Goal: Task Accomplishment & Management: Manage account settings

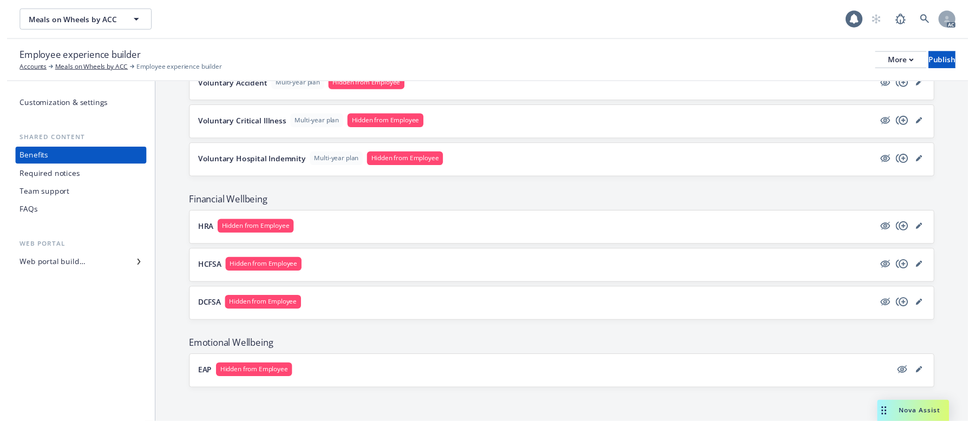
scroll to position [511, 0]
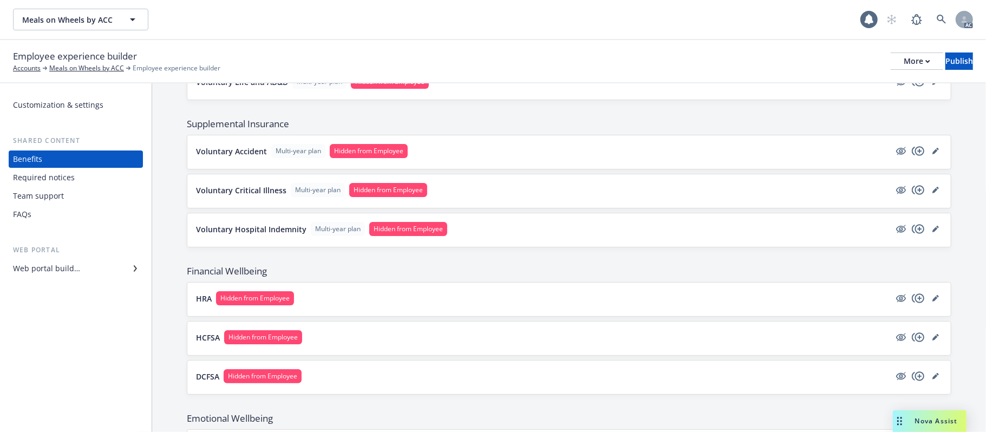
click at [819, 154] on button "Voluntary Accident Multi-year plan Hidden from Employee" at bounding box center [543, 151] width 694 height 14
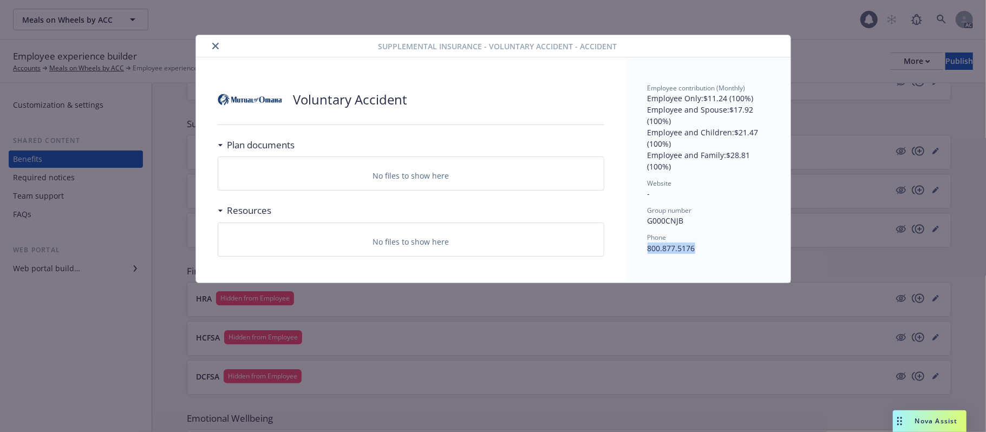
drag, startPoint x: 699, startPoint y: 250, endPoint x: 637, endPoint y: 250, distance: 61.2
click at [637, 250] on div "Employee contribution (Monthly) Employee Only : $11.24 (100%) Employee and Spou…" at bounding box center [708, 169] width 165 height 225
copy p "800.877.5176"
click at [213, 47] on icon "close" at bounding box center [215, 46] width 6 height 6
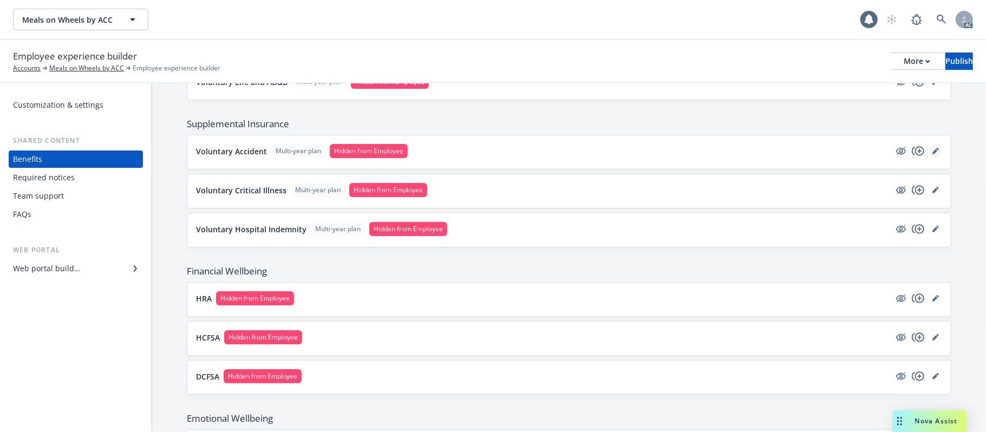
click at [908, 151] on icon "editPencil" at bounding box center [936, 151] width 6 height 6
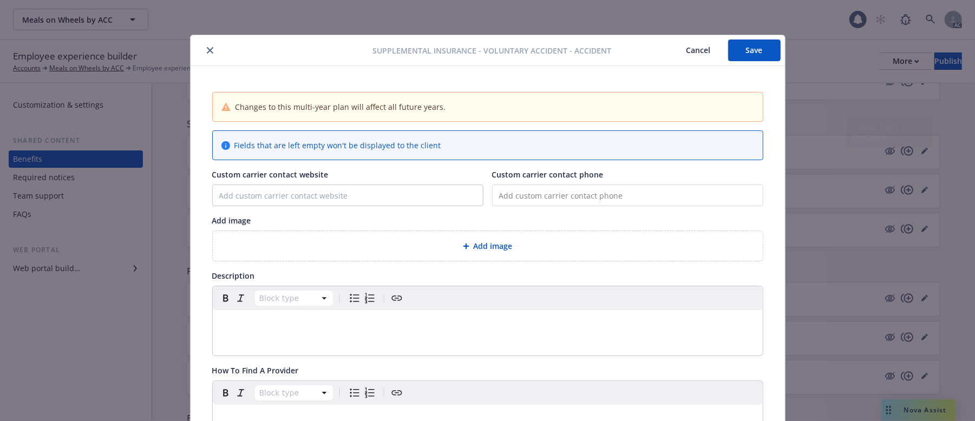
scroll to position [32, 0]
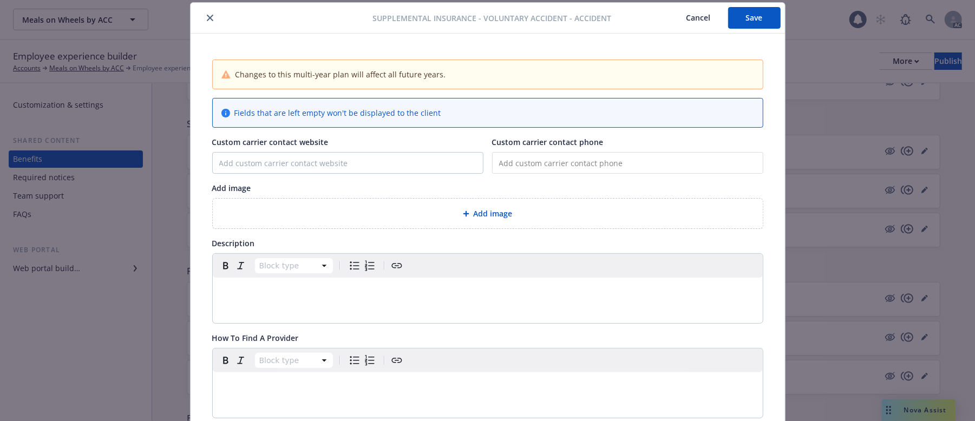
click at [376, 212] on div "Add image" at bounding box center [488, 213] width 533 height 12
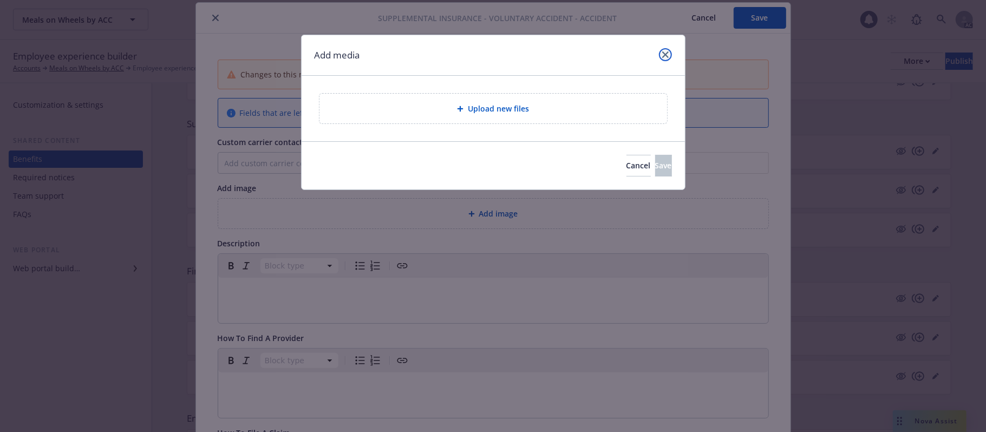
click at [669, 53] on link "close" at bounding box center [665, 54] width 13 height 13
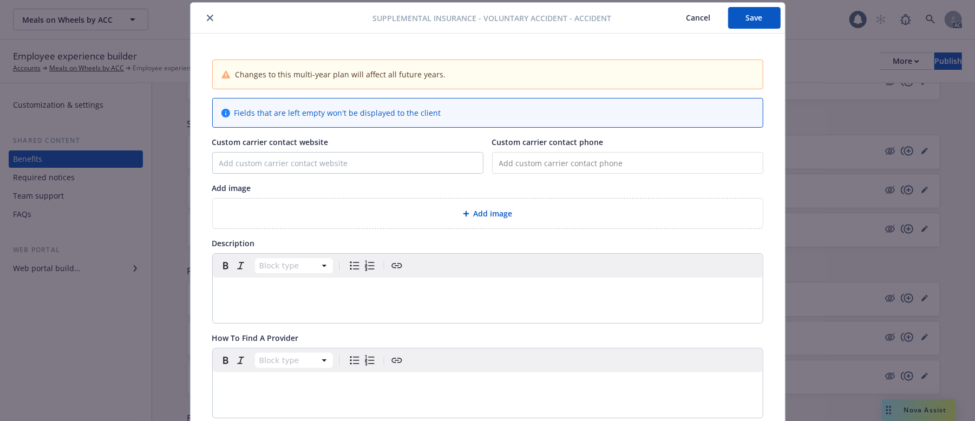
click at [622, 157] on input "tel" at bounding box center [627, 163] width 271 height 22
paste input "[PHONE_NUMBER]"
type input "[PHONE_NUMBER]"
click at [502, 212] on span "Add image" at bounding box center [493, 213] width 39 height 11
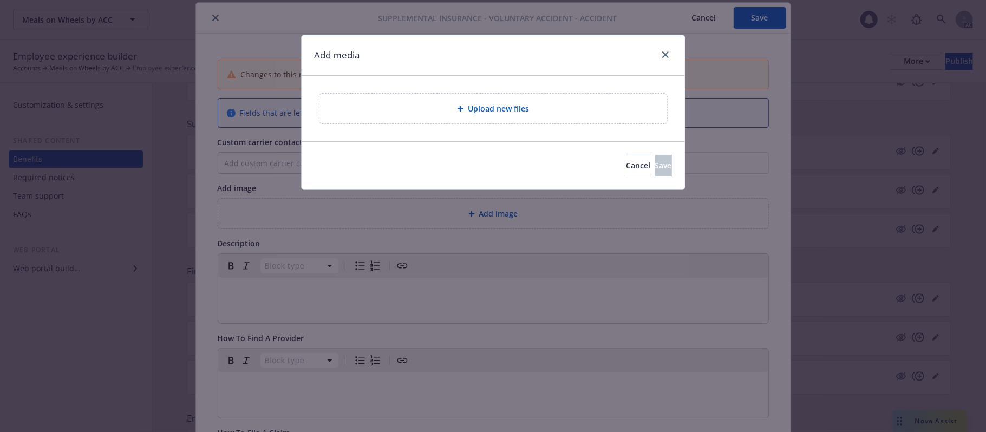
click at [570, 102] on div "Upload new files" at bounding box center [493, 108] width 330 height 12
click at [539, 115] on div "Upload new files" at bounding box center [493, 108] width 330 height 12
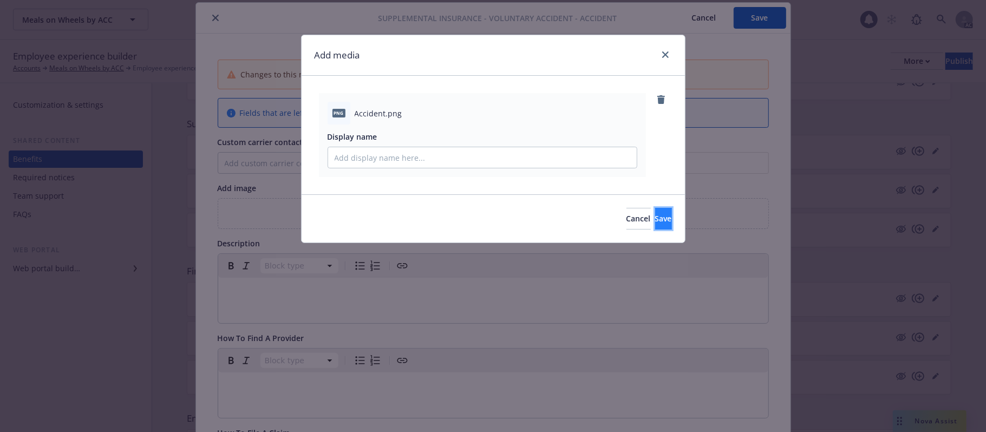
click at [655, 219] on span "Save" at bounding box center [663, 218] width 17 height 10
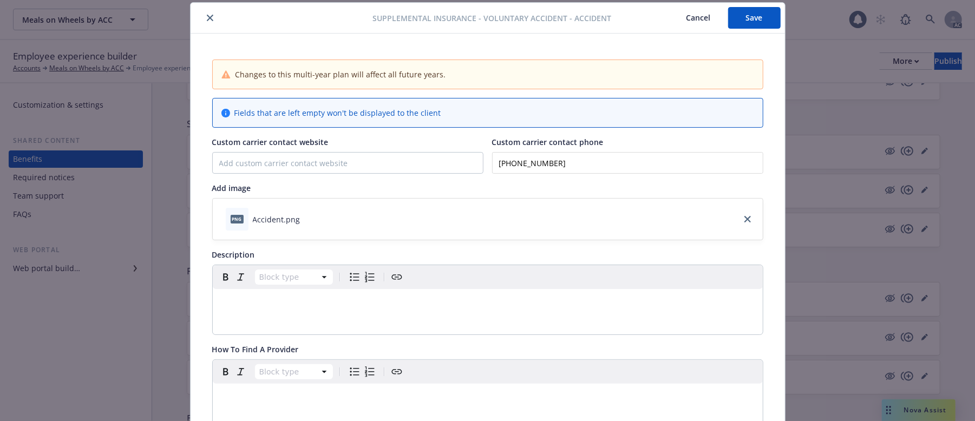
click at [282, 300] on p "editable markdown" at bounding box center [487, 302] width 537 height 13
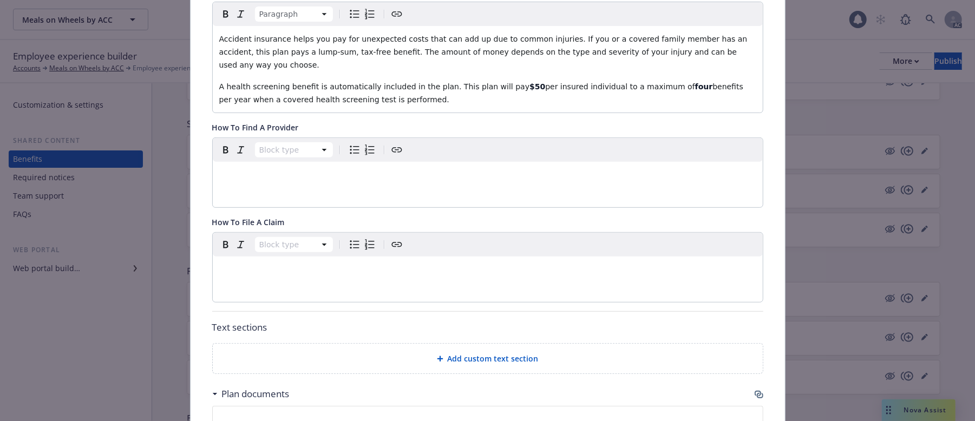
scroll to position [321, 0]
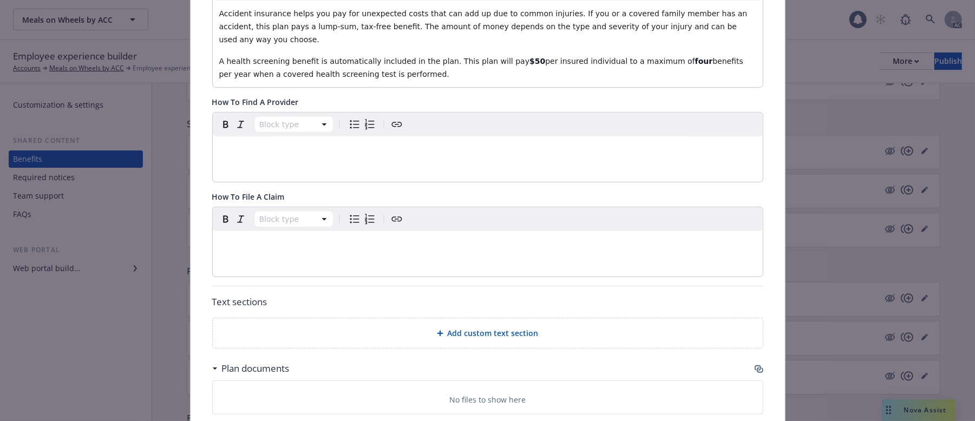
click at [278, 249] on div "Block type" at bounding box center [488, 241] width 550 height 69
click at [299, 238] on p "editable markdown" at bounding box center [487, 244] width 537 height 13
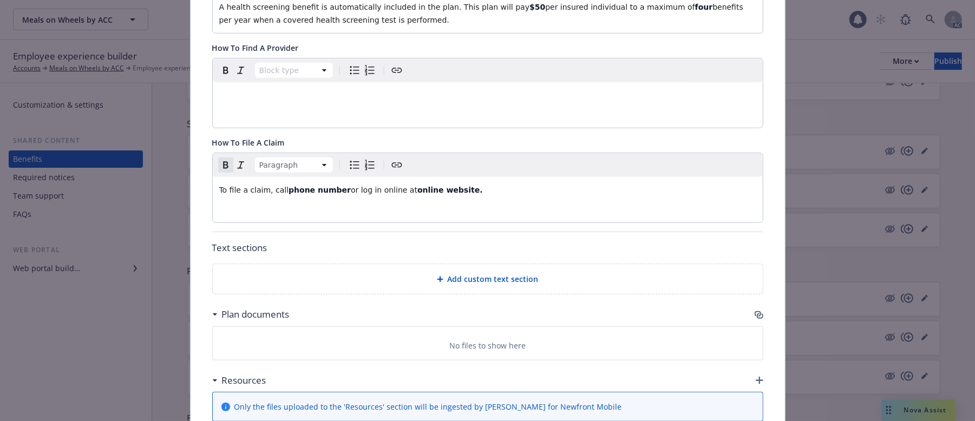
scroll to position [466, 0]
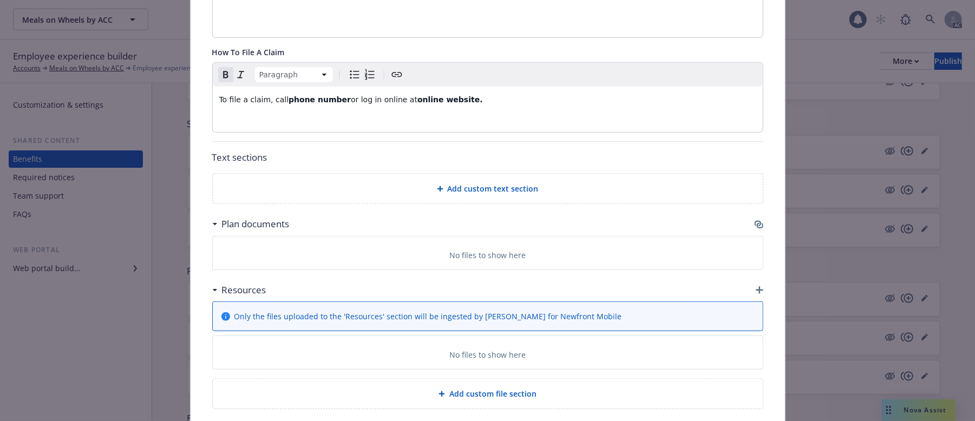
click at [510, 185] on div "Add custom text section" at bounding box center [488, 189] width 550 height 30
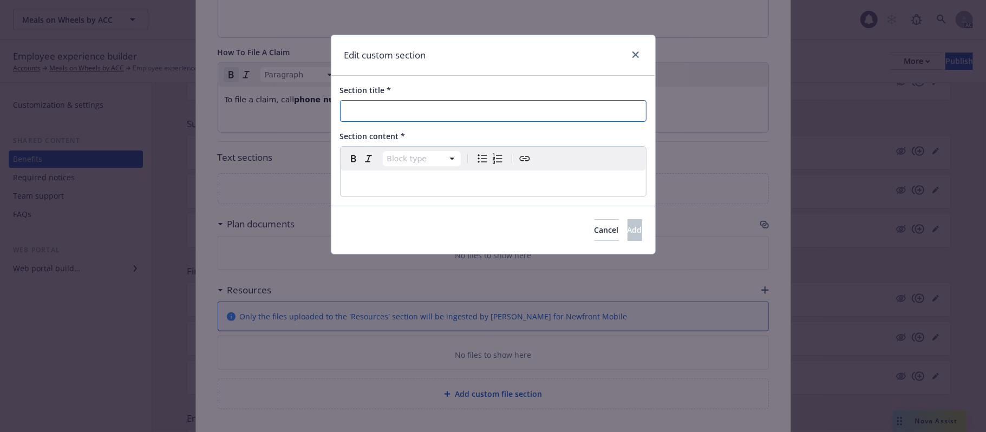
click at [390, 110] on input "Section title *" at bounding box center [493, 111] width 307 height 22
paste input "Things To Consider"
type input "Things To Consider"
click at [459, 181] on p "editable markdown" at bounding box center [493, 183] width 292 height 13
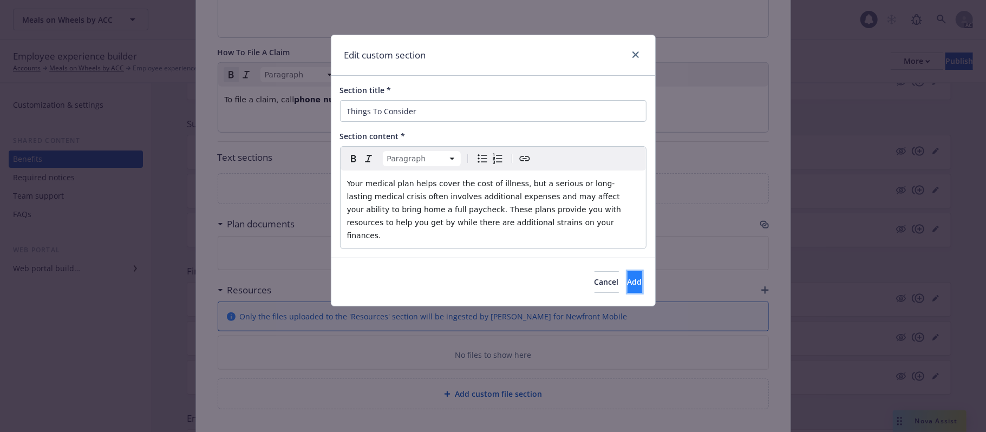
click at [628, 271] on button "Add" at bounding box center [635, 282] width 15 height 22
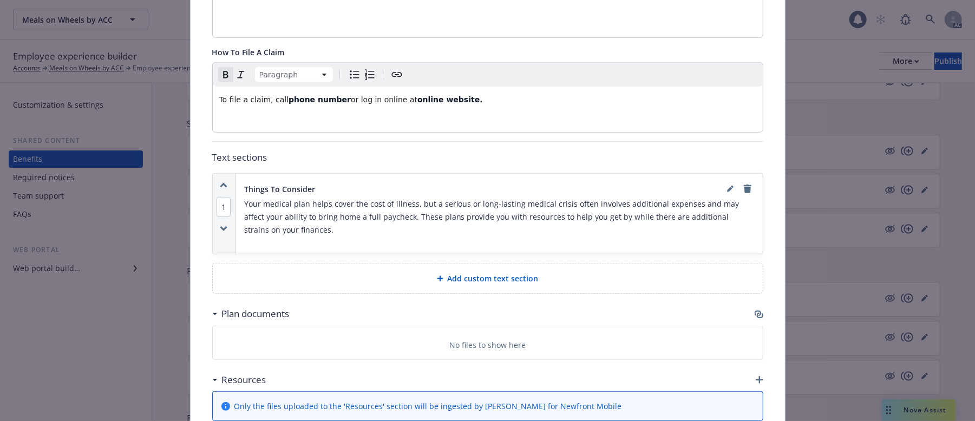
click at [448, 273] on span "Add custom text section" at bounding box center [493, 278] width 91 height 11
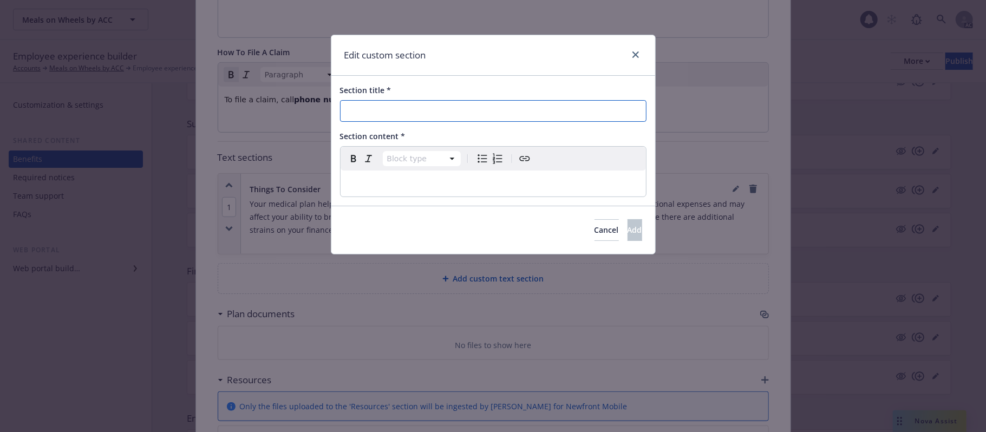
click at [386, 113] on input "Section title *" at bounding box center [493, 111] width 307 height 22
paste input "Calculate Your Cost"
type input "Calculate Your Cost"
click at [431, 183] on p "editable markdown" at bounding box center [493, 183] width 292 height 13
select select
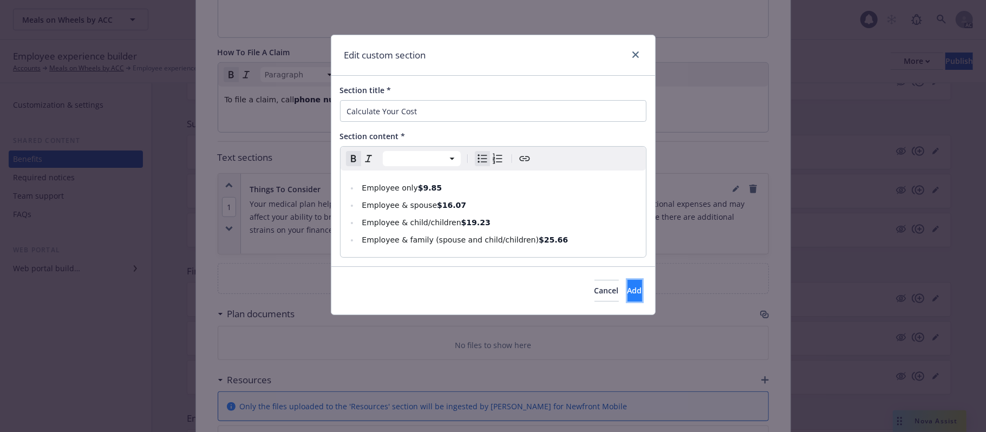
click at [628, 295] on span "Add" at bounding box center [635, 290] width 15 height 10
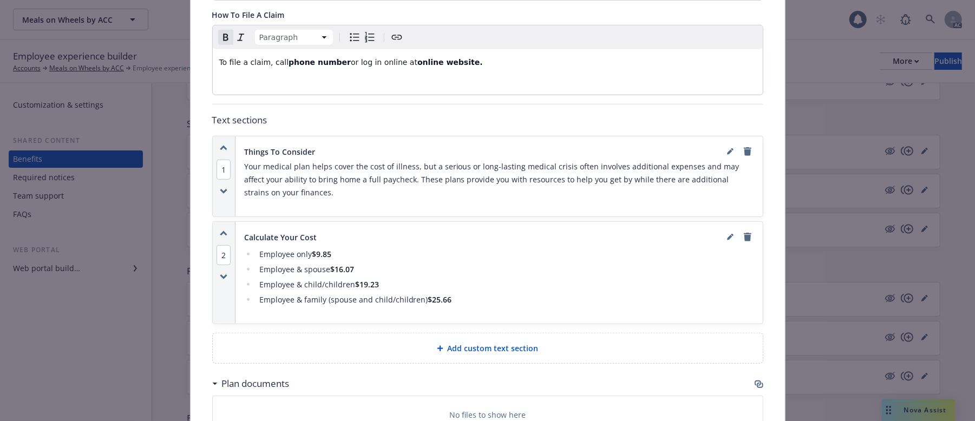
scroll to position [538, 0]
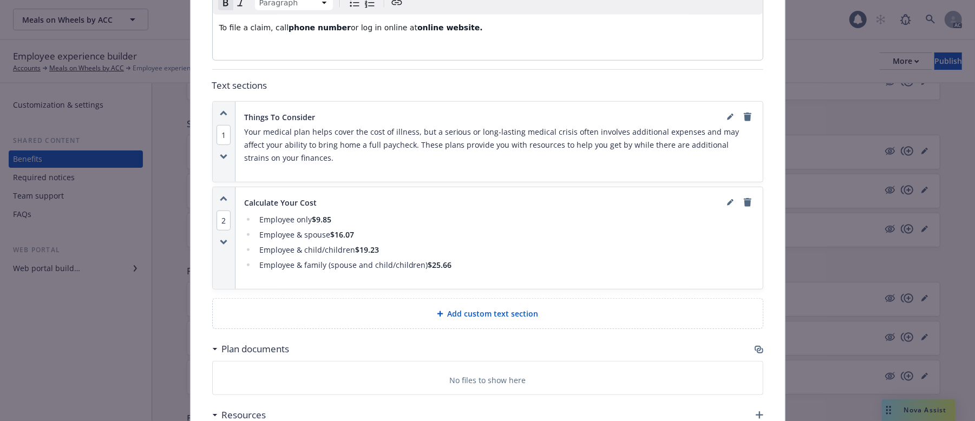
click at [755, 346] on icon "button" at bounding box center [759, 350] width 9 height 9
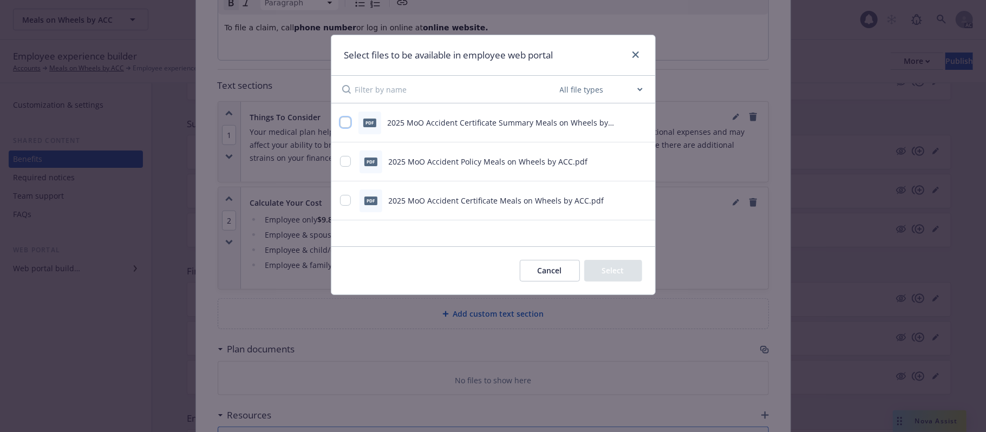
click at [349, 126] on input "checkbox" at bounding box center [345, 122] width 11 height 11
checkbox input "true"
click at [341, 207] on div "pdf 2025 MoO Accident Certificate Meals on Wheels by ACC.pdf" at bounding box center [479, 201] width 279 height 23
click at [345, 204] on input "checkbox" at bounding box center [345, 200] width 11 height 11
checkbox input "true"
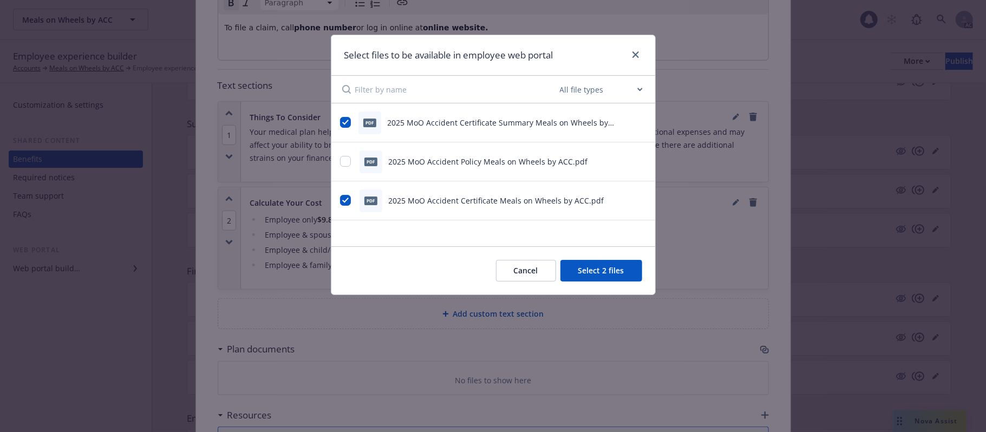
click at [616, 265] on button "Select 2 files" at bounding box center [602, 271] width 82 height 22
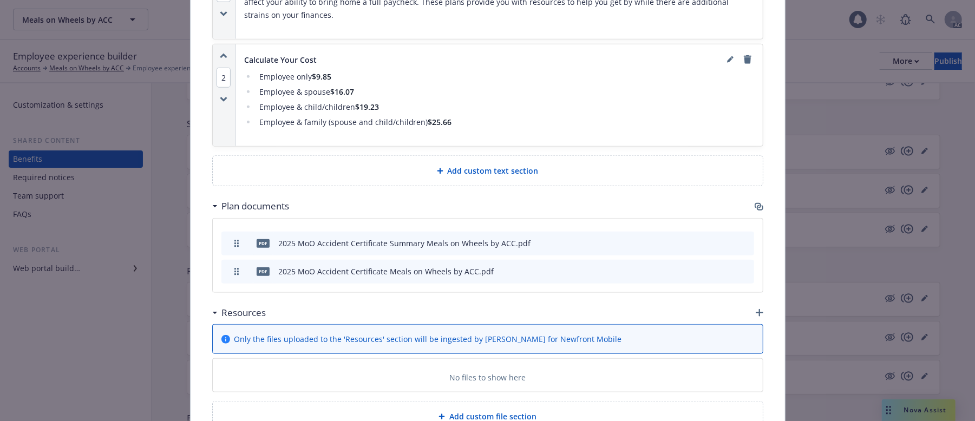
scroll to position [682, 0]
drag, startPoint x: 232, startPoint y: 259, endPoint x: 230, endPoint y: 235, distance: 24.4
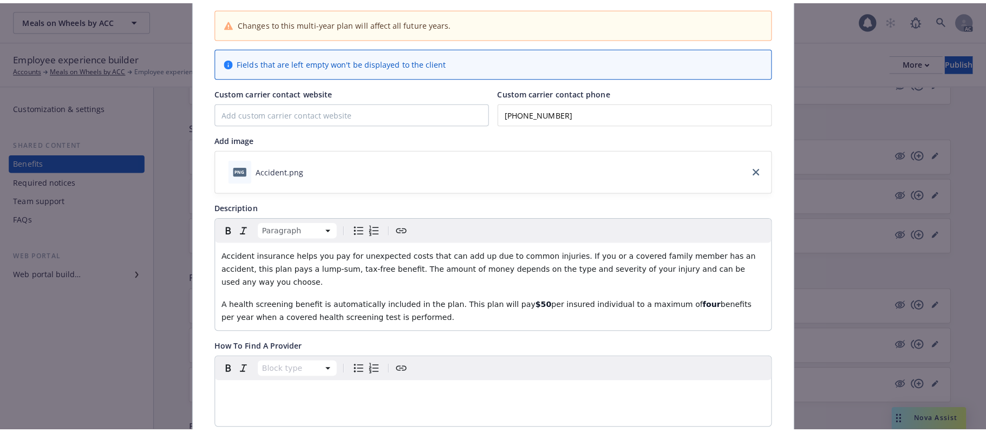
scroll to position [0, 0]
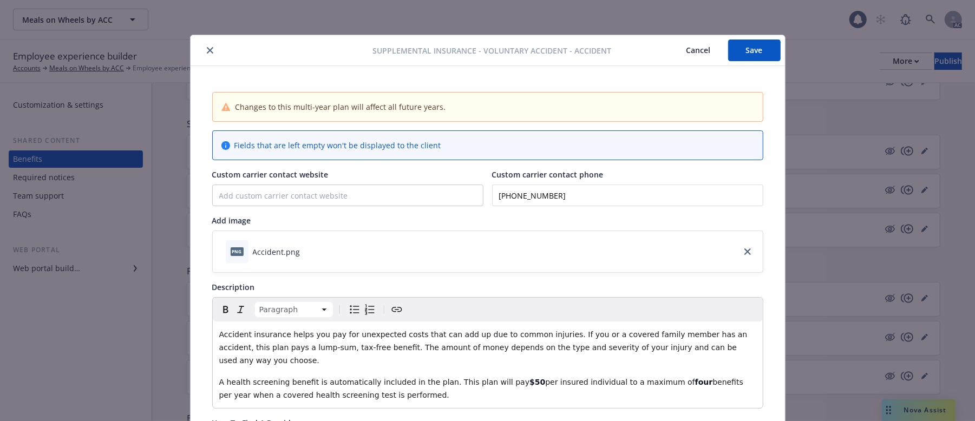
click at [752, 53] on button "Save" at bounding box center [754, 51] width 53 height 22
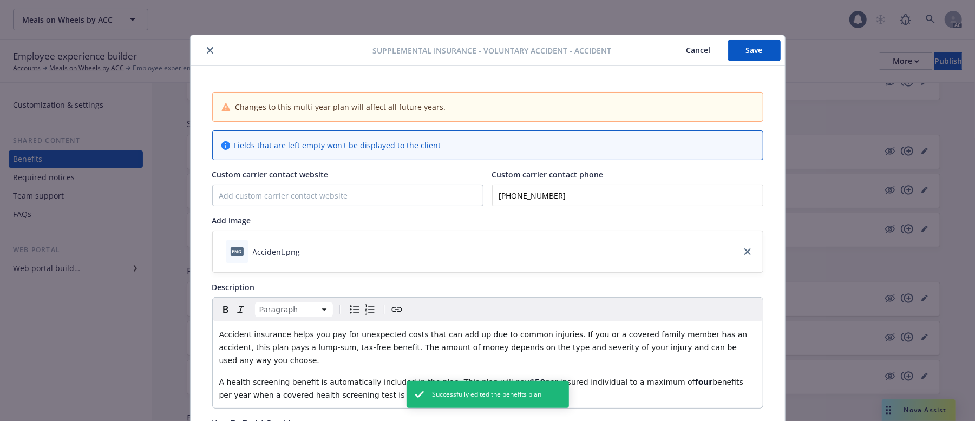
click at [689, 50] on button "Cancel" at bounding box center [698, 51] width 59 height 22
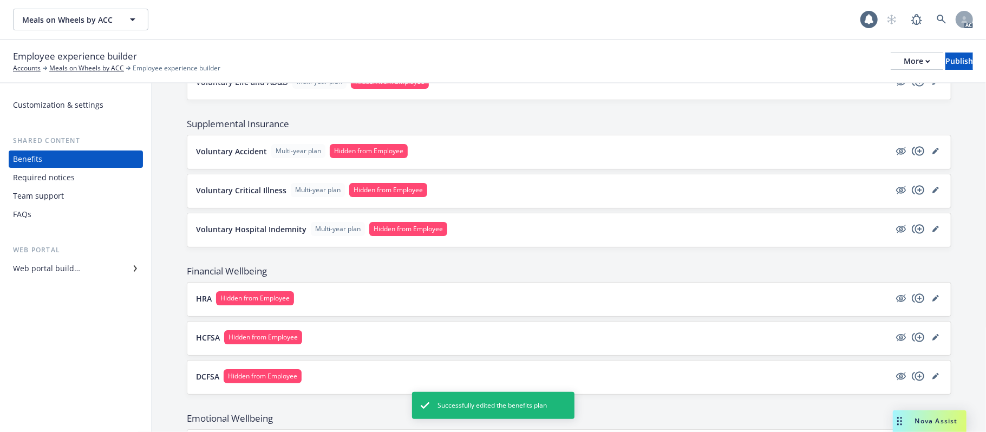
click at [529, 152] on button "Voluntary Accident Multi-year plan Hidden from Employee" at bounding box center [543, 151] width 694 height 14
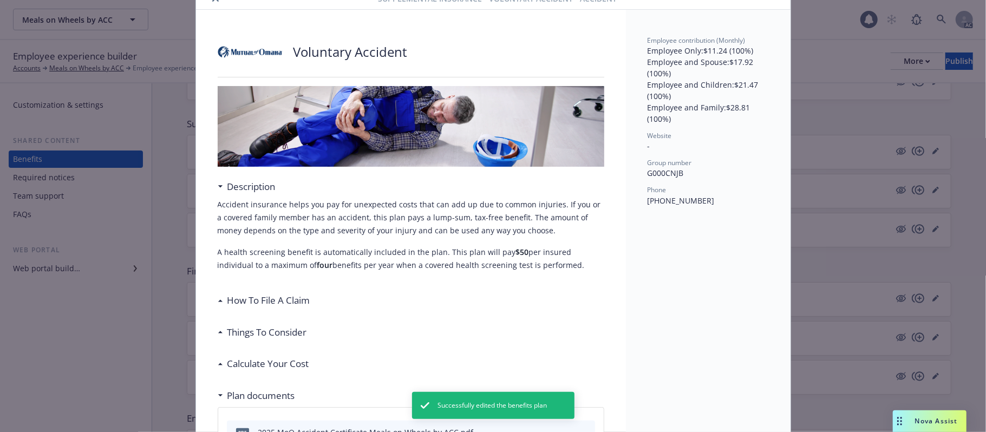
scroll to position [72, 0]
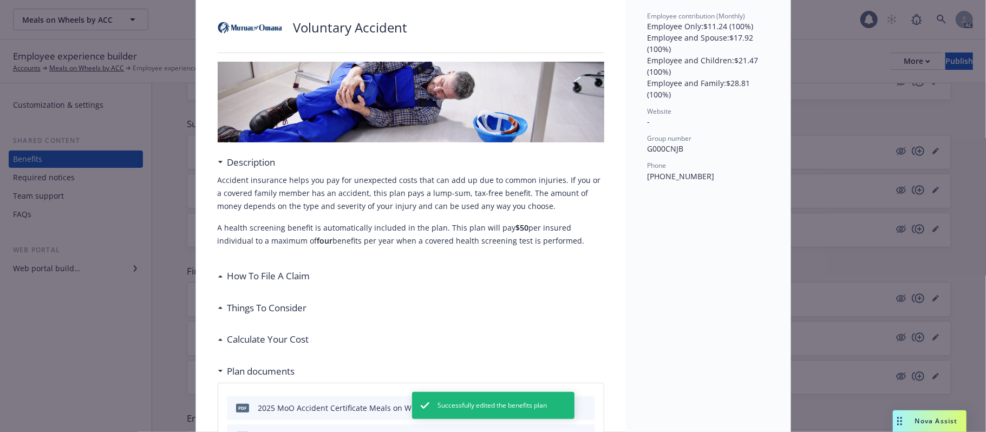
click at [227, 278] on h3 "How To File A Claim" at bounding box center [268, 276] width 83 height 14
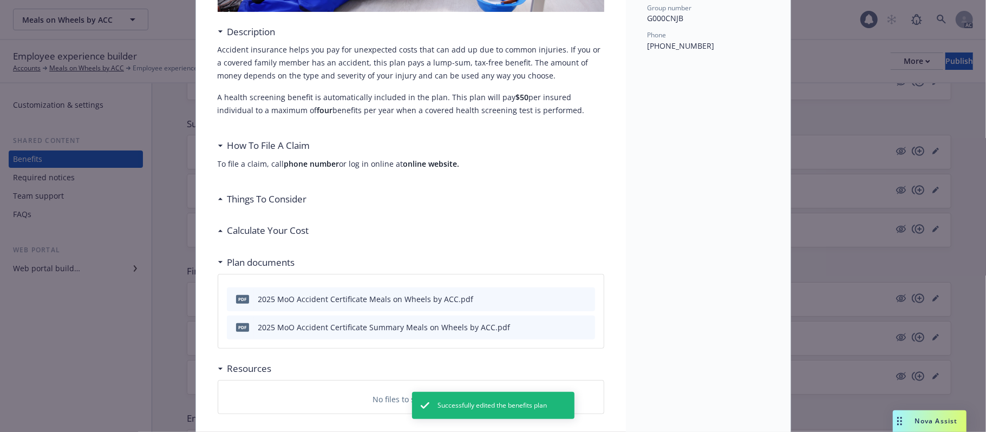
scroll to position [217, 0]
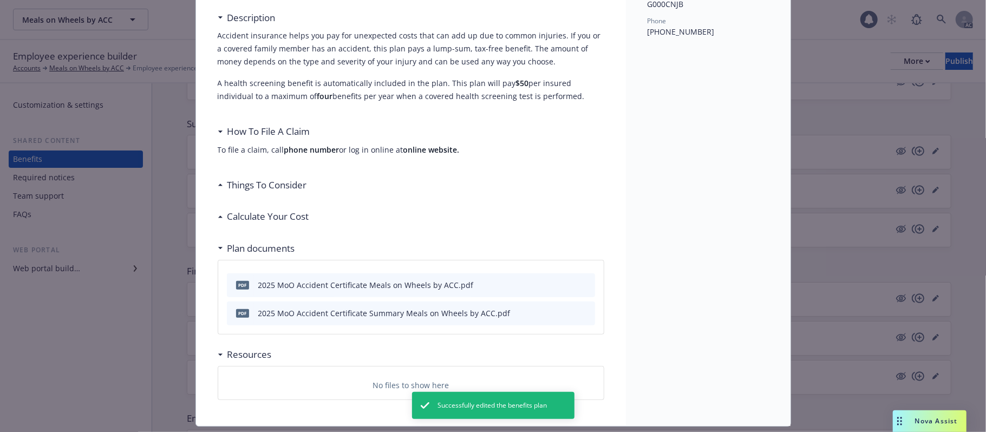
click at [252, 188] on h3 "Things To Consider" at bounding box center [267, 185] width 80 height 14
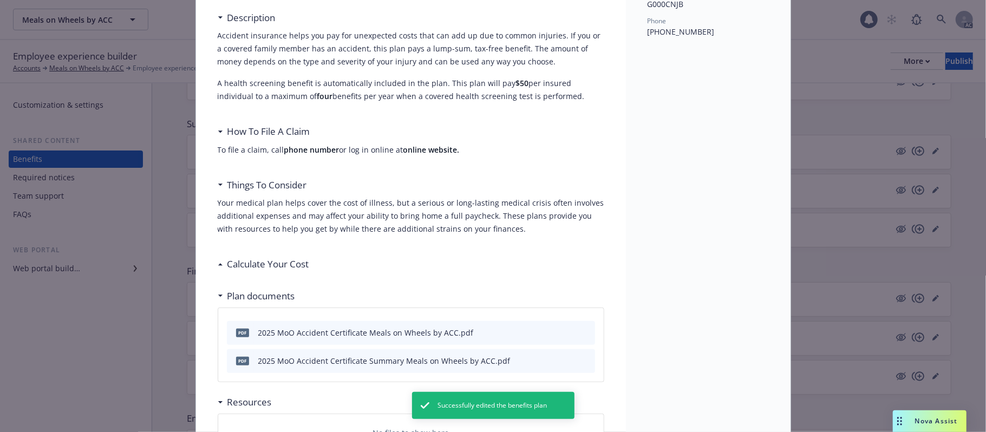
click at [252, 266] on h3 "Calculate Your Cost" at bounding box center [268, 264] width 82 height 14
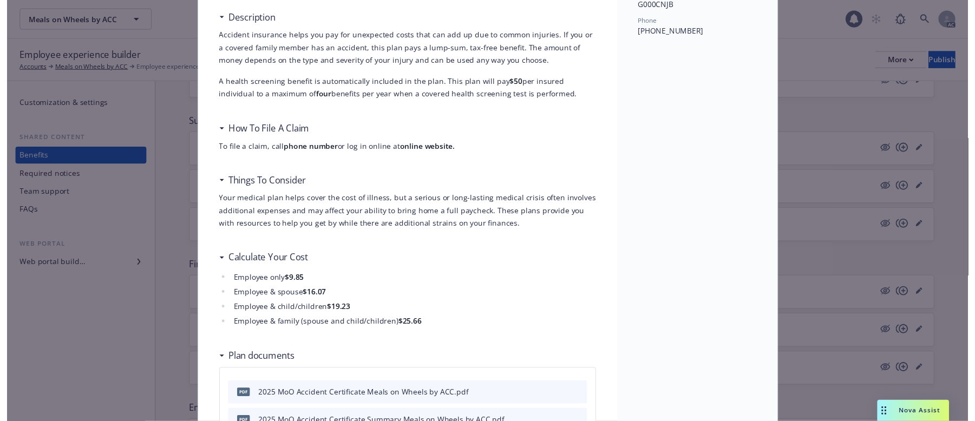
scroll to position [0, 0]
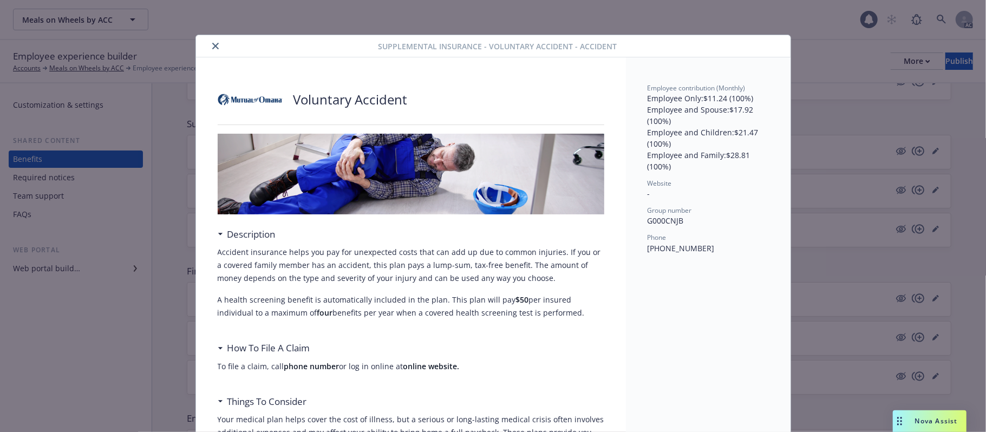
click at [213, 45] on icon "close" at bounding box center [215, 46] width 6 height 6
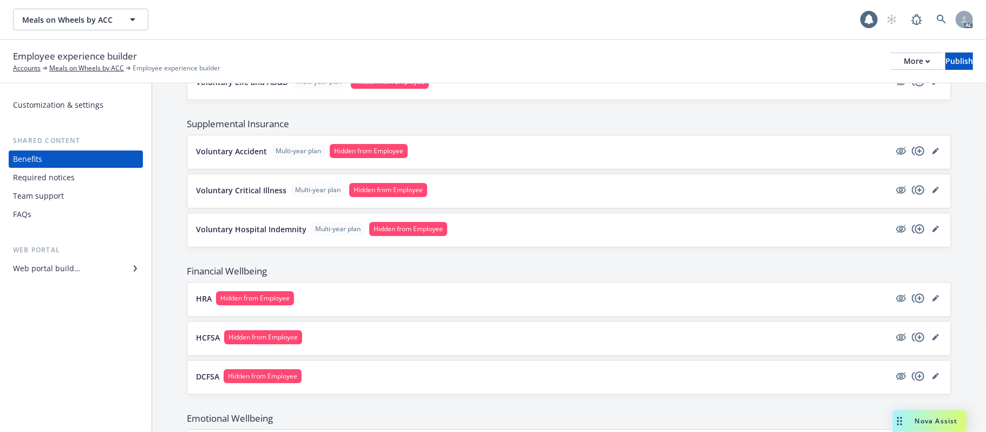
click at [576, 197] on button "Voluntary Critical Illness Multi-year plan Hidden from Employee" at bounding box center [543, 190] width 694 height 14
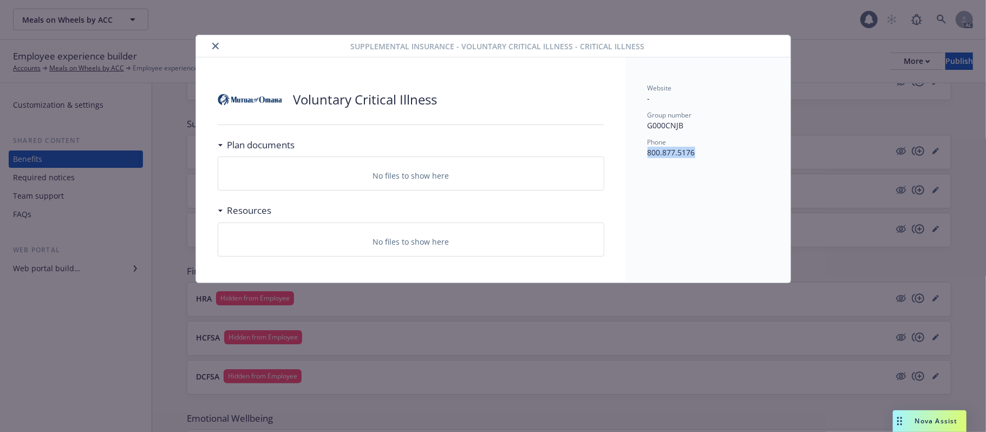
drag, startPoint x: 643, startPoint y: 154, endPoint x: 728, endPoint y: 154, distance: 84.5
click at [728, 154] on div "Website - Group number G000CNJB Phone [PHONE_NUMBER]" at bounding box center [708, 169] width 165 height 225
copy p "800.877.5176"
click at [216, 46] on icon "close" at bounding box center [215, 46] width 6 height 6
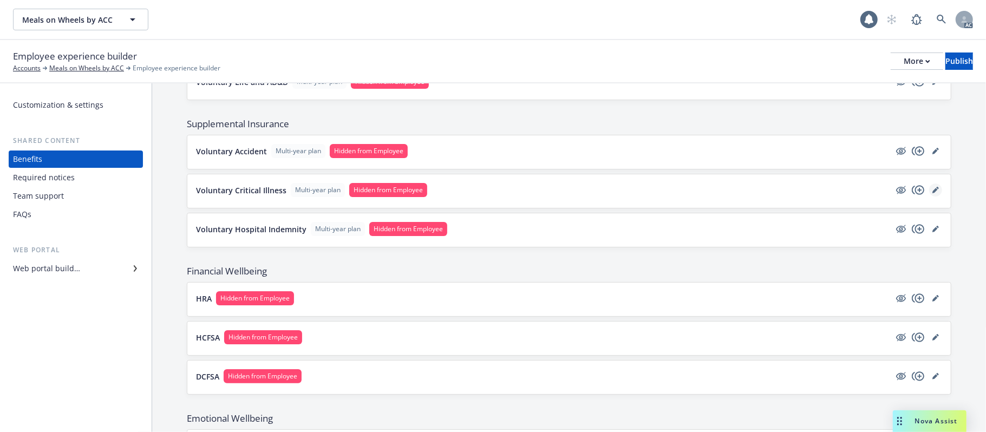
click at [908, 191] on icon "editPencil" at bounding box center [936, 190] width 6 height 6
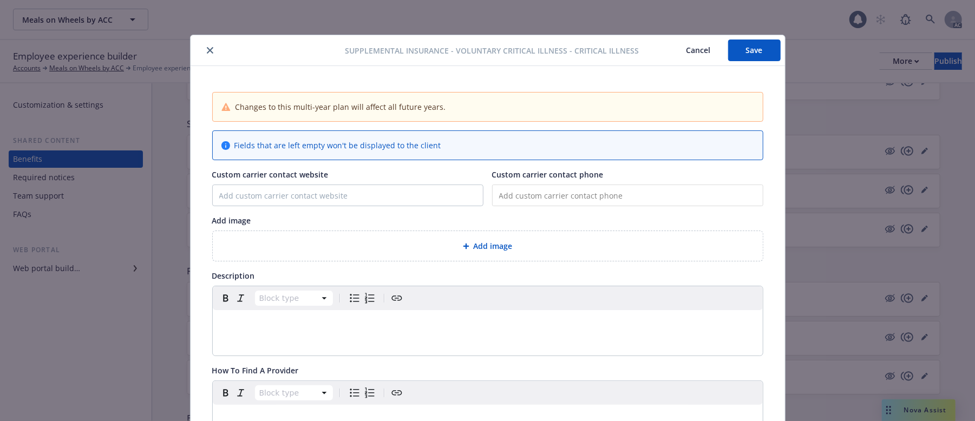
scroll to position [32, 0]
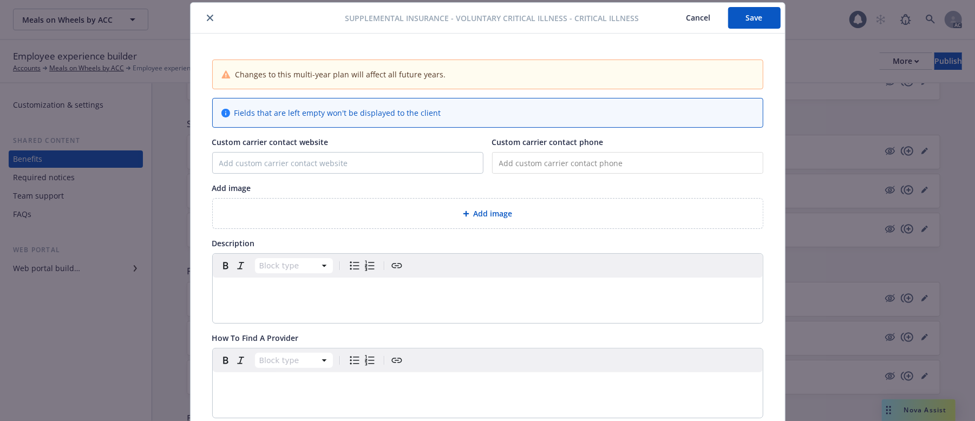
click at [564, 162] on input "tel" at bounding box center [627, 163] width 271 height 22
paste input "[PHONE_NUMBER]"
type input "[PHONE_NUMBER]"
click at [474, 210] on span "Add image" at bounding box center [493, 213] width 39 height 11
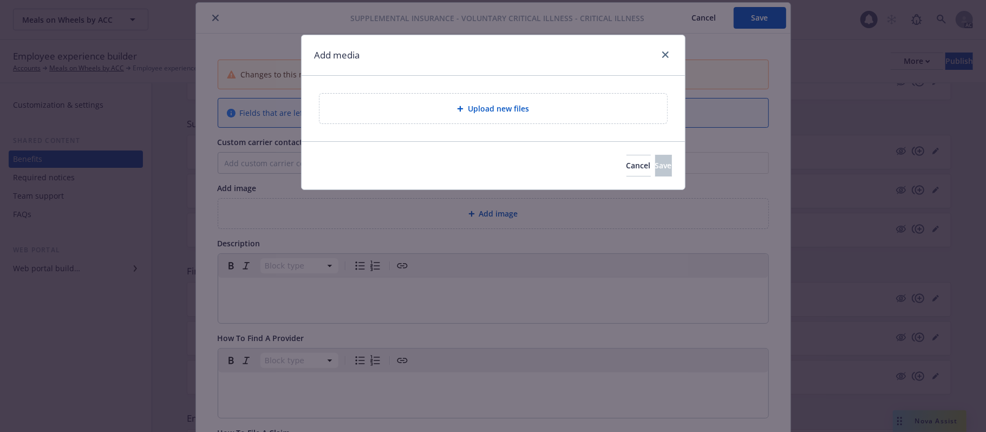
click at [592, 107] on div "Upload new files" at bounding box center [493, 108] width 330 height 12
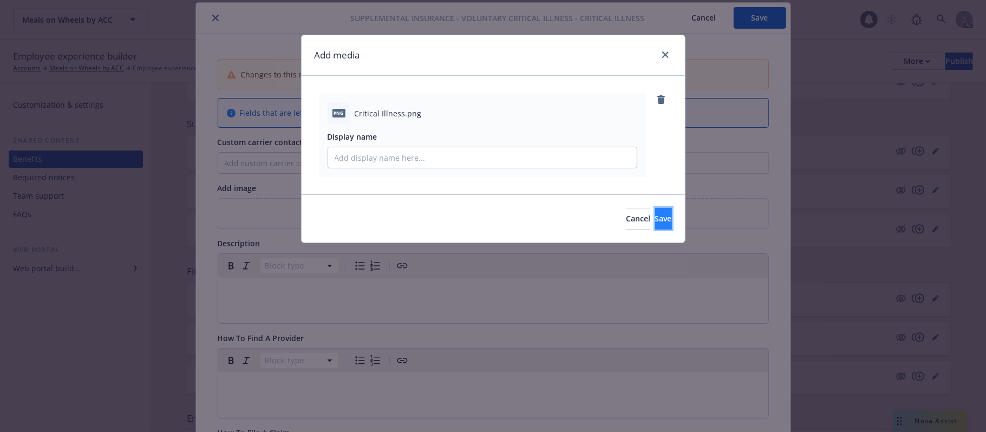
click at [655, 218] on span "Save" at bounding box center [663, 218] width 17 height 10
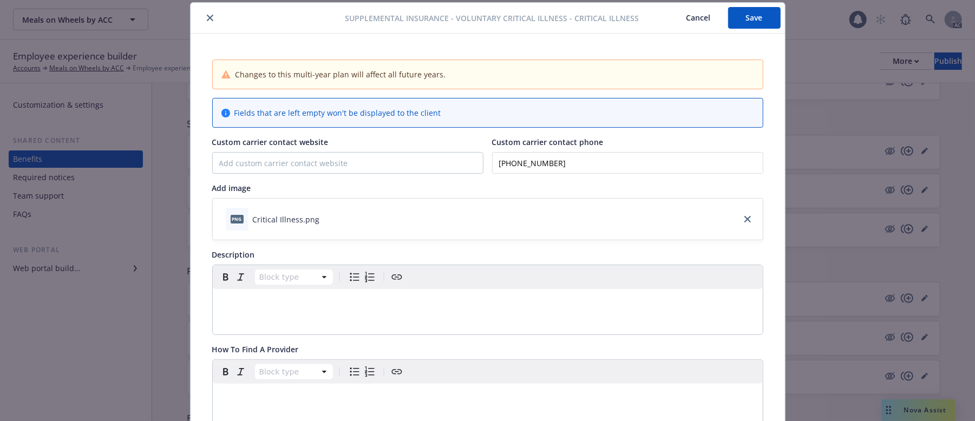
click at [299, 303] on p "editable markdown" at bounding box center [487, 302] width 537 height 13
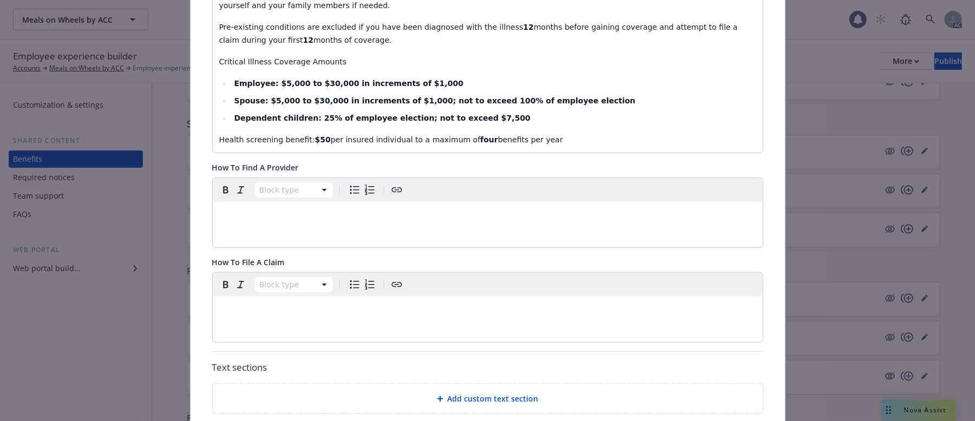
scroll to position [369, 0]
click at [291, 311] on div "editable markdown" at bounding box center [488, 309] width 550 height 26
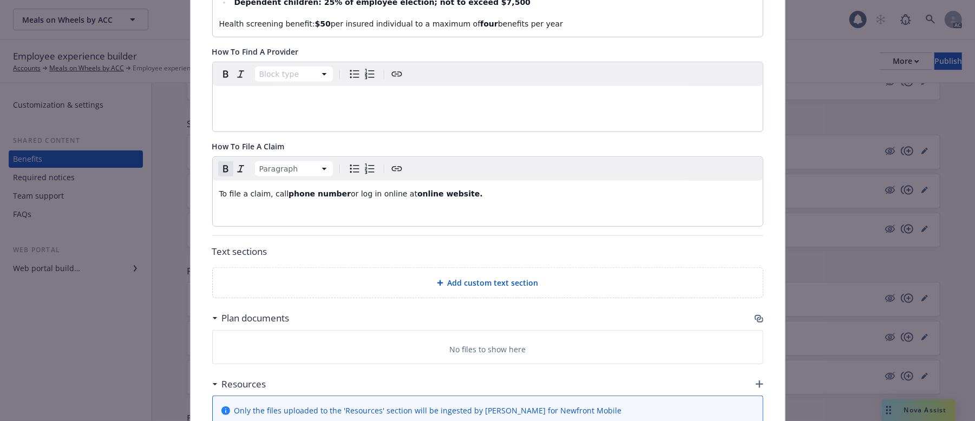
scroll to position [585, 0]
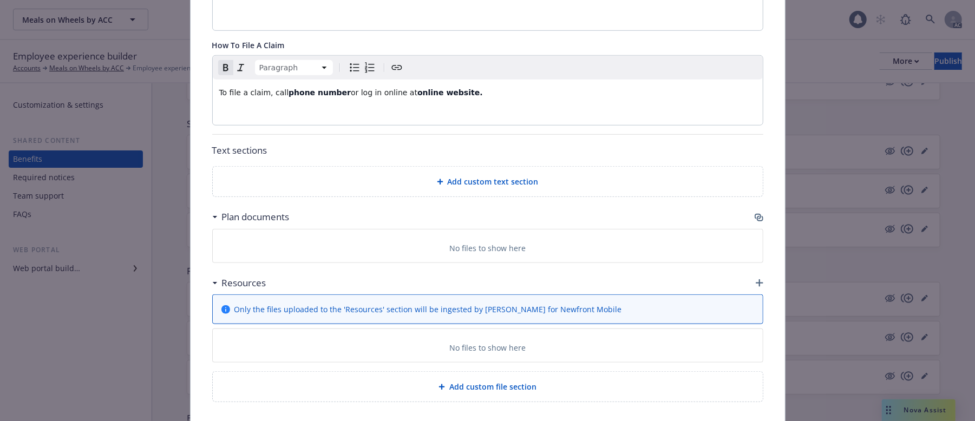
click at [473, 176] on span "Add custom text section" at bounding box center [493, 181] width 91 height 11
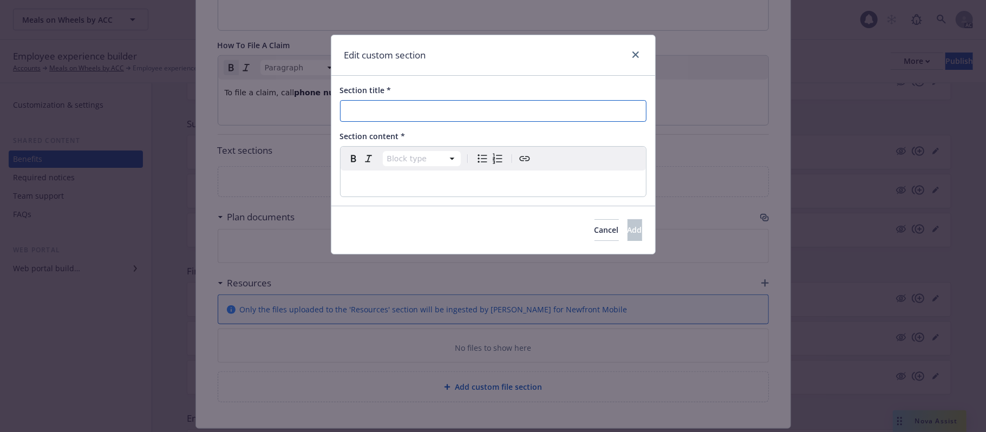
click at [415, 114] on input "Section title *" at bounding box center [493, 111] width 307 height 22
paste input "Things To Consider"
type input "Things To Consider"
click at [404, 185] on p "editable markdown" at bounding box center [493, 183] width 292 height 13
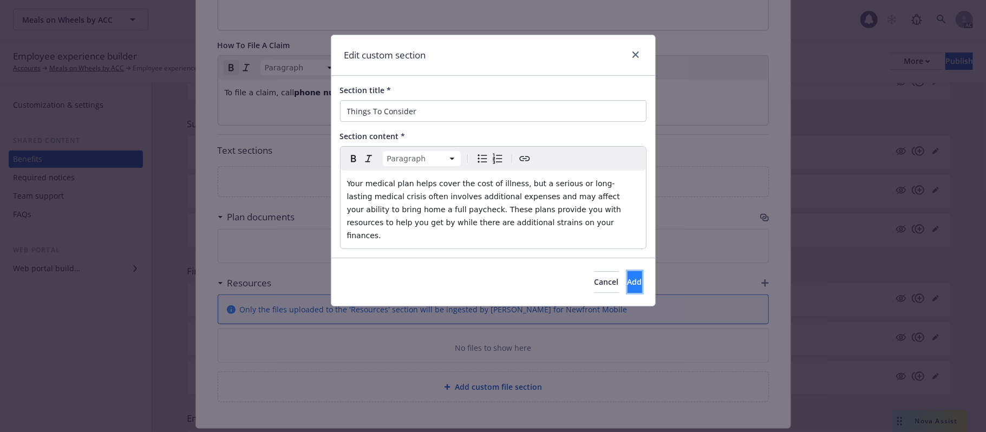
click at [628, 277] on span "Add" at bounding box center [635, 282] width 15 height 10
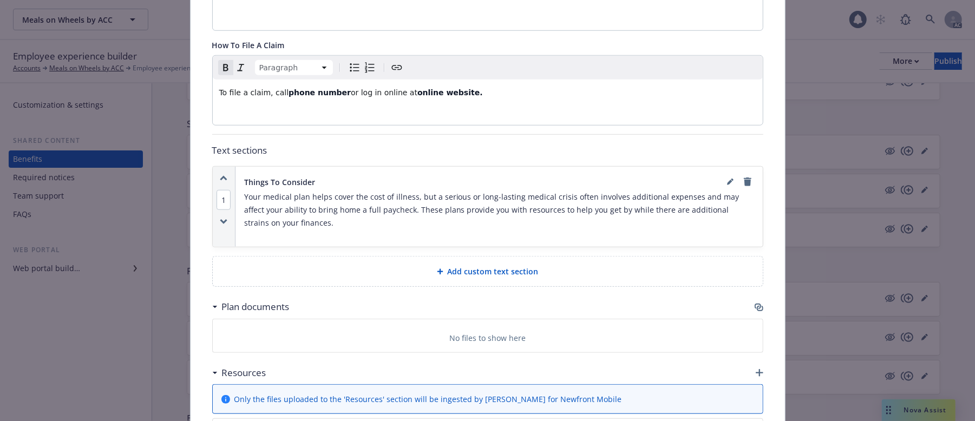
click at [473, 266] on span "Add custom text section" at bounding box center [493, 271] width 91 height 11
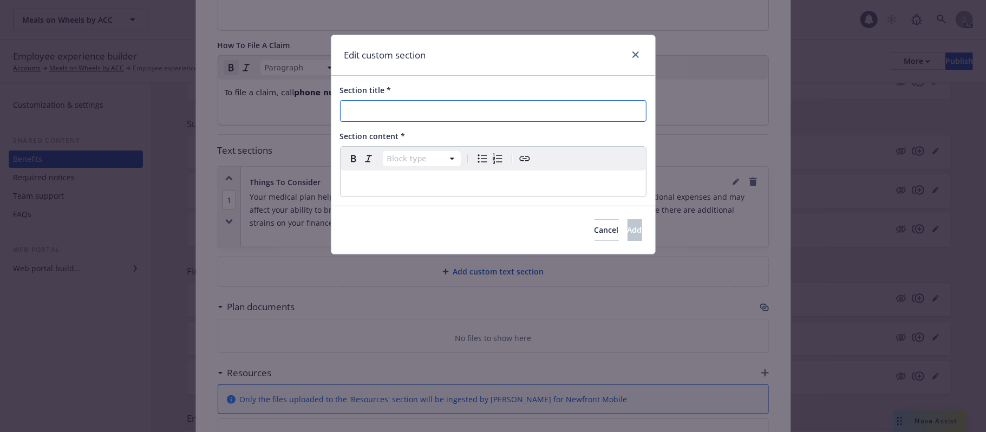
click at [444, 111] on input "Section title *" at bounding box center [493, 111] width 307 height 22
paste input "Calculate Your Cost"
type input "Calculate Your Cost"
click at [401, 175] on div "editable markdown" at bounding box center [493, 184] width 305 height 26
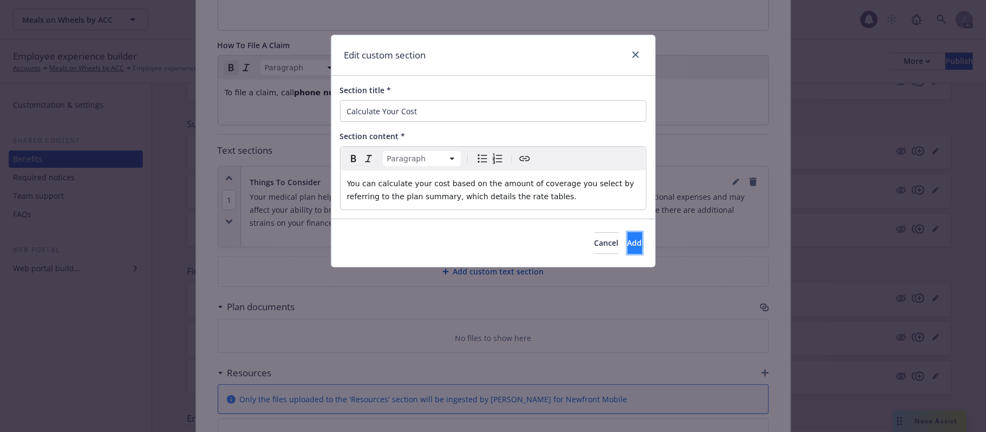
click at [628, 239] on span "Add" at bounding box center [635, 243] width 15 height 10
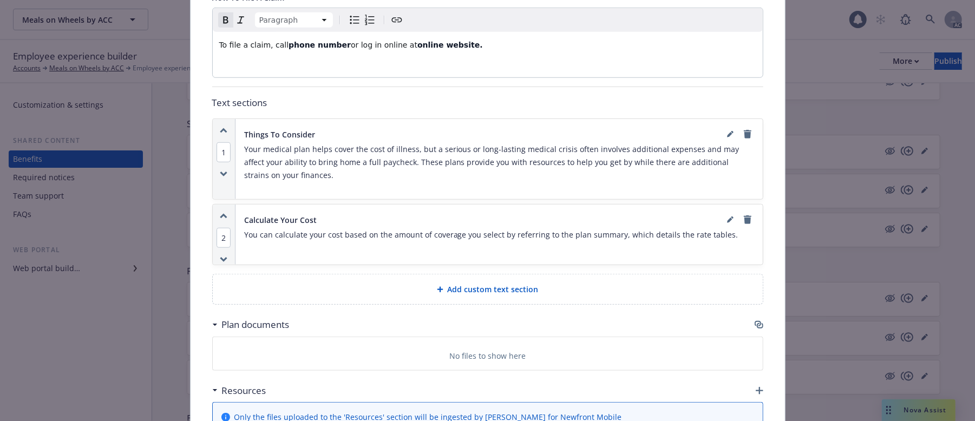
scroll to position [730, 0]
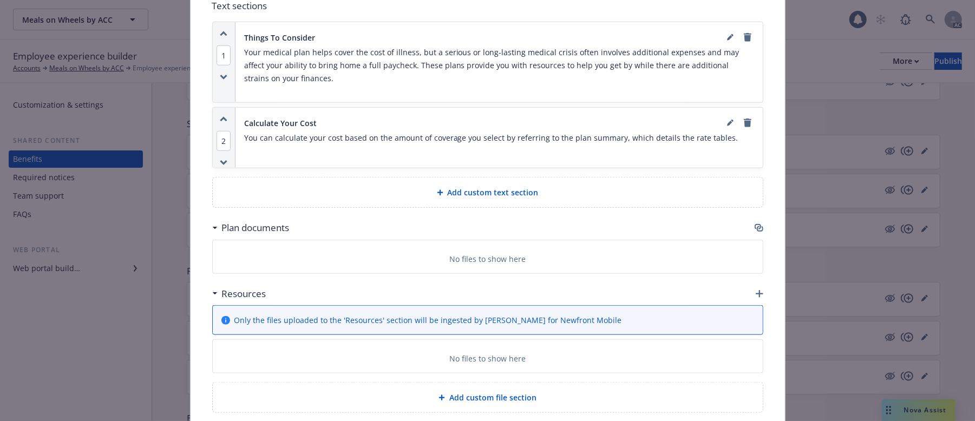
click at [755, 224] on icon "button" at bounding box center [758, 226] width 6 height 5
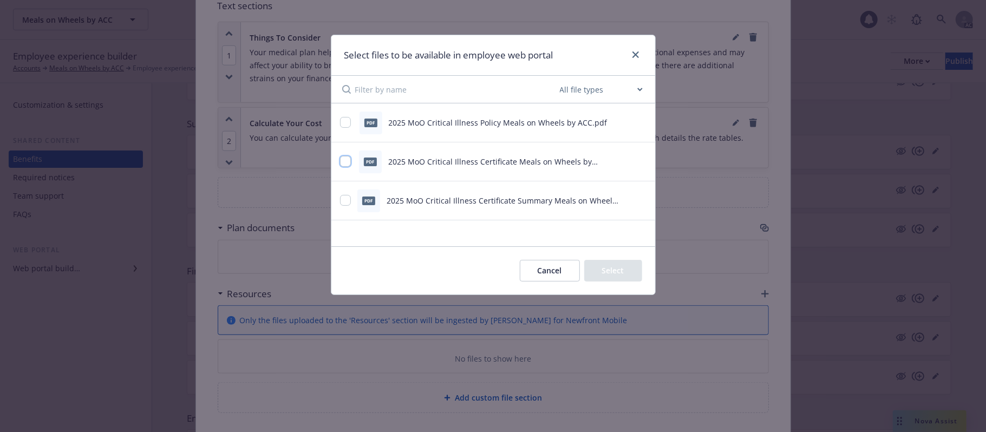
click at [346, 162] on input "checkbox" at bounding box center [345, 161] width 11 height 11
checkbox input "true"
click at [347, 200] on input "checkbox" at bounding box center [345, 200] width 11 height 11
checkbox input "true"
click at [599, 263] on button "Select 2 files" at bounding box center [602, 271] width 82 height 22
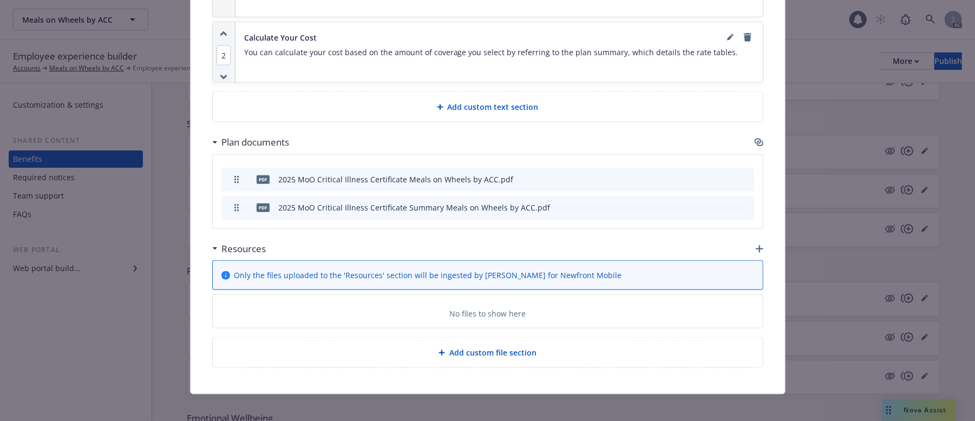
click at [756, 245] on icon "button" at bounding box center [760, 249] width 8 height 8
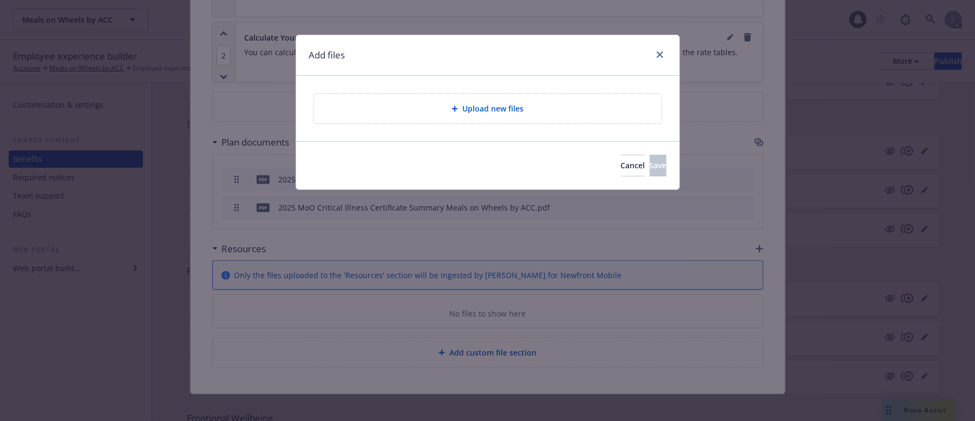
scroll to position [805, 0]
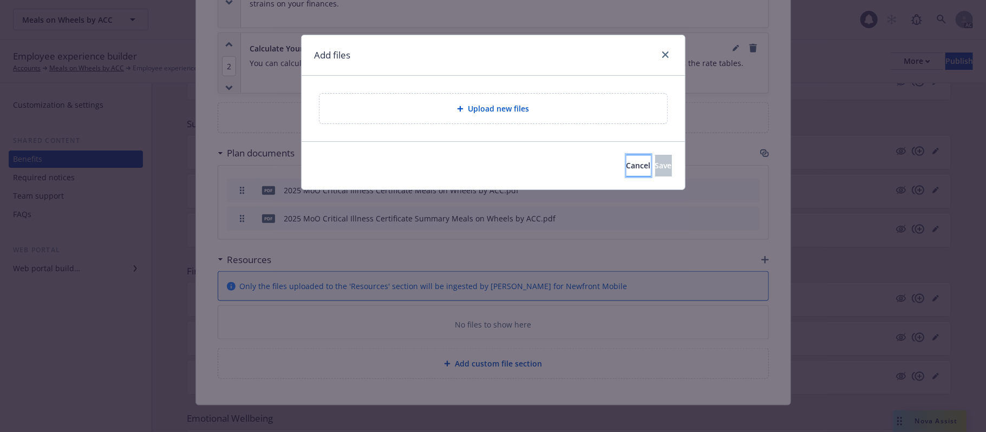
click at [627, 166] on button "Cancel" at bounding box center [639, 166] width 24 height 22
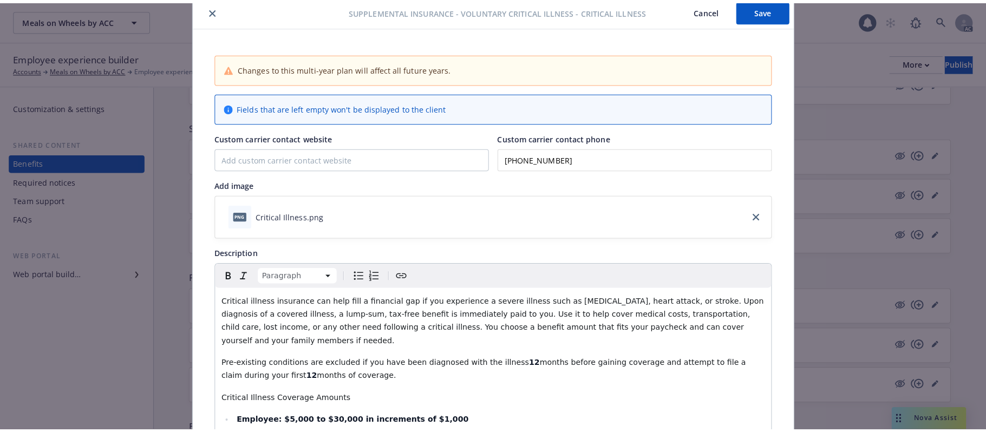
scroll to position [0, 0]
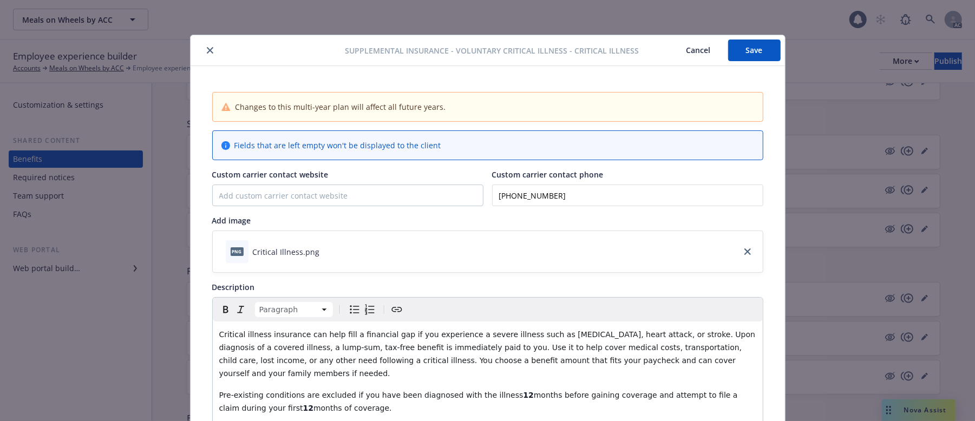
click at [746, 46] on button "Save" at bounding box center [754, 51] width 53 height 22
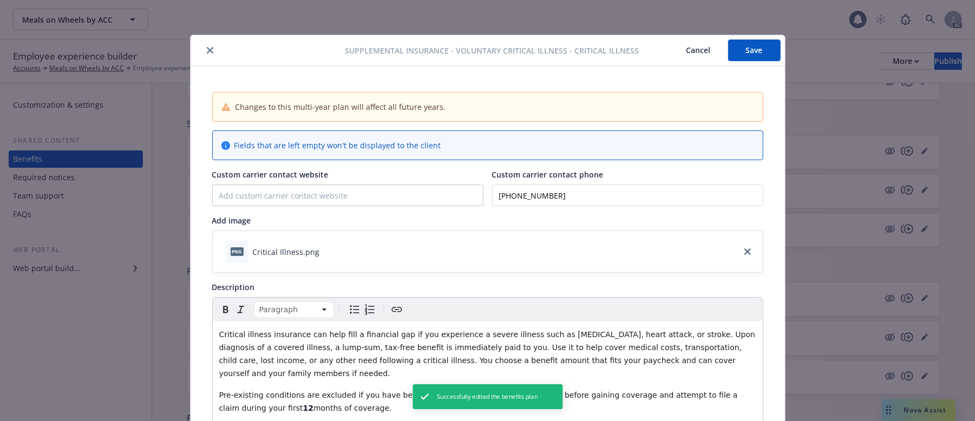
click at [683, 51] on button "Cancel" at bounding box center [698, 51] width 59 height 22
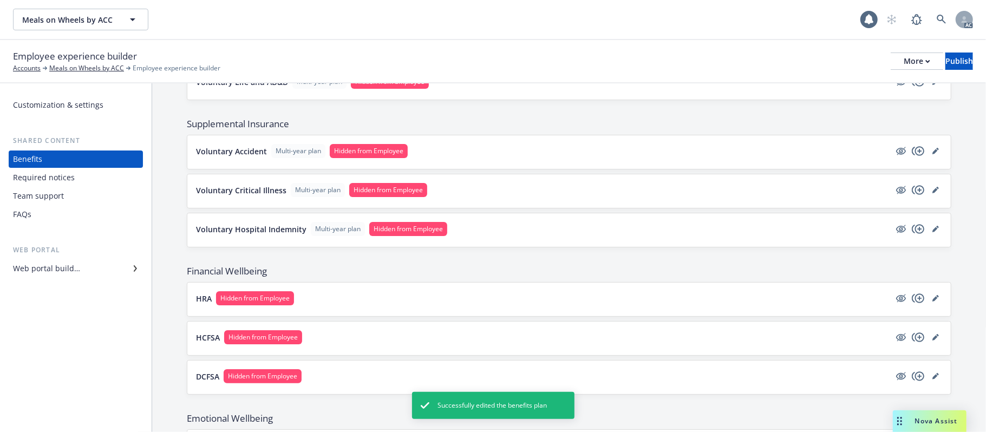
click at [497, 191] on button "Voluntary Critical Illness Multi-year plan Hidden from Employee" at bounding box center [543, 190] width 694 height 14
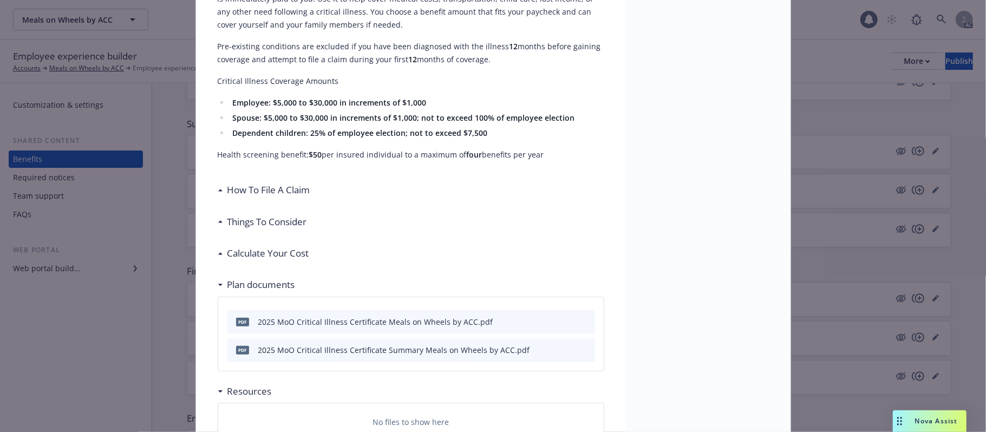
scroll to position [289, 0]
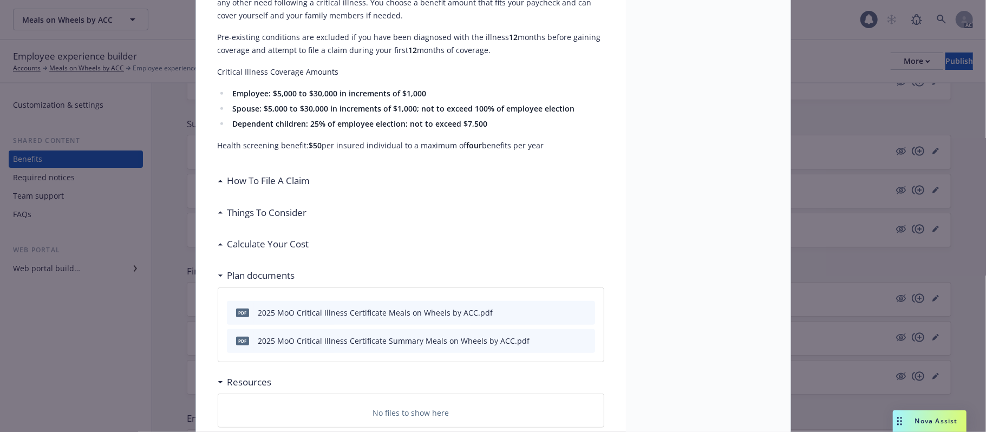
click at [262, 180] on h3 "How To File A Claim" at bounding box center [268, 181] width 83 height 14
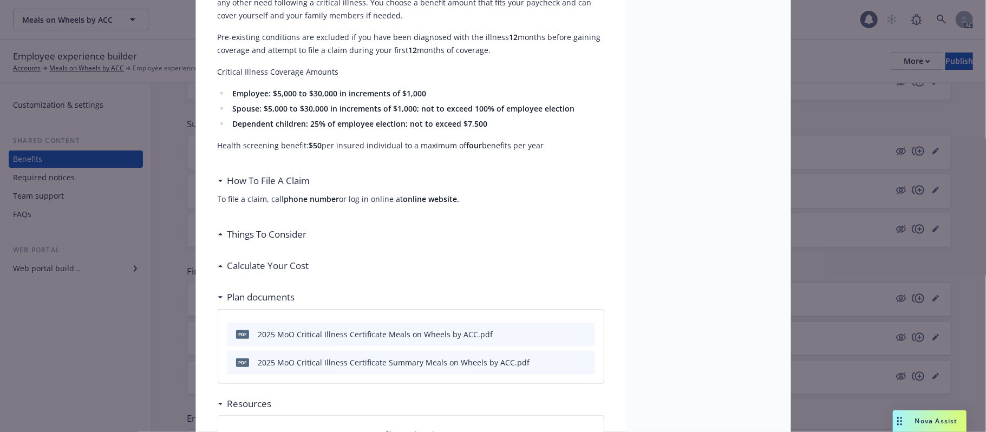
click at [263, 235] on h3 "Things To Consider" at bounding box center [267, 234] width 80 height 14
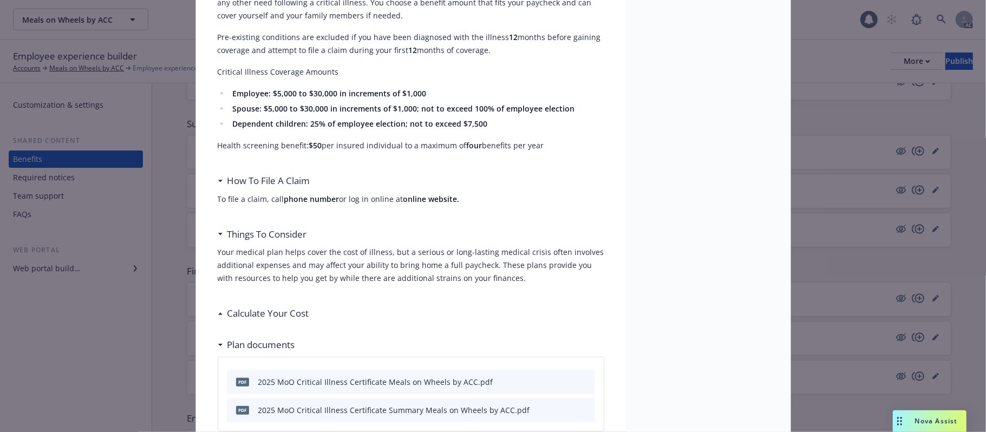
click at [295, 310] on h3 "Calculate Your Cost" at bounding box center [268, 314] width 82 height 14
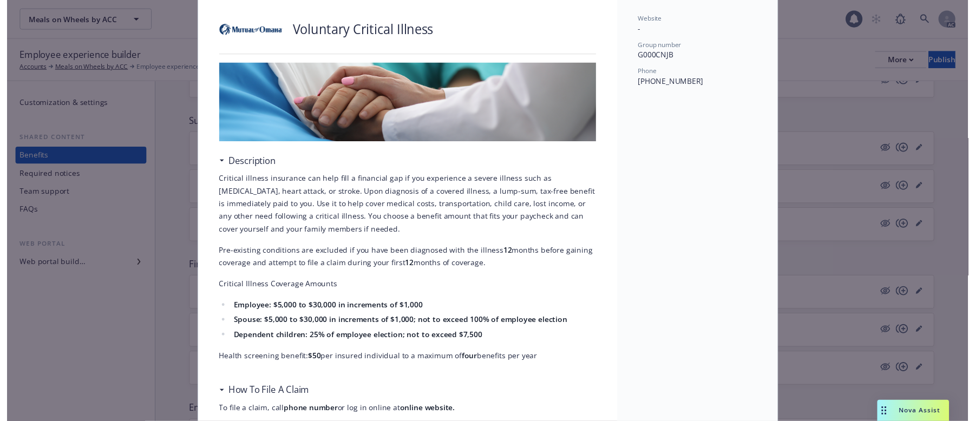
scroll to position [0, 0]
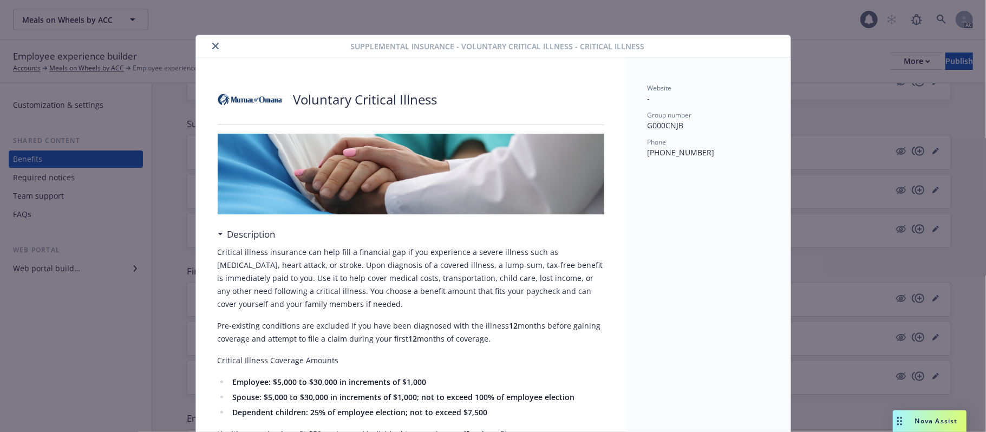
click at [212, 45] on icon "close" at bounding box center [215, 46] width 6 height 6
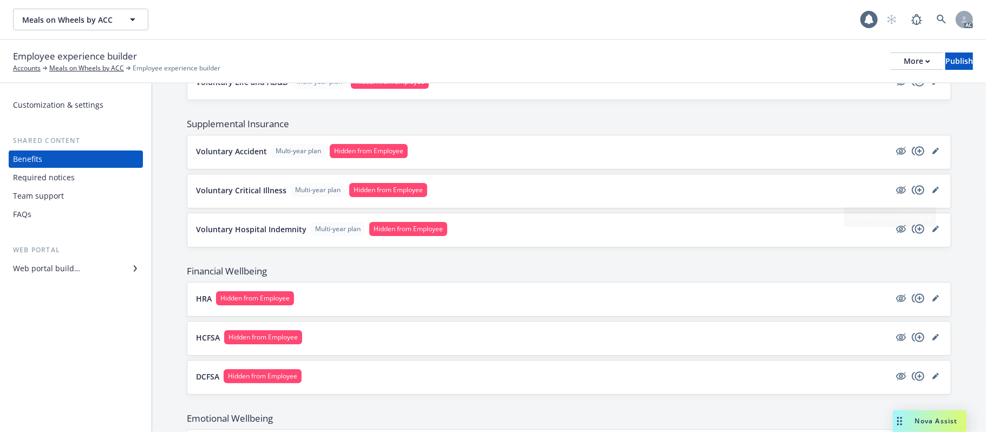
click at [831, 233] on button "Voluntary Hospital Indemnity Multi-year plan Hidden from Employee" at bounding box center [543, 229] width 694 height 14
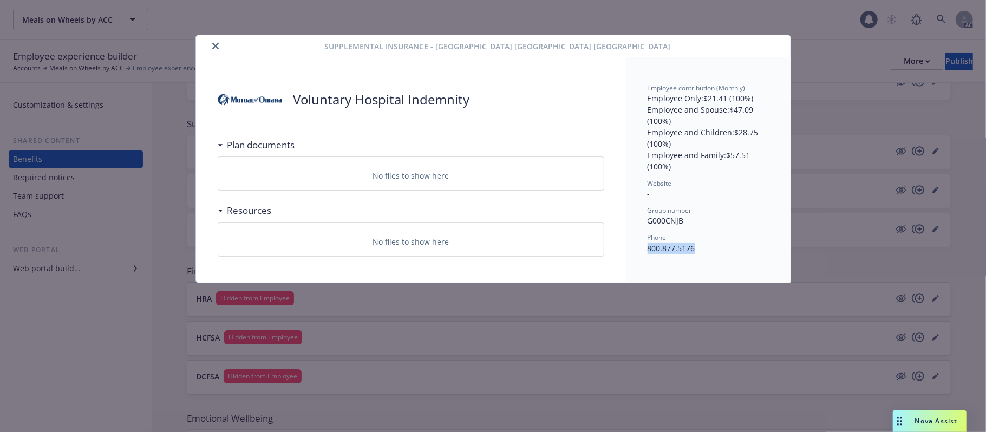
drag, startPoint x: 644, startPoint y: 252, endPoint x: 724, endPoint y: 252, distance: 79.1
click at [724, 252] on div "Employee contribution (Monthly) Employee Only : $21.41 (100%) Employee and Spou…" at bounding box center [708, 169] width 165 height 225
click at [213, 43] on icon "close" at bounding box center [215, 46] width 6 height 6
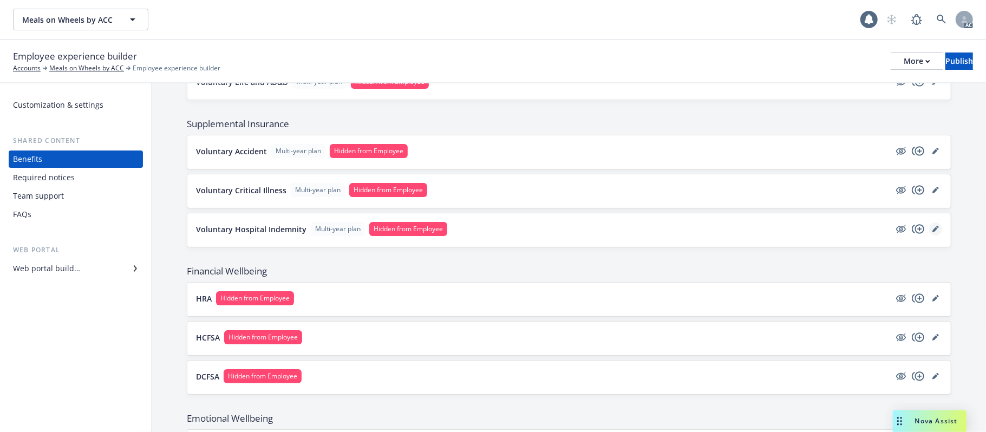
click at [908, 236] on link "editPencil" at bounding box center [935, 229] width 13 height 13
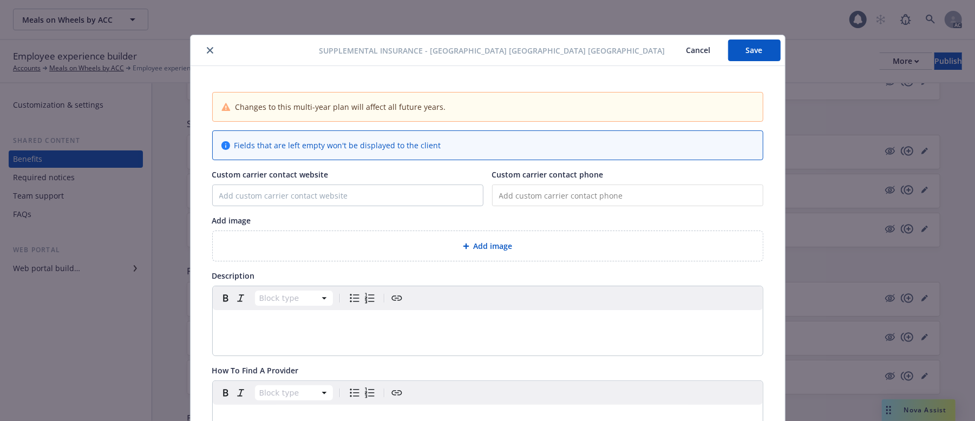
scroll to position [32, 0]
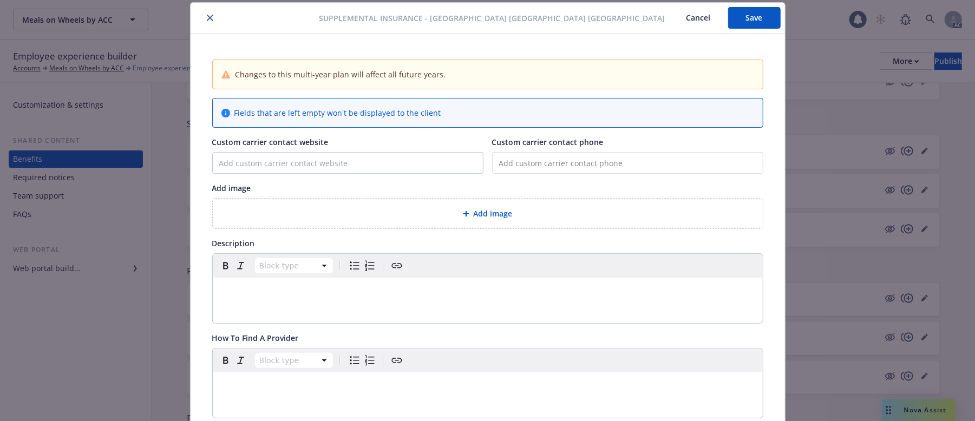
click at [566, 161] on input "tel" at bounding box center [627, 163] width 271 height 22
paste input "[PHONE_NUMBER]"
type input "[PHONE_NUMBER]"
click at [482, 210] on span "Add image" at bounding box center [493, 213] width 39 height 11
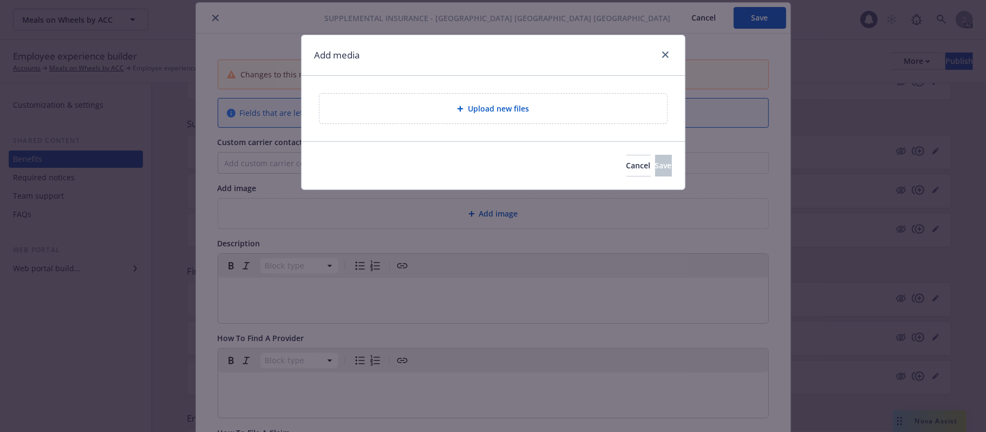
click at [539, 115] on div "Upload new files" at bounding box center [494, 109] width 348 height 30
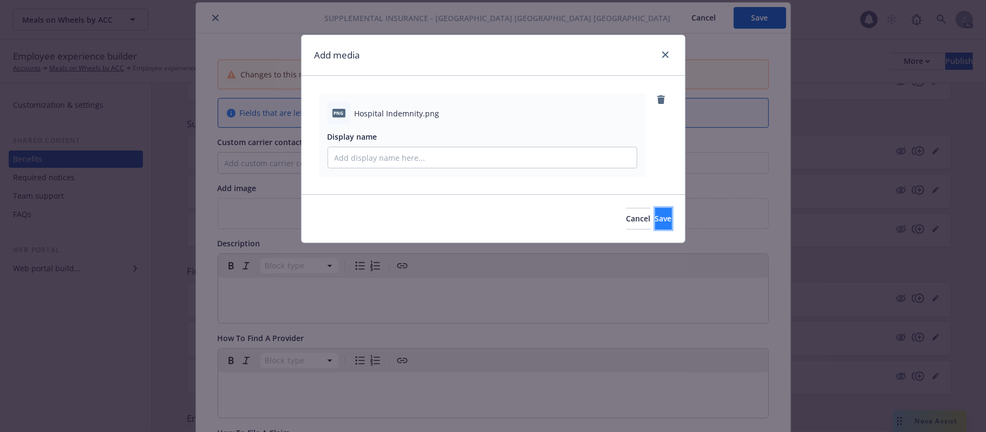
click at [655, 220] on span "Save" at bounding box center [663, 218] width 17 height 10
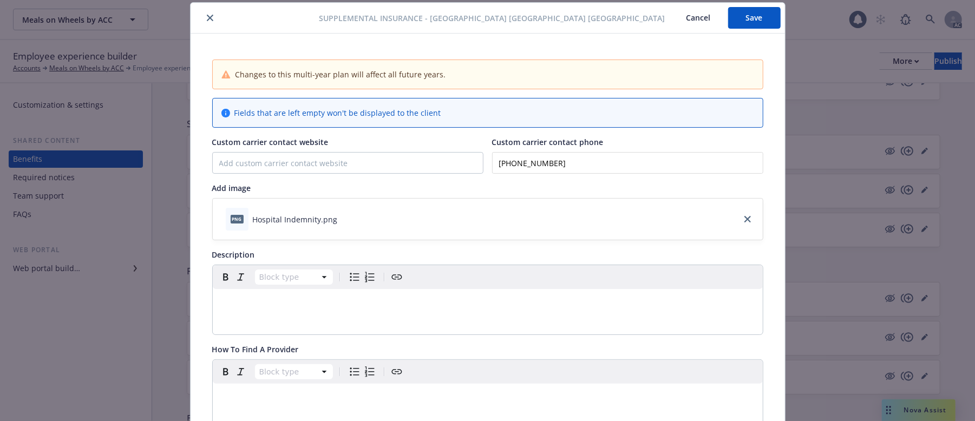
click at [248, 307] on p "editable markdown" at bounding box center [487, 302] width 537 height 13
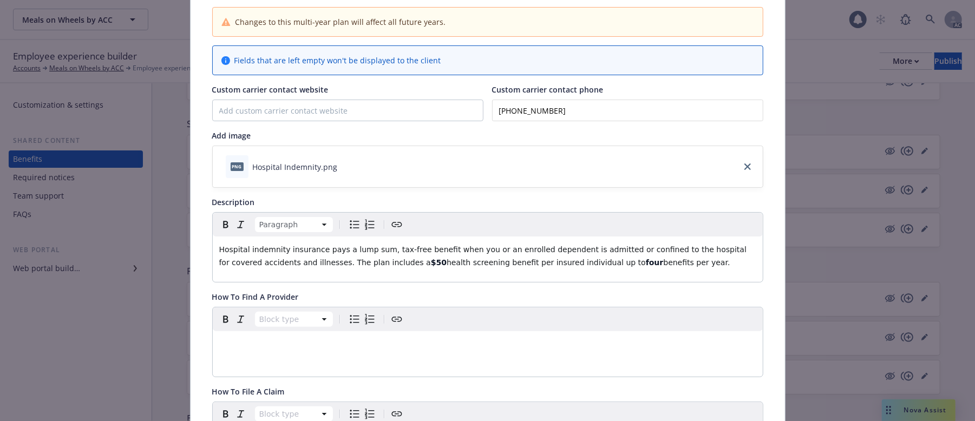
scroll to position [177, 0]
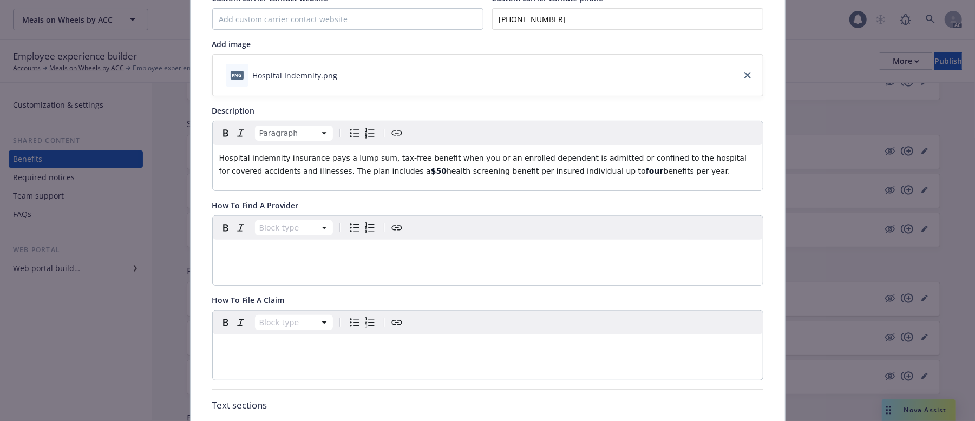
click at [293, 264] on div "editable markdown" at bounding box center [488, 253] width 550 height 26
click at [289, 347] on p "editable markdown" at bounding box center [487, 347] width 537 height 13
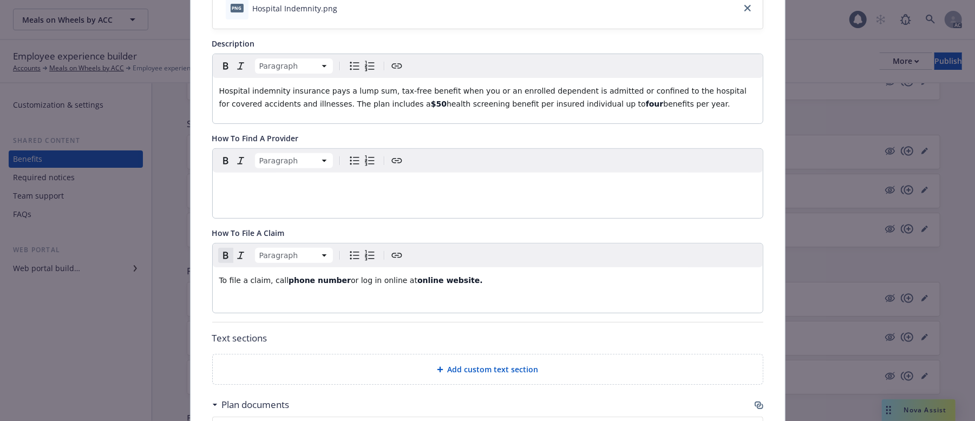
scroll to position [321, 0]
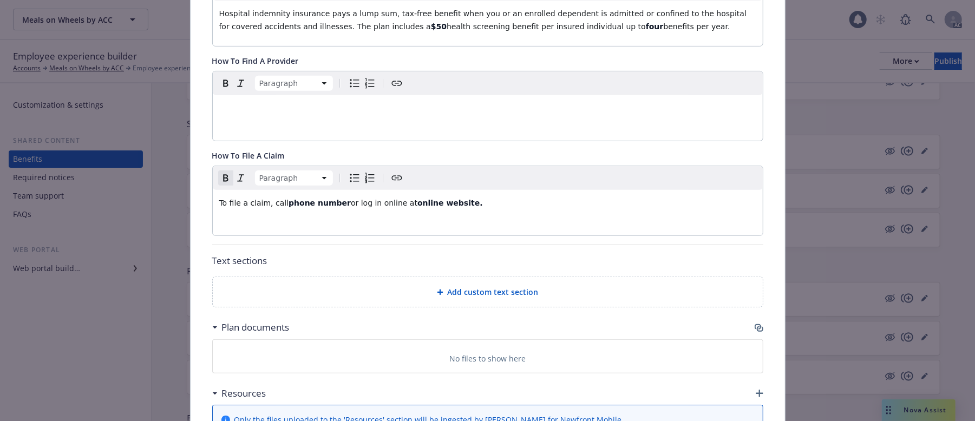
click at [465, 290] on span "Add custom text section" at bounding box center [493, 291] width 91 height 11
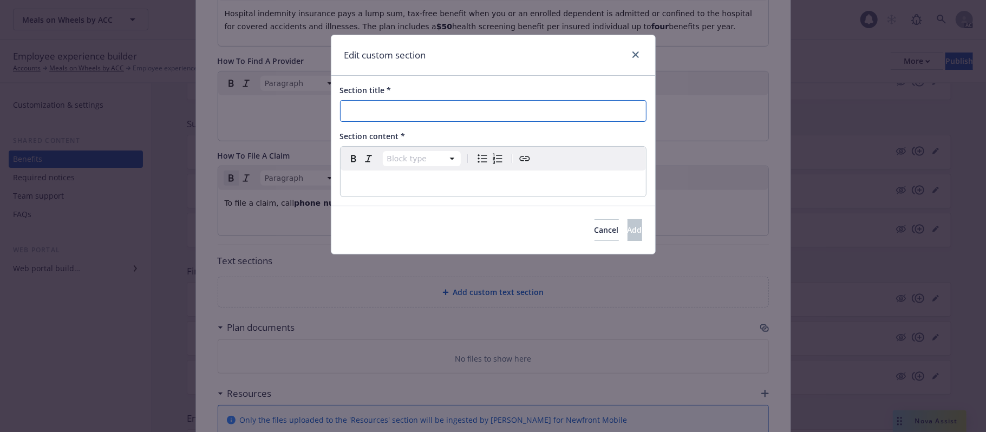
click at [384, 112] on input "Section title *" at bounding box center [493, 111] width 307 height 22
paste input "Things To Consider"
type input "Things To Consider"
drag, startPoint x: 391, startPoint y: 182, endPoint x: 402, endPoint y: 185, distance: 11.2
click at [391, 182] on p "editable markdown" at bounding box center [493, 183] width 292 height 13
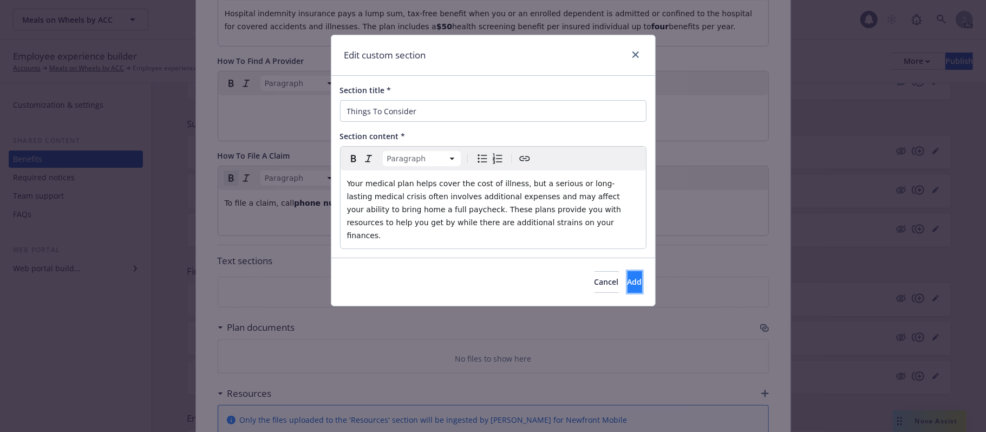
click at [628, 277] on span "Add" at bounding box center [635, 282] width 15 height 10
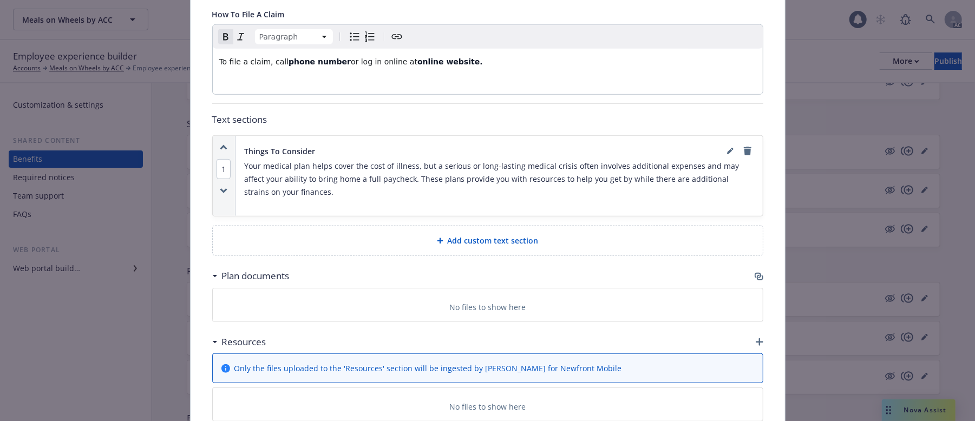
scroll to position [466, 0]
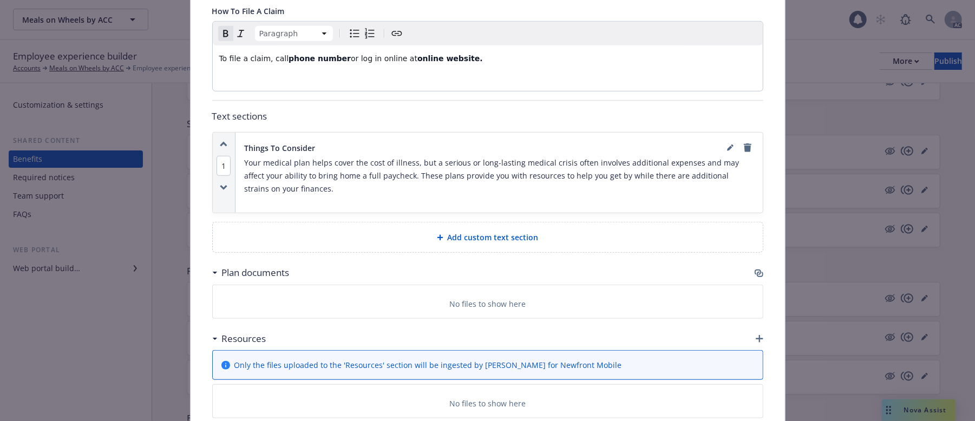
click at [510, 240] on span "Add custom text section" at bounding box center [493, 237] width 91 height 11
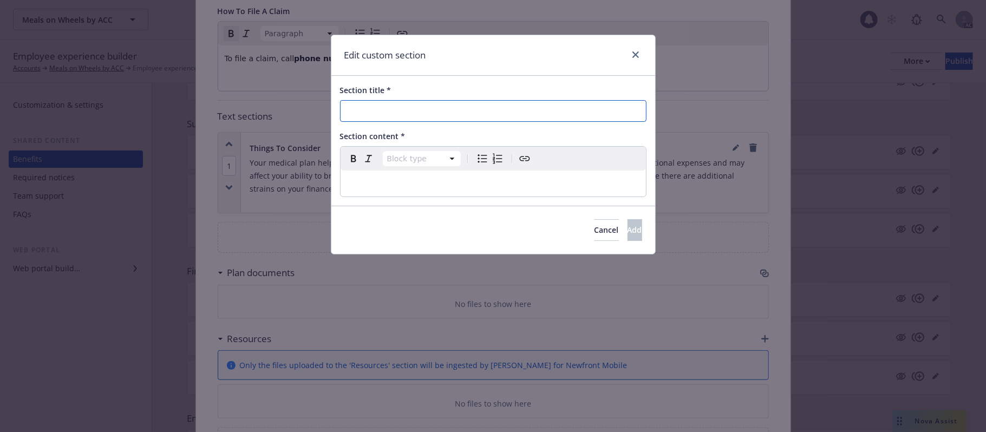
drag, startPoint x: 438, startPoint y: 110, endPoint x: 464, endPoint y: 109, distance: 25.5
click at [438, 110] on input "Section title *" at bounding box center [493, 111] width 307 height 22
paste input "Calculate Your Cost"
type input "Calculate Your Cost"
click at [423, 187] on p "editable markdown" at bounding box center [493, 183] width 292 height 13
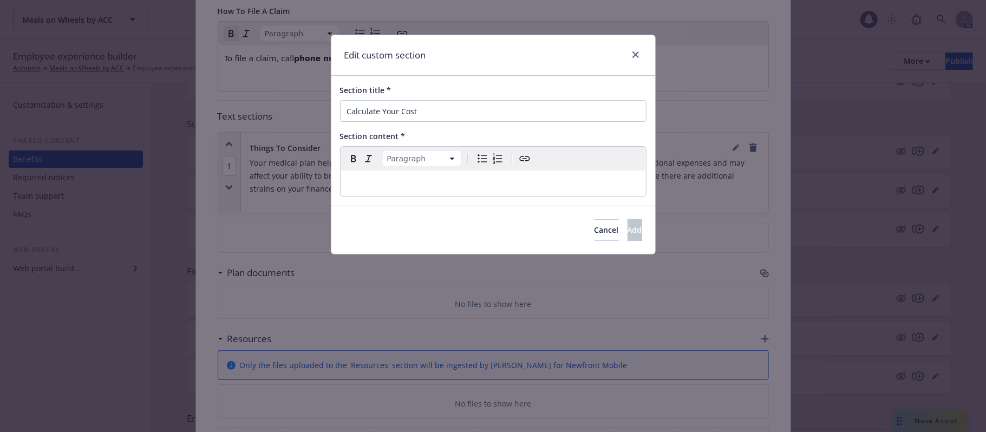
select select
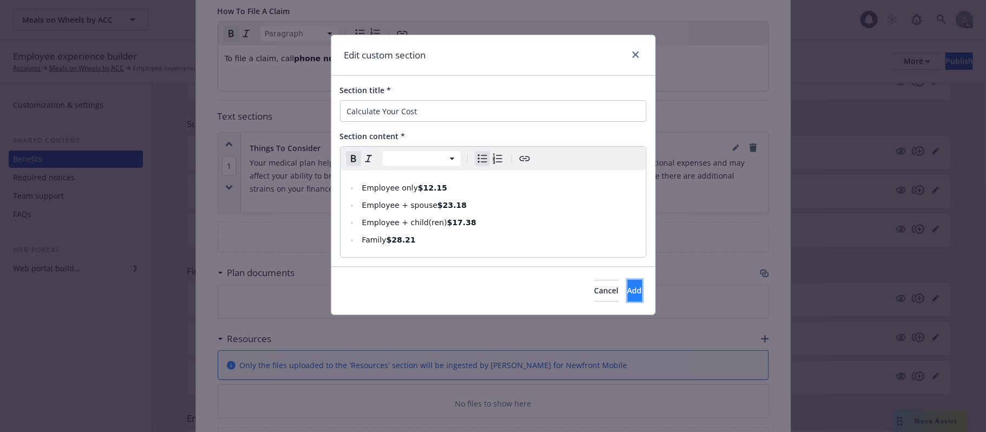
click at [628, 289] on span "Add" at bounding box center [635, 290] width 15 height 10
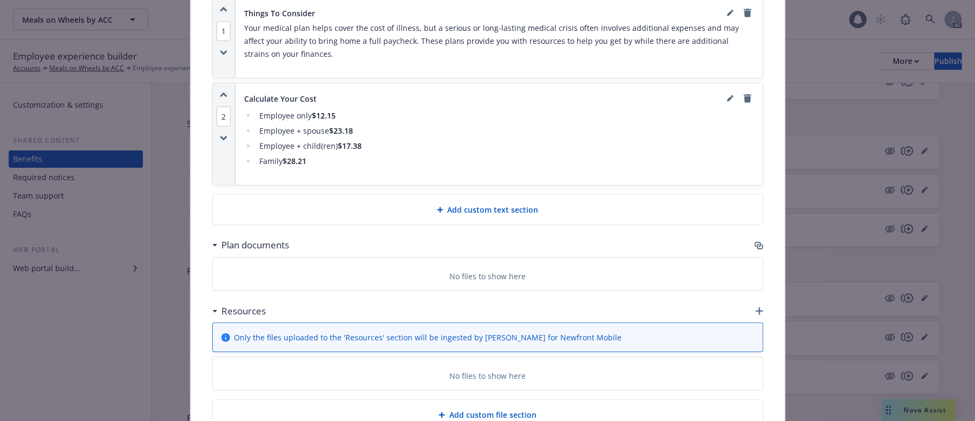
scroll to position [610, 0]
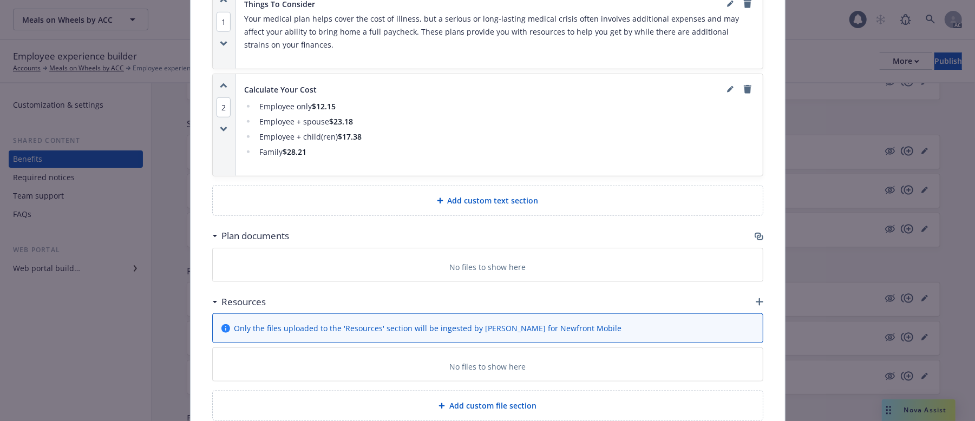
click at [757, 239] on icon "button" at bounding box center [759, 236] width 9 height 9
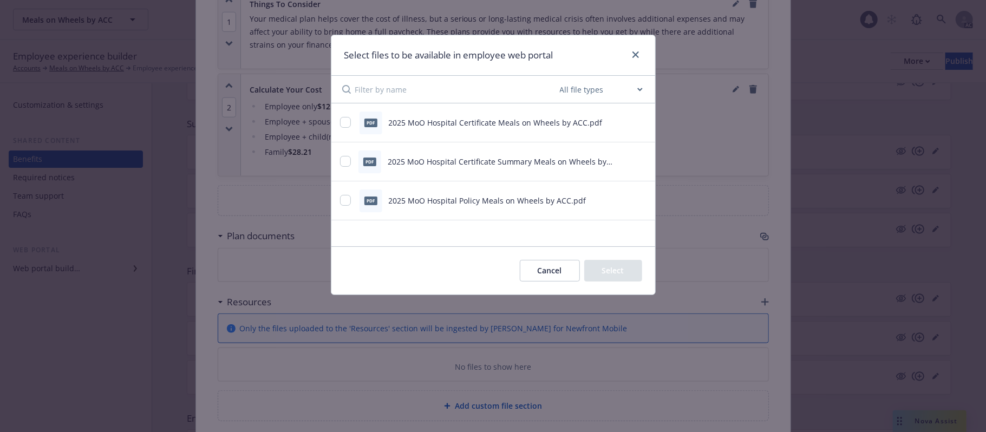
click at [416, 122] on span "2025 MoO Hospital Certificate Meals on Wheels by ACC.pdf" at bounding box center [496, 123] width 214 height 10
click at [346, 121] on input "checkbox" at bounding box center [345, 122] width 11 height 11
checkbox input "true"
click at [345, 163] on input "checkbox" at bounding box center [345, 161] width 11 height 11
checkbox input "true"
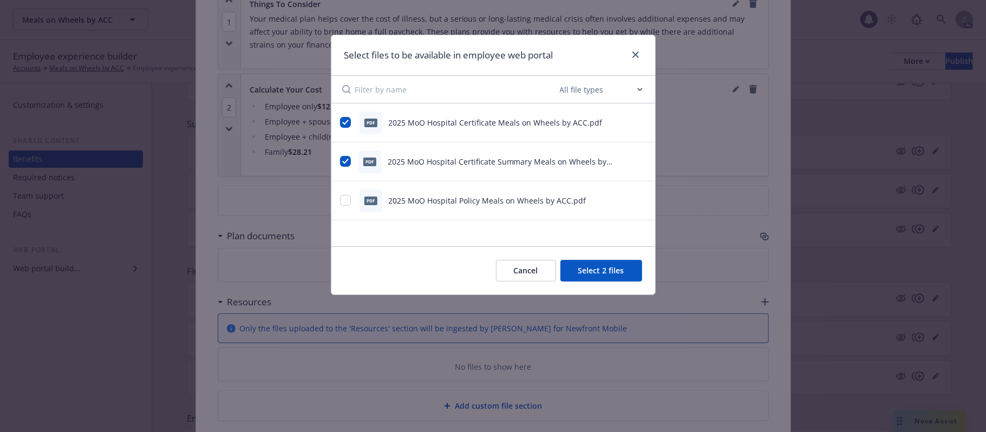
click at [613, 273] on button "Select 2 files" at bounding box center [602, 271] width 82 height 22
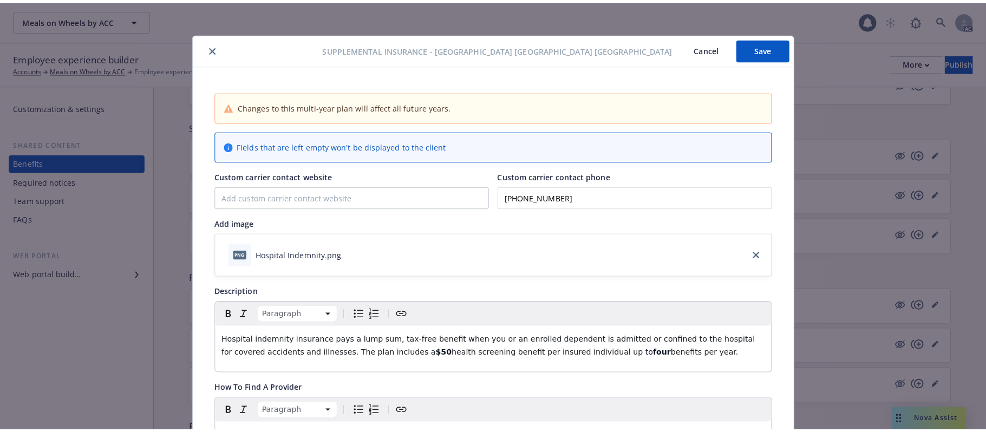
scroll to position [0, 0]
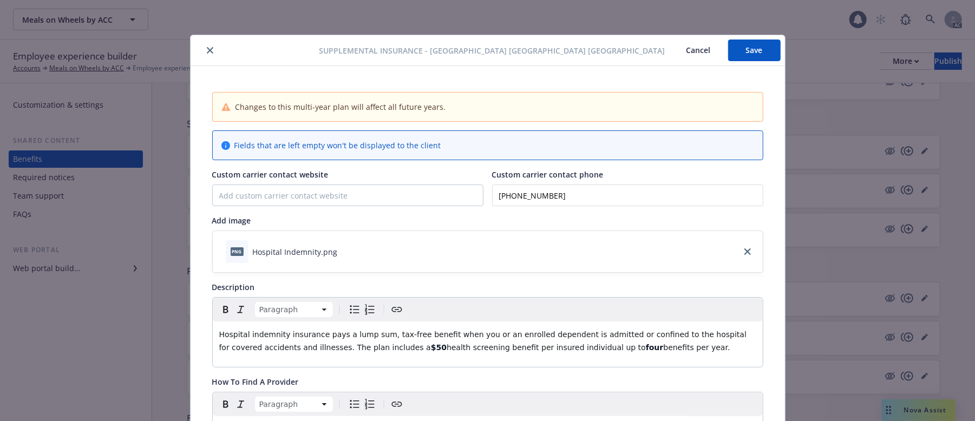
click at [741, 52] on button "Save" at bounding box center [754, 51] width 53 height 22
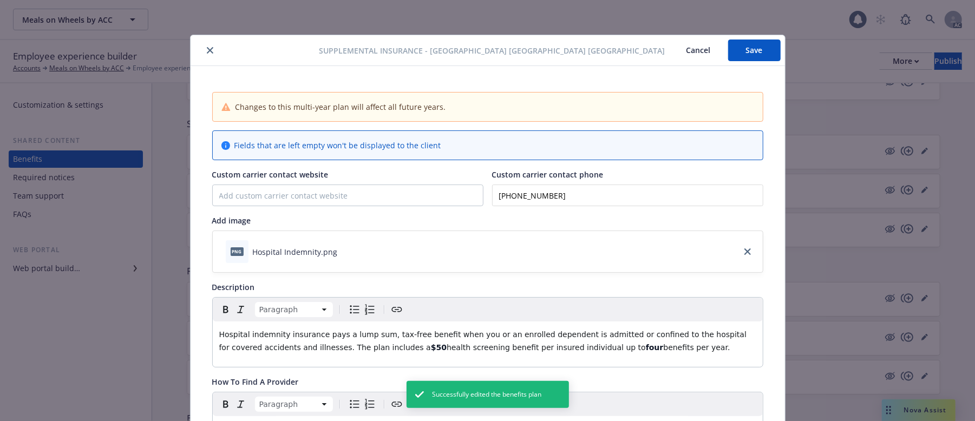
click at [694, 51] on button "Cancel" at bounding box center [698, 51] width 59 height 22
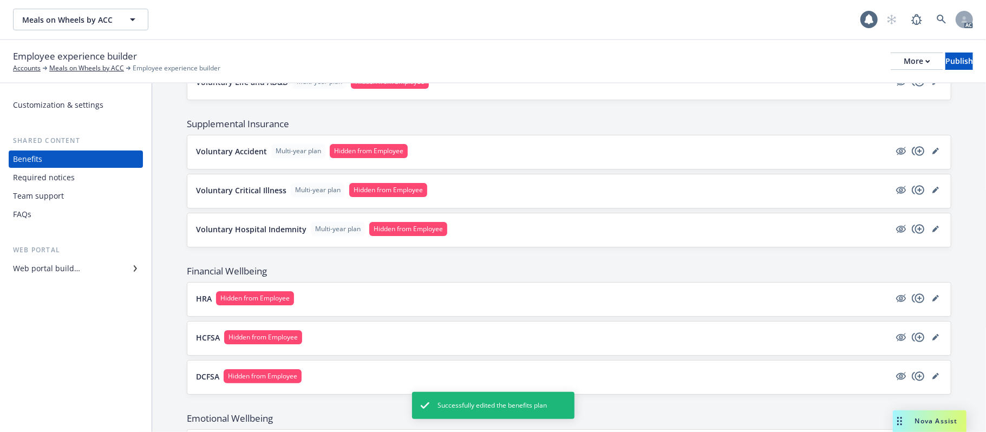
click at [505, 235] on button "Voluntary Hospital Indemnity Multi-year plan Hidden from Employee" at bounding box center [543, 229] width 694 height 14
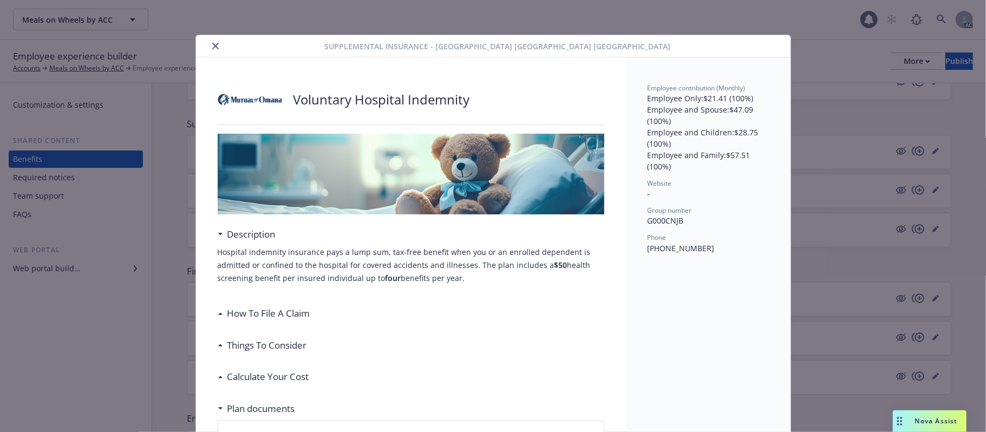
click at [212, 44] on icon "close" at bounding box center [215, 46] width 6 height 6
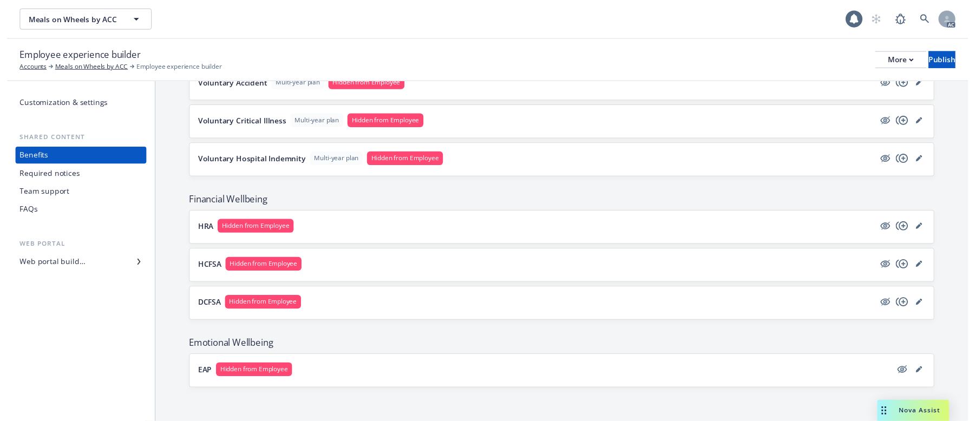
scroll to position [583, 0]
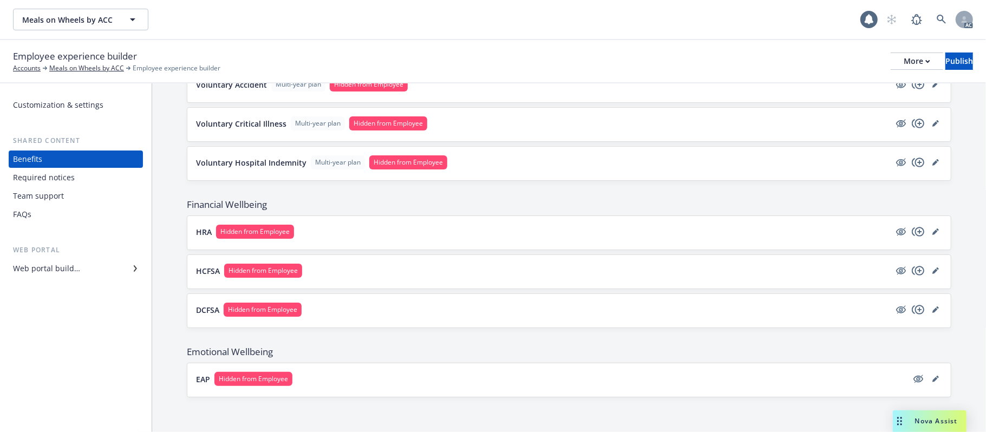
click at [730, 230] on button "HRA Hidden from Employee" at bounding box center [543, 232] width 694 height 14
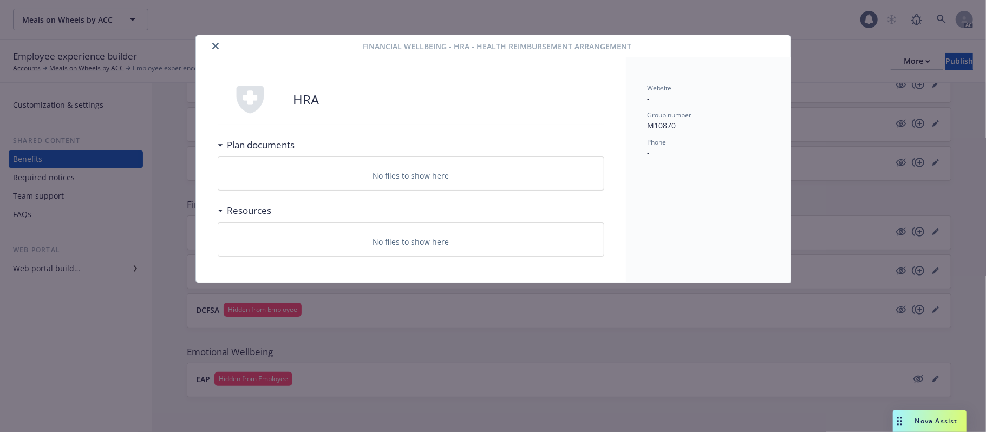
click at [213, 47] on icon "close" at bounding box center [215, 46] width 6 height 6
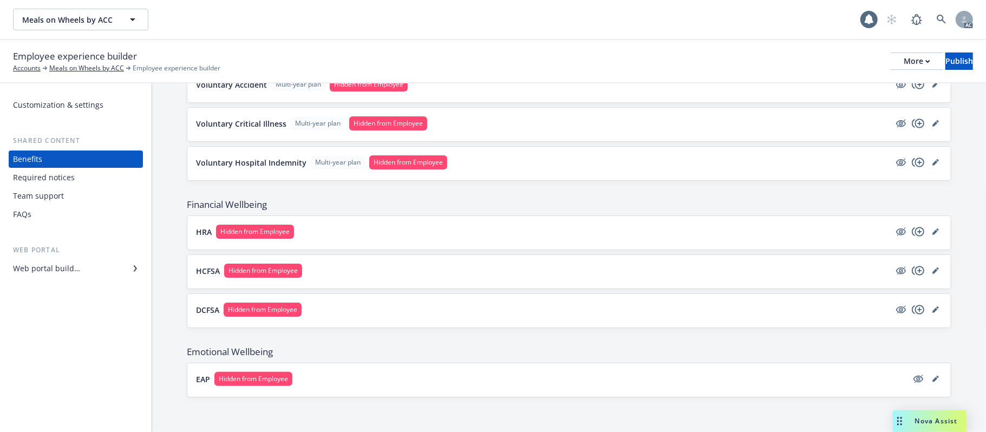
click at [746, 244] on div "HRA Hidden from Employee" at bounding box center [569, 233] width 764 height 34
click at [908, 230] on icon "editPencil" at bounding box center [936, 232] width 6 height 6
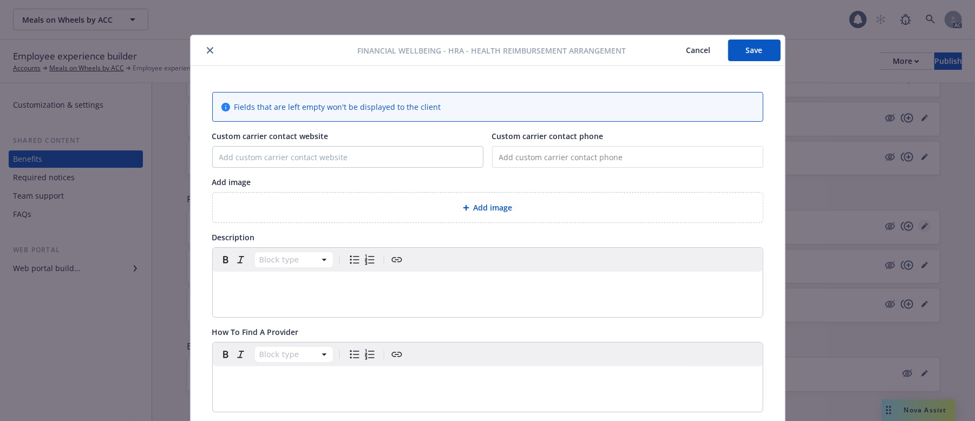
scroll to position [32, 0]
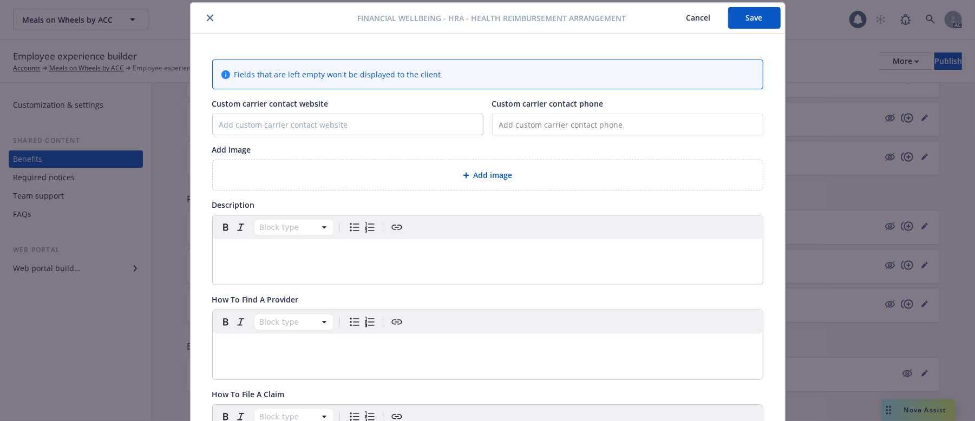
click at [511, 178] on div "Add image" at bounding box center [488, 175] width 533 height 12
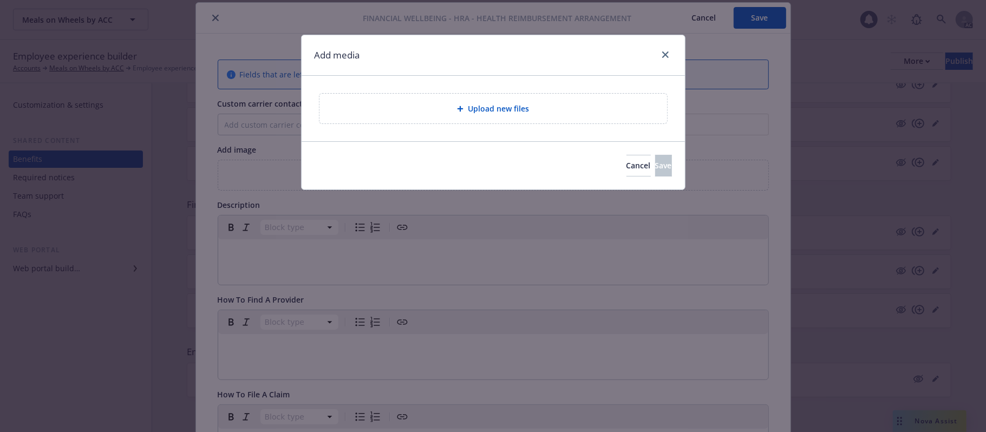
click at [488, 107] on span "Upload new files" at bounding box center [498, 108] width 61 height 11
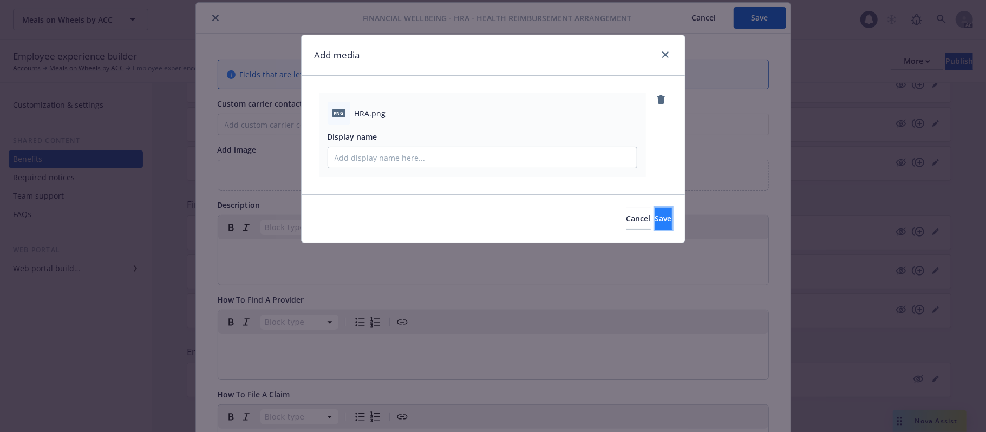
click at [655, 219] on span "Save" at bounding box center [663, 218] width 17 height 10
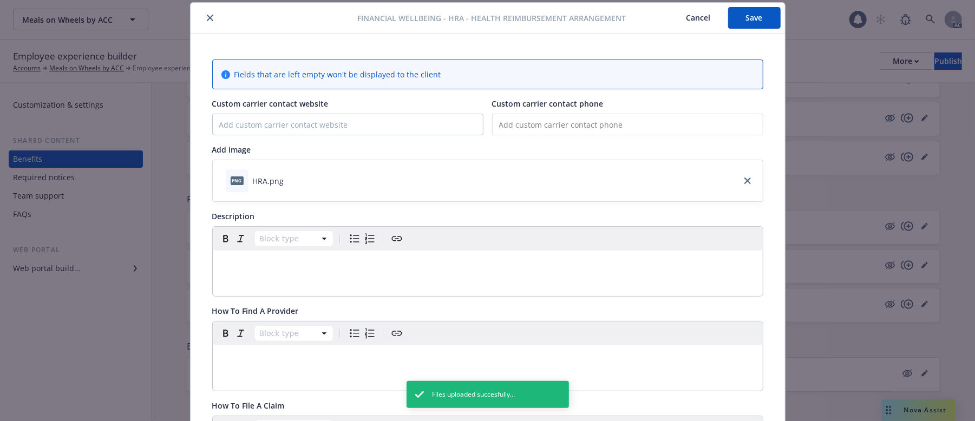
click at [265, 266] on p "editable markdown" at bounding box center [487, 263] width 537 height 13
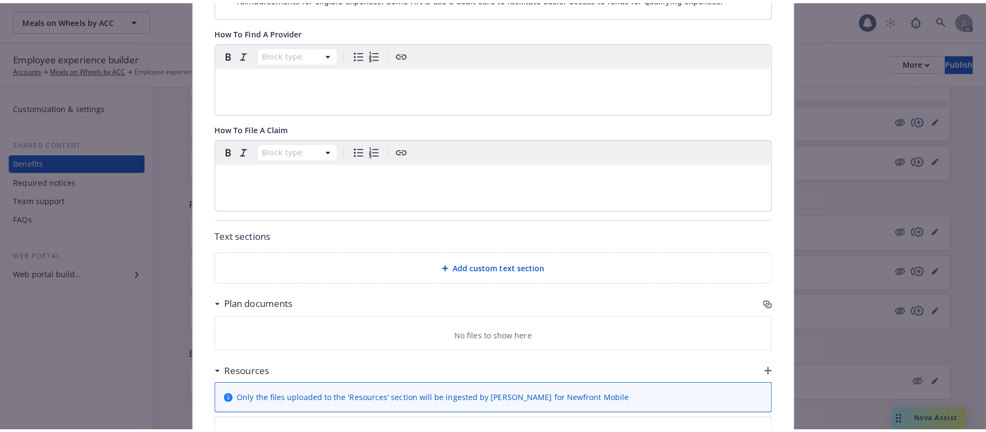
scroll to position [513, 0]
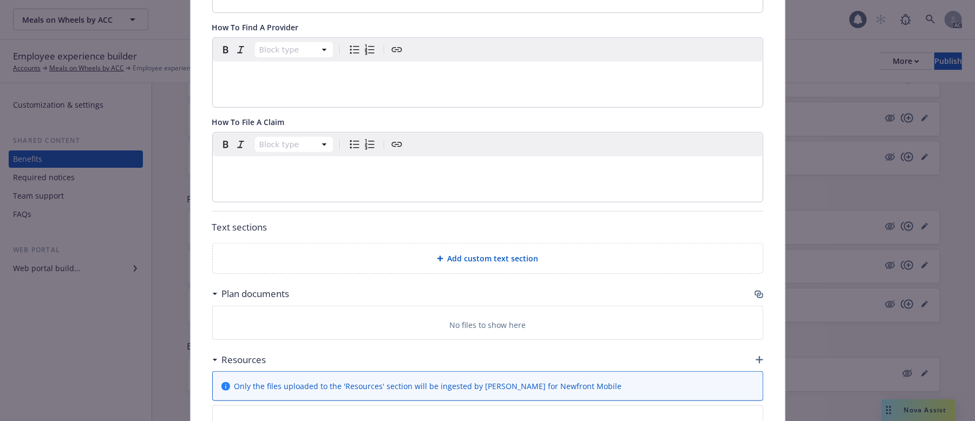
click at [490, 253] on span "Add custom text section" at bounding box center [493, 258] width 91 height 11
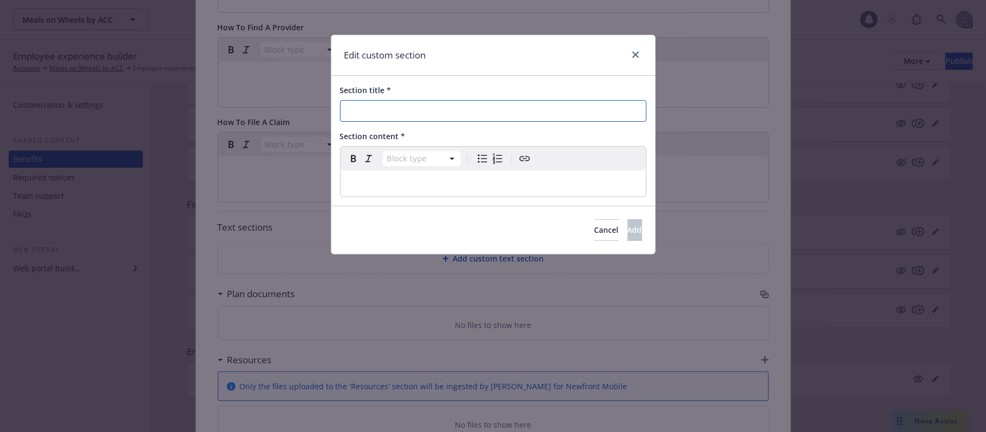
click at [431, 109] on input "Section title *" at bounding box center [493, 111] width 307 height 22
paste input "How To Use HRA Funds"
type input "How To Use HRA Funds"
click at [443, 181] on p "editable markdown" at bounding box center [493, 183] width 292 height 13
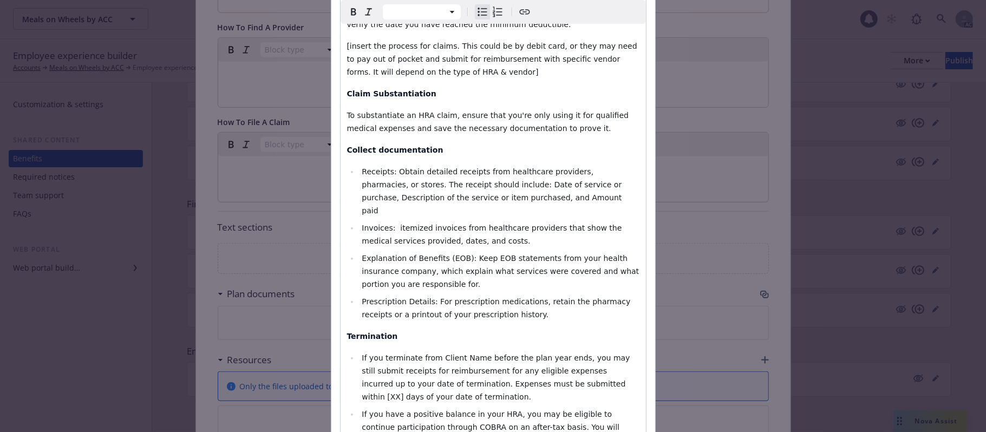
scroll to position [136, 0]
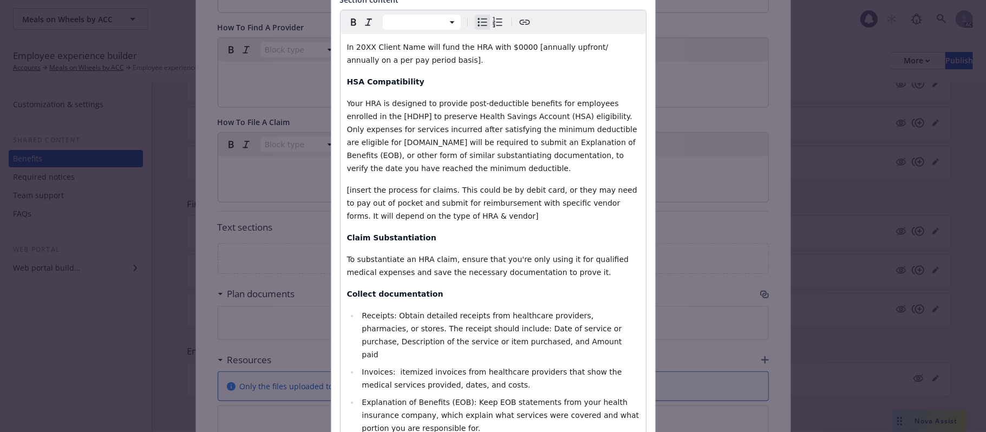
select select "paragraph"
click at [398, 144] on span "Your HRA is designed to provide post-deductible benefits for employees enrolled…" at bounding box center [493, 136] width 293 height 74
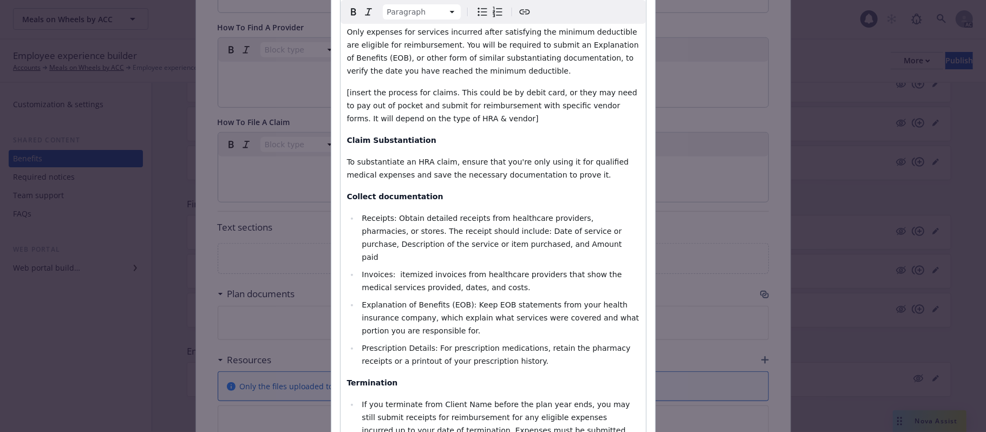
scroll to position [64, 0]
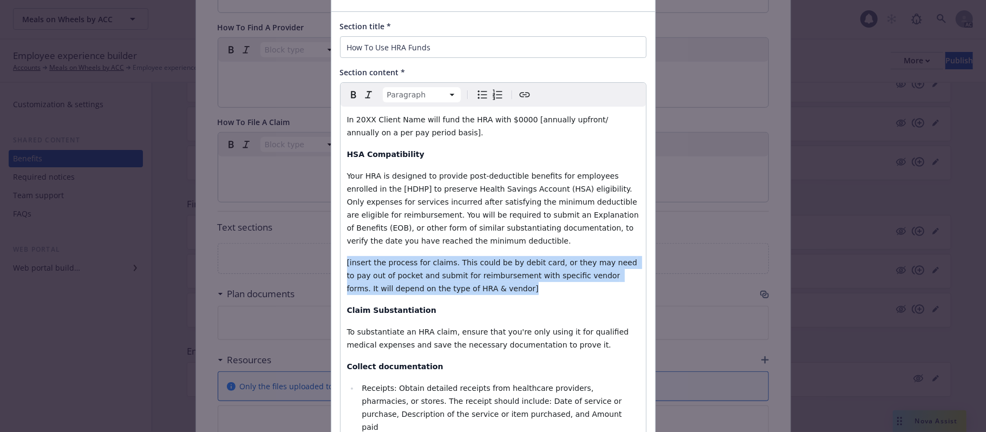
drag, startPoint x: 340, startPoint y: 261, endPoint x: 432, endPoint y: 287, distance: 95.1
click at [432, 287] on div "In 20XX Client Name will fund the HRA with $0000 [annually upfront/ annually on…" at bounding box center [493, 391] width 305 height 568
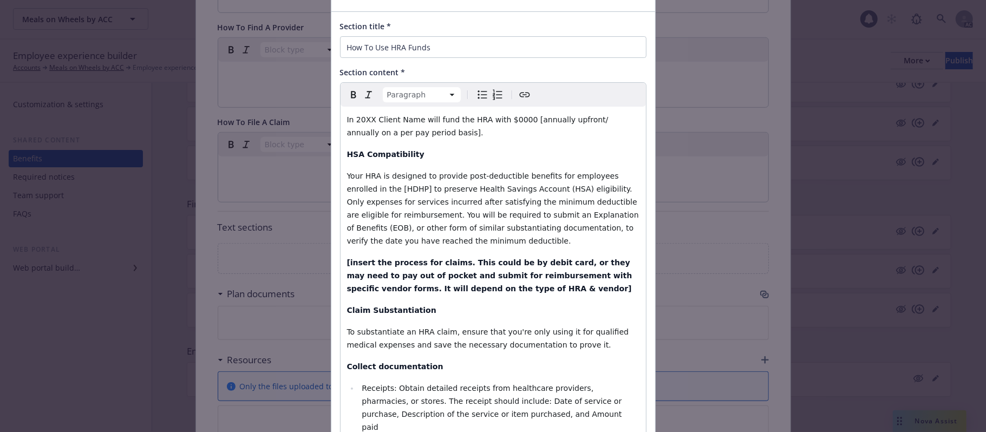
click at [489, 242] on p "Your HRA is designed to provide post-deductible benefits for employees enrolled…" at bounding box center [493, 209] width 292 height 78
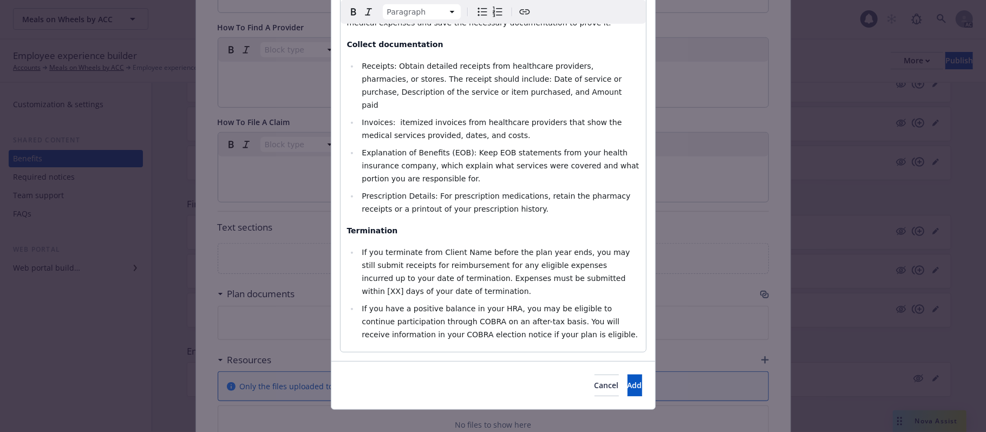
scroll to position [170, 0]
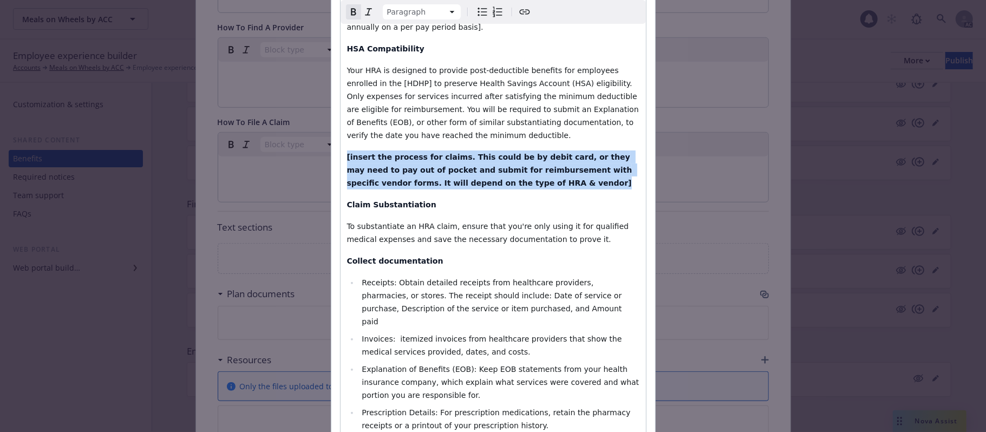
drag, startPoint x: 511, startPoint y: 185, endPoint x: 299, endPoint y: 152, distance: 214.3
click at [299, 152] on div "Edit custom section Section title * How To Use HRA Funds Section content * Para…" at bounding box center [493, 216] width 986 height 432
click at [350, 11] on icon "Remove bold" at bounding box center [353, 11] width 13 height 13
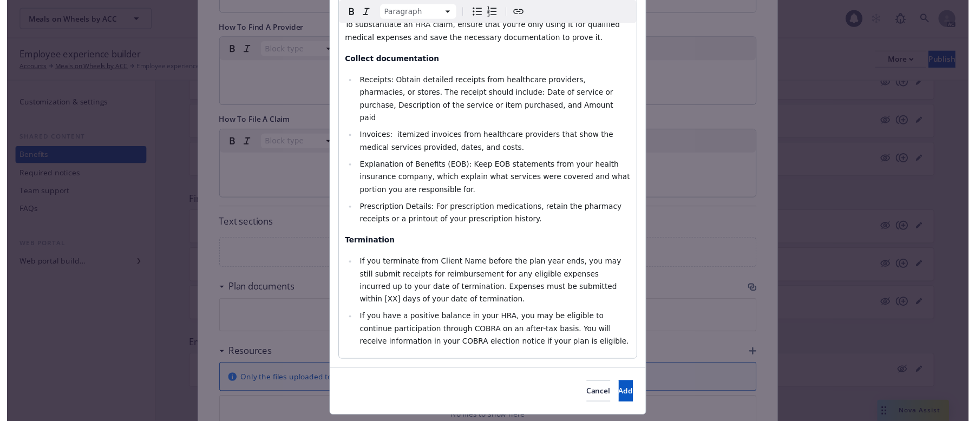
scroll to position [386, 0]
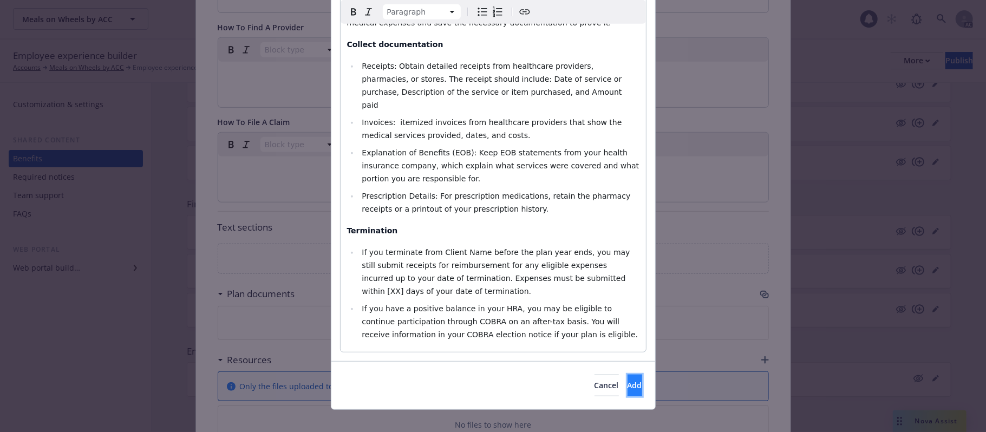
click at [628, 347] on button "Add" at bounding box center [635, 386] width 15 height 22
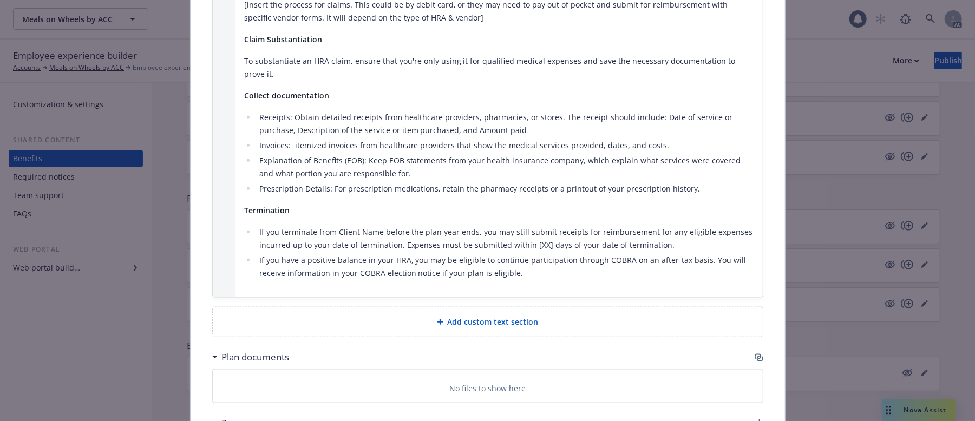
scroll to position [1019, 0]
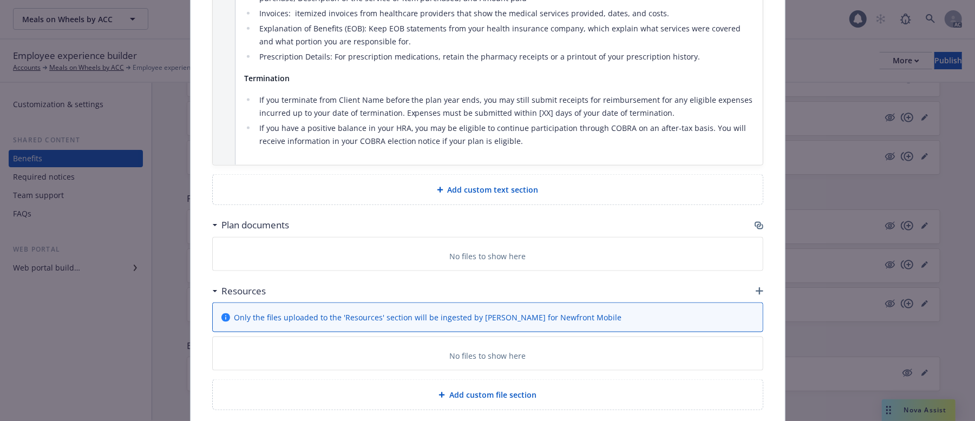
click at [465, 184] on div "Add custom text section" at bounding box center [488, 190] width 533 height 12
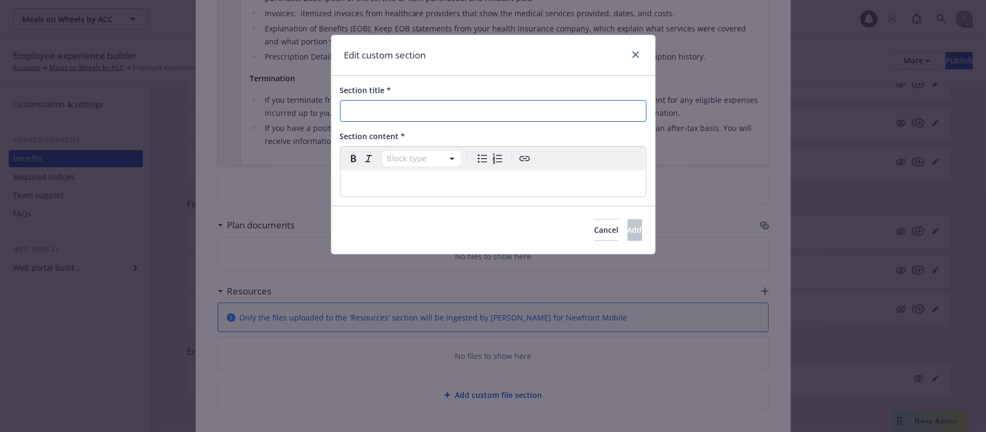
click at [436, 101] on input "Section title *" at bounding box center [493, 111] width 307 height 22
click at [438, 105] on input "Section title *" at bounding box center [493, 111] width 307 height 22
paste input "Are you Eligible?"
type input "Are you Eligible?"
click at [406, 186] on p "editable markdown" at bounding box center [493, 183] width 292 height 13
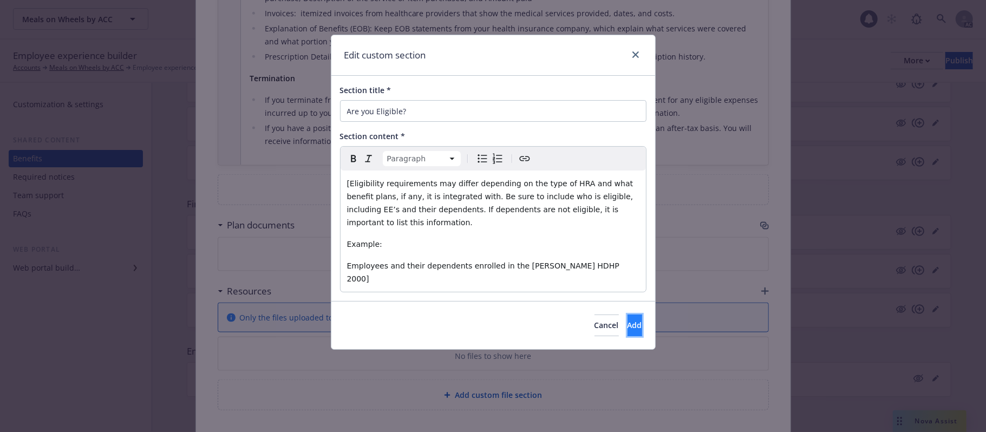
click at [628, 320] on span "Add" at bounding box center [635, 325] width 15 height 10
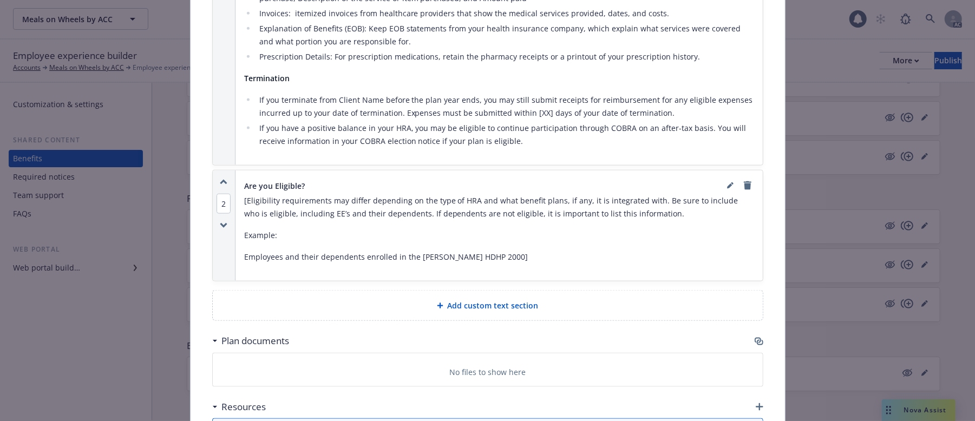
click at [755, 338] on icon "button" at bounding box center [758, 340] width 6 height 5
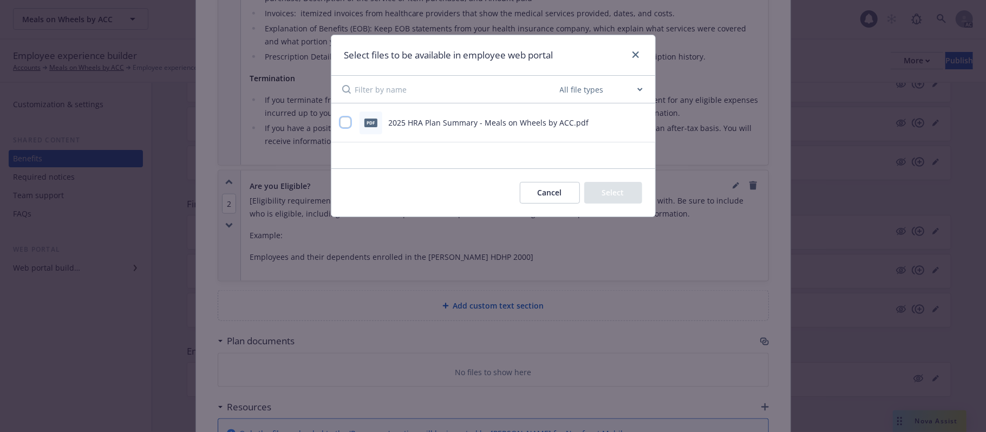
click at [349, 123] on input "checkbox" at bounding box center [345, 122] width 11 height 11
checkbox input "true"
click at [614, 191] on button "Select 1 file" at bounding box center [603, 193] width 78 height 22
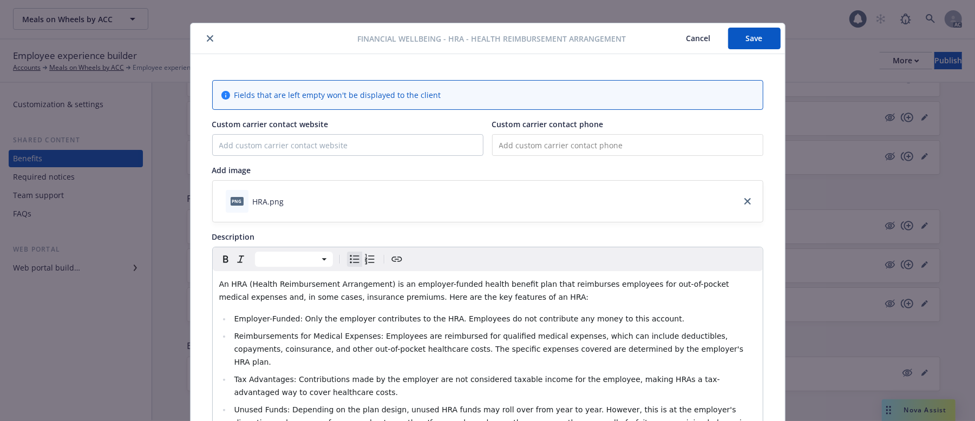
scroll to position [0, 0]
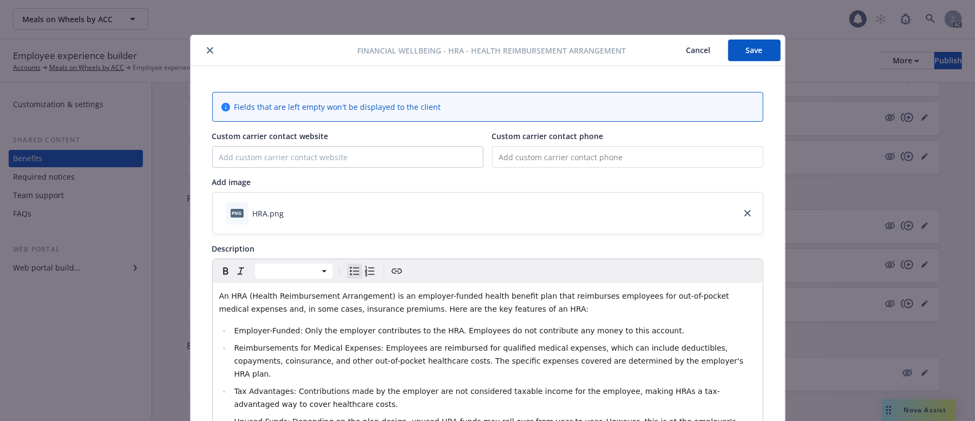
click at [744, 48] on button "Save" at bounding box center [754, 51] width 53 height 22
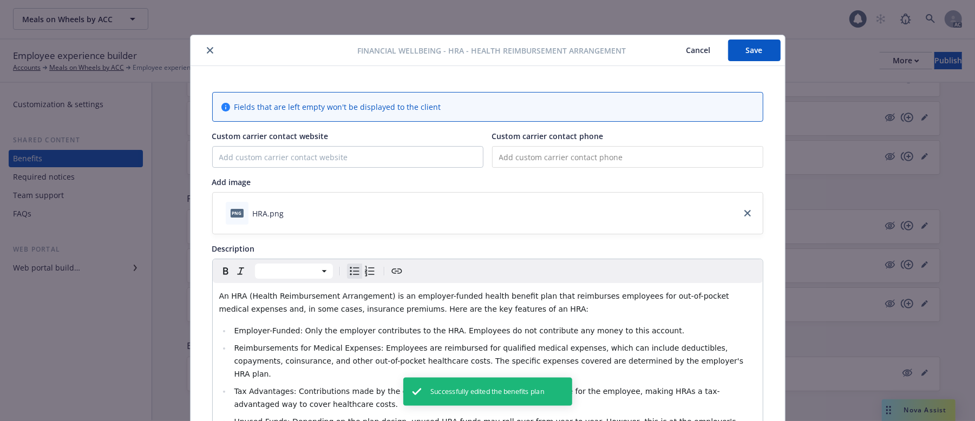
click at [689, 49] on button "Cancel" at bounding box center [698, 51] width 59 height 22
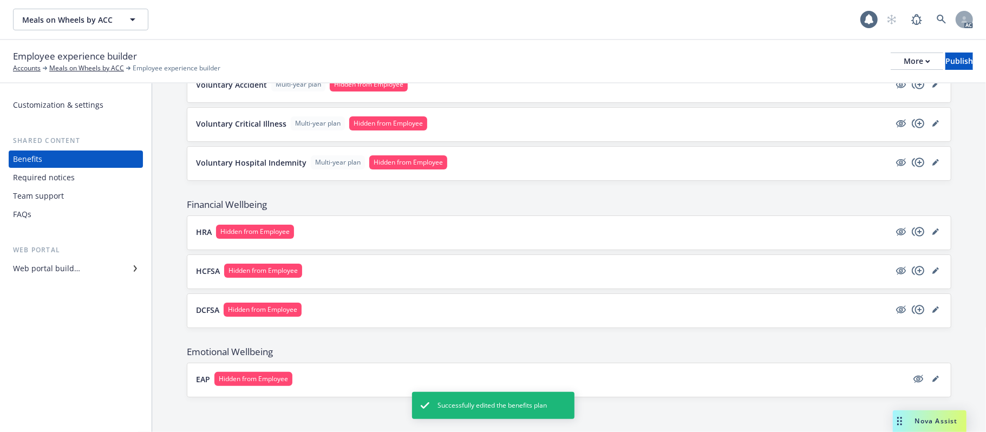
click at [463, 227] on button "HRA Hidden from Employee" at bounding box center [543, 232] width 694 height 14
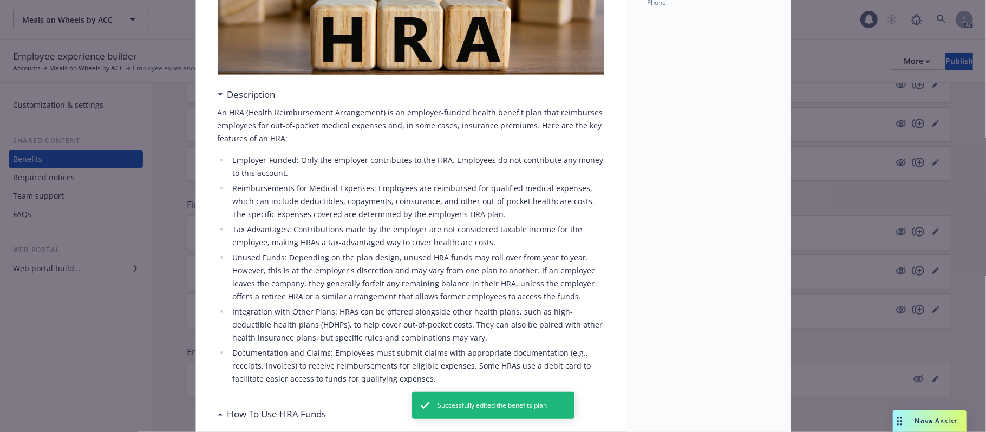
scroll to position [144, 0]
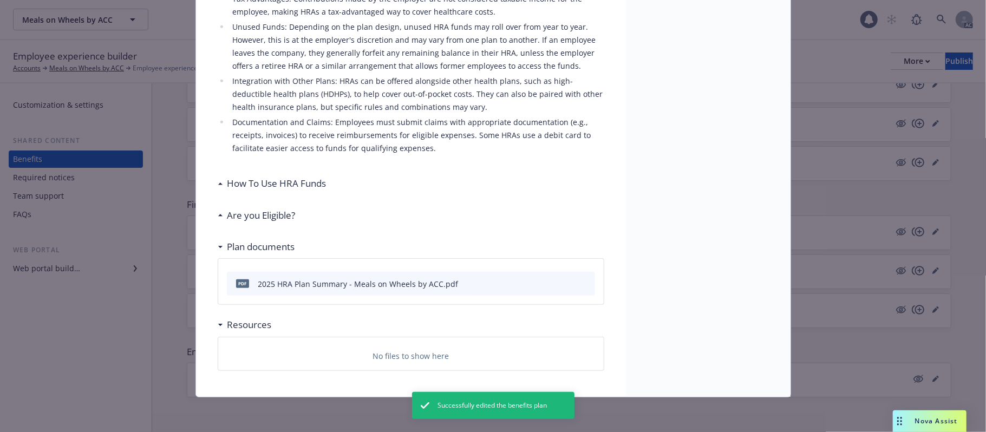
click at [285, 179] on h3 "How To Use HRA Funds" at bounding box center [276, 184] width 99 height 14
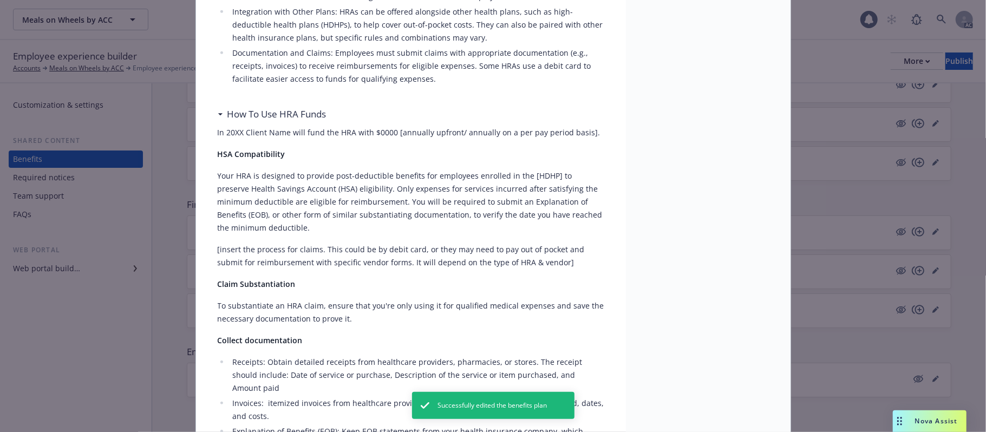
scroll to position [516, 0]
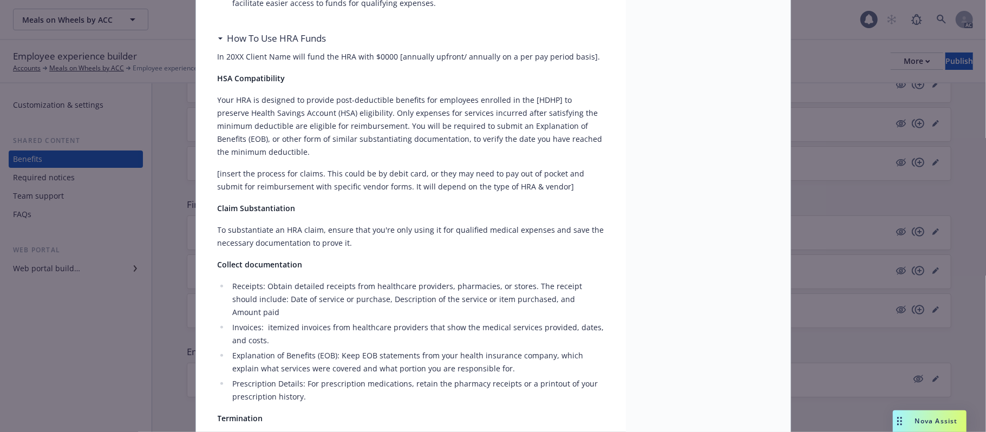
click at [236, 57] on p "In 20XX Client Name will fund the HRA with $0000 [annually upfront/ annually on…" at bounding box center [411, 56] width 387 height 13
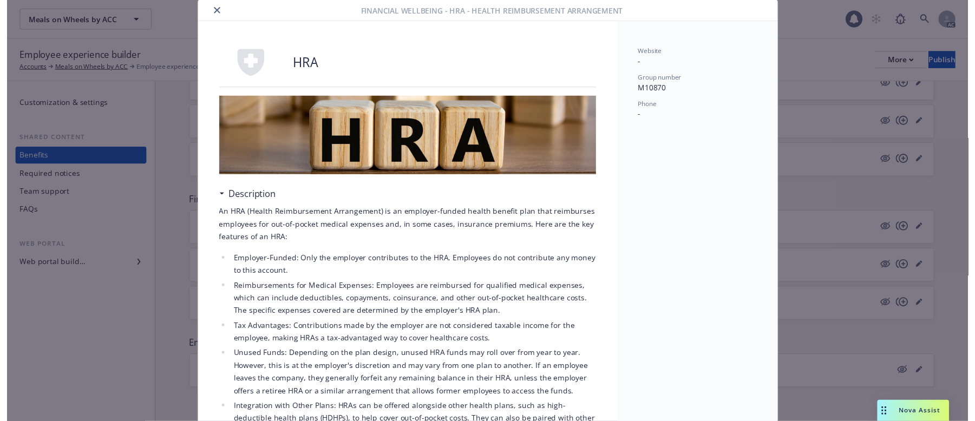
scroll to position [0, 0]
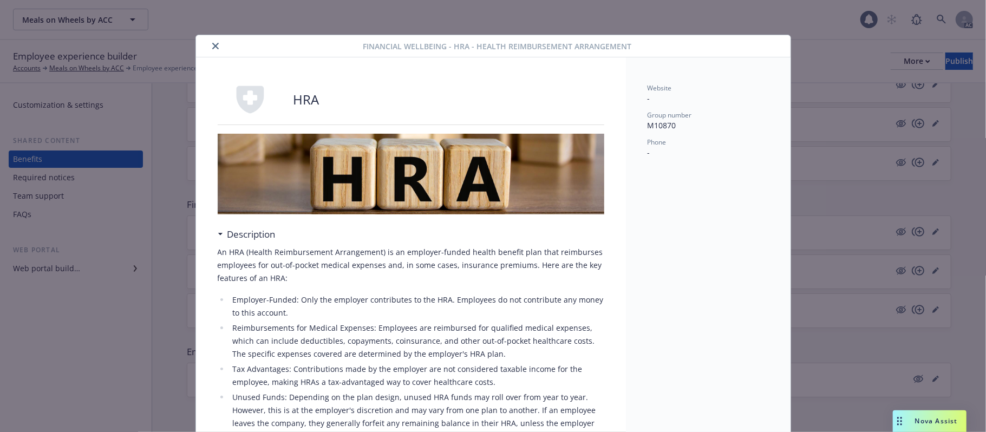
click at [212, 44] on icon "close" at bounding box center [215, 46] width 6 height 6
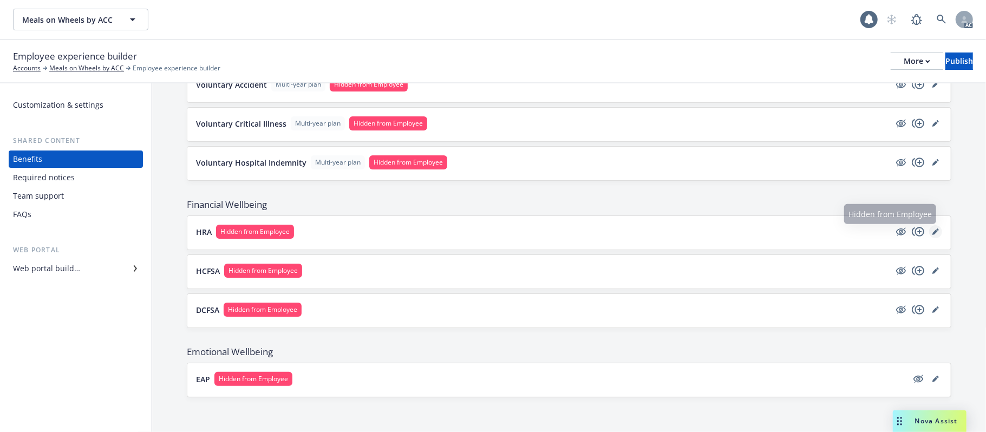
click at [908, 229] on icon "editPencil" at bounding box center [936, 232] width 6 height 6
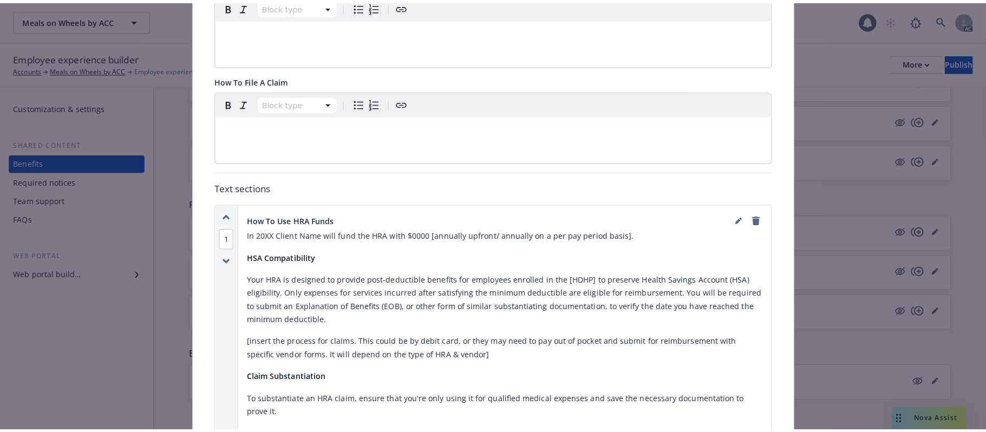
scroll to position [610, 0]
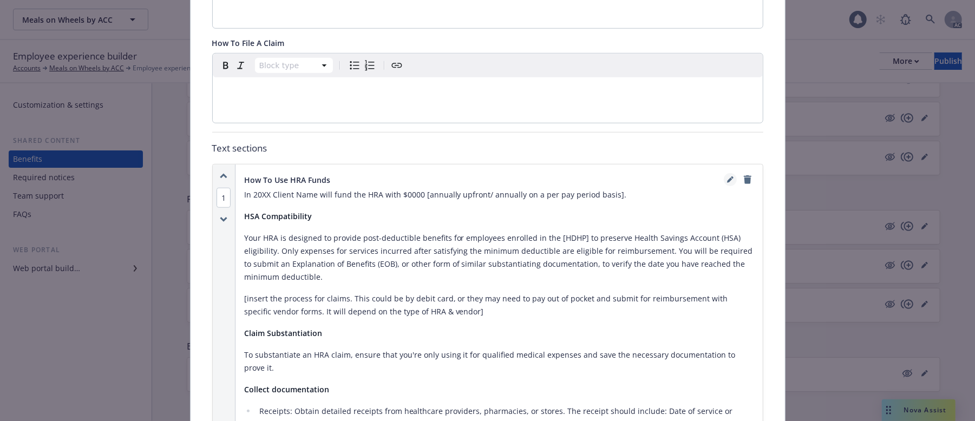
click at [727, 178] on icon "editPencil" at bounding box center [729, 180] width 5 height 5
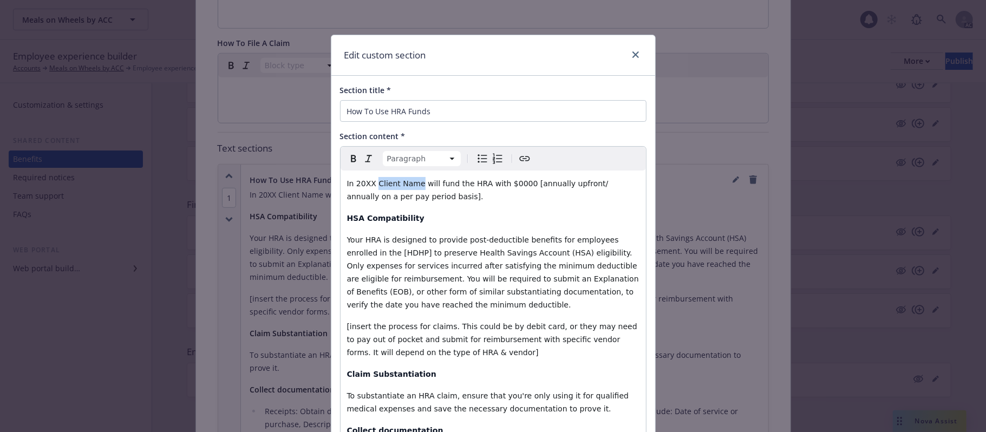
drag, startPoint x: 370, startPoint y: 185, endPoint x: 410, endPoint y: 183, distance: 39.6
click at [410, 183] on span "In 20XX Client Name will fund the HRA with $0000 [annually upfront/ annually on…" at bounding box center [479, 190] width 264 height 22
drag, startPoint x: 366, startPoint y: 183, endPoint x: 351, endPoint y: 181, distance: 14.7
click at [351, 181] on span "In 20XX Meals on Wheels by ACC will fund the HRA with $0000 [annually upfront/ …" at bounding box center [486, 190] width 278 height 22
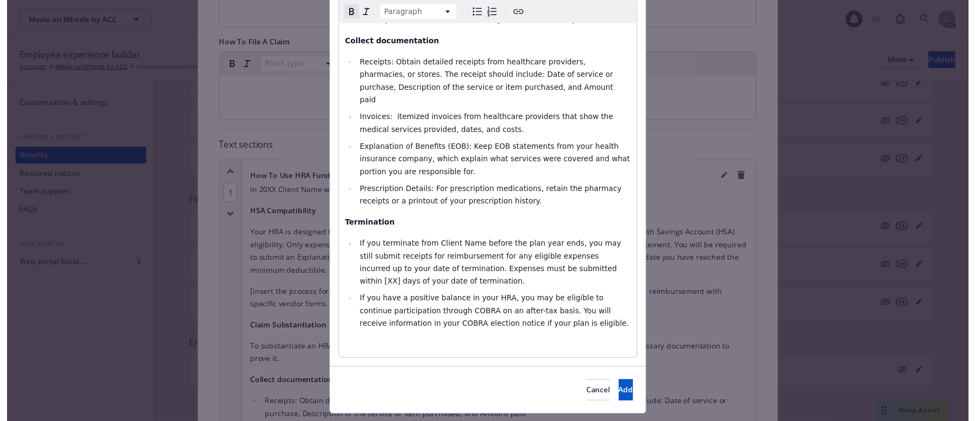
scroll to position [403, 0]
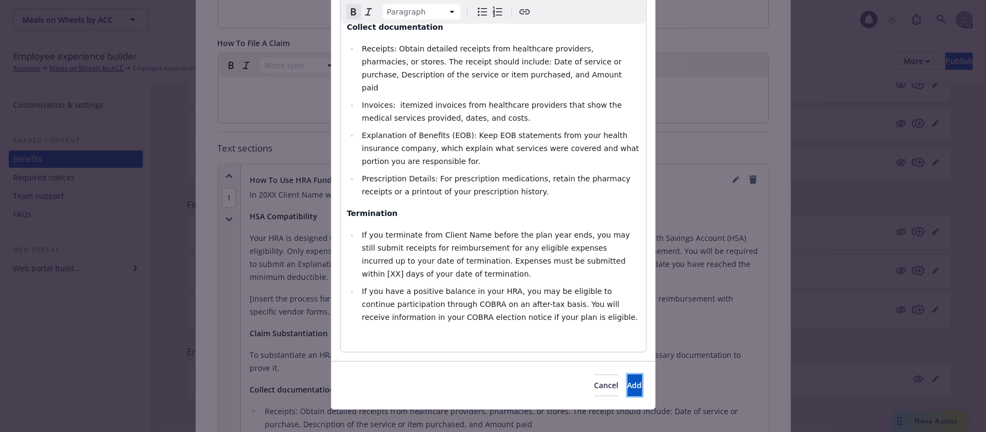
click at [628, 347] on button "Add" at bounding box center [635, 386] width 15 height 22
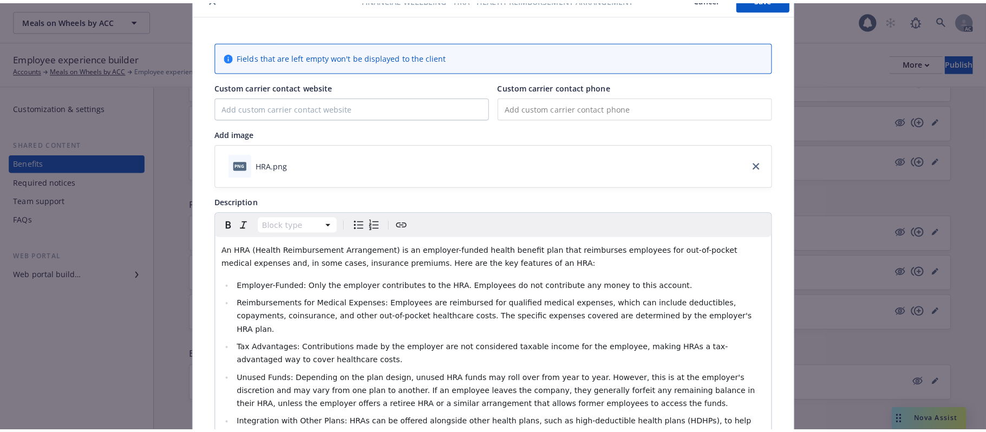
scroll to position [0, 0]
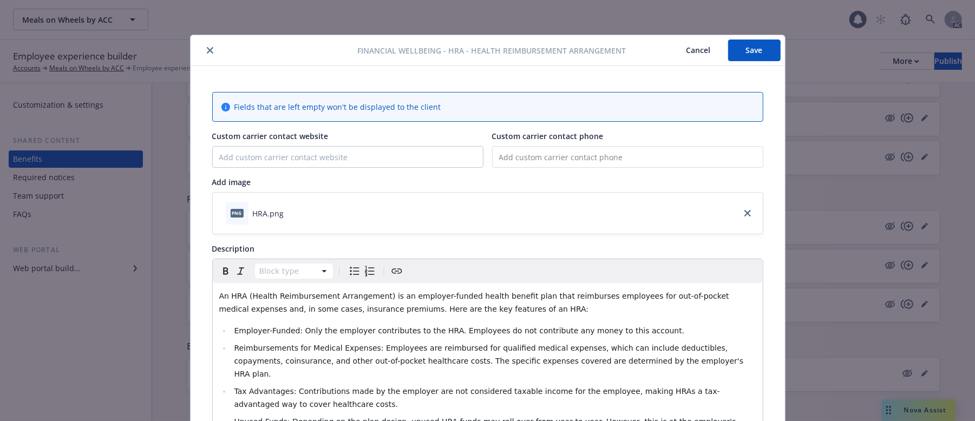
click at [700, 53] on button "Cancel" at bounding box center [698, 51] width 59 height 22
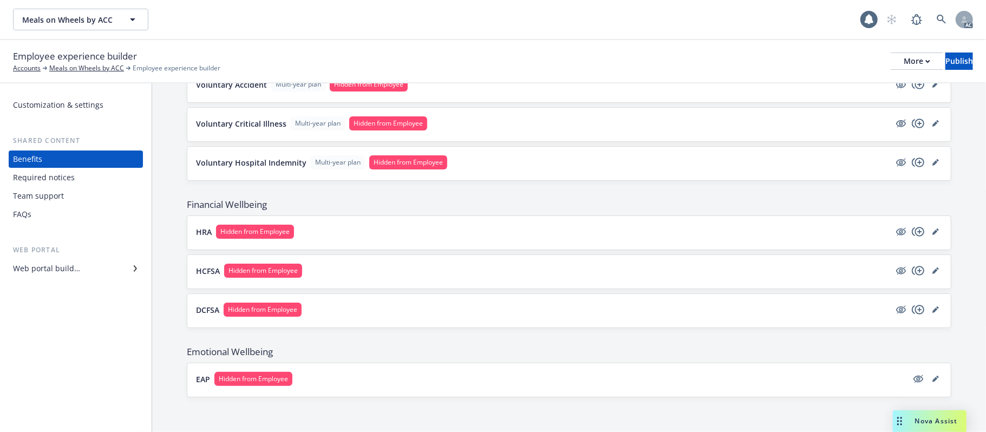
click at [488, 230] on button "HRA Hidden from Employee" at bounding box center [543, 232] width 694 height 14
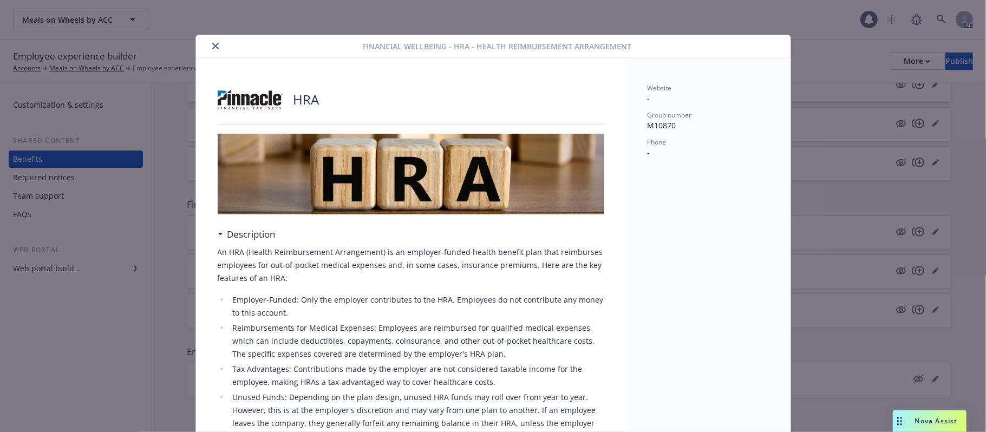
scroll to position [32, 0]
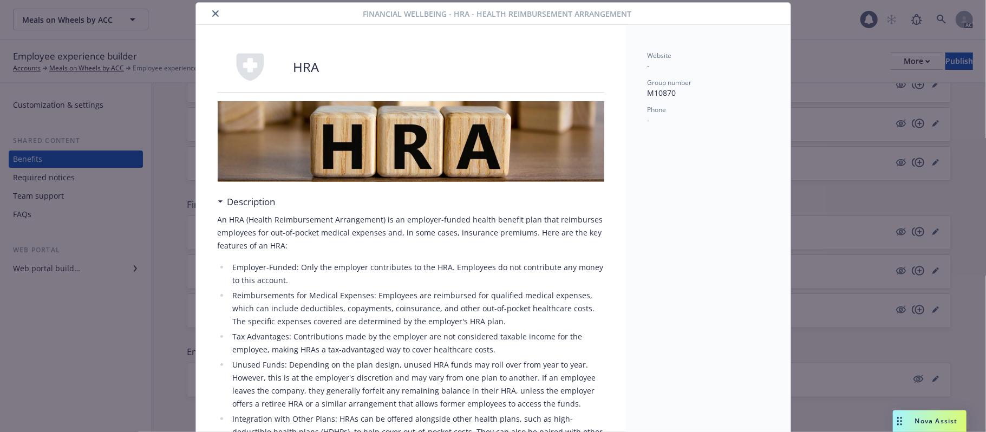
click at [212, 12] on icon "close" at bounding box center [215, 13] width 6 height 6
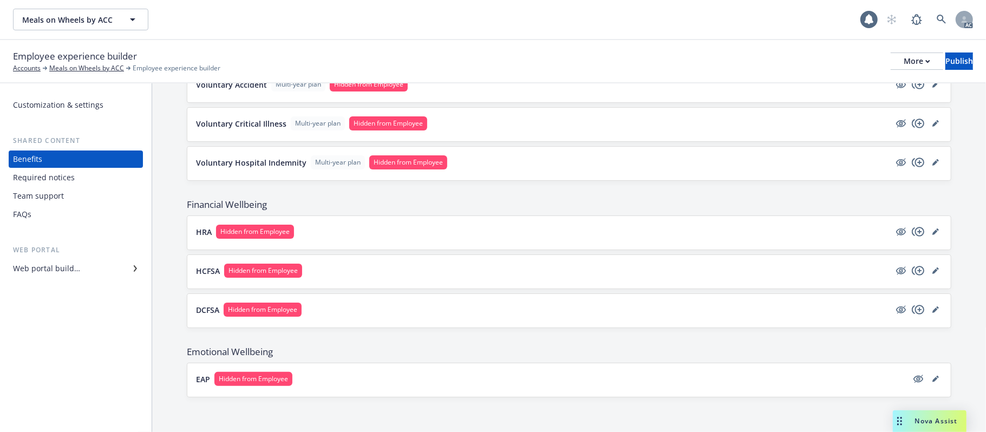
click at [358, 265] on button "HCFSA Hidden from Employee" at bounding box center [543, 271] width 694 height 14
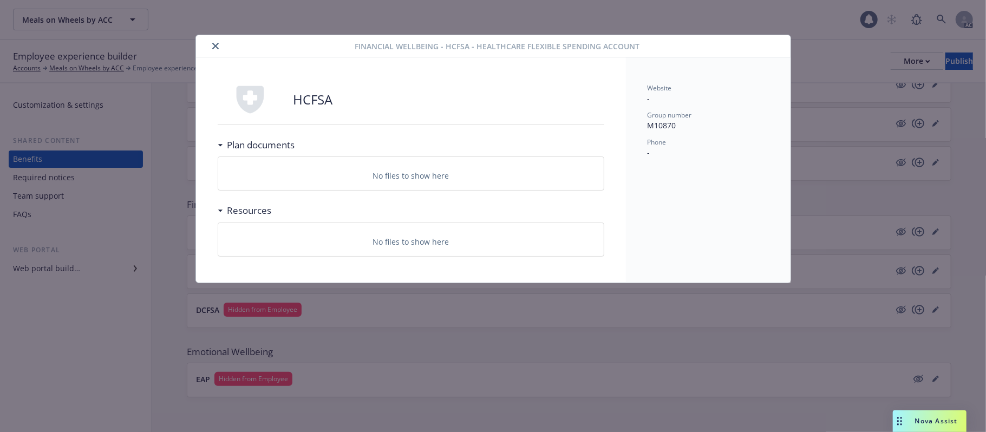
click at [219, 42] on button "close" at bounding box center [215, 46] width 13 height 13
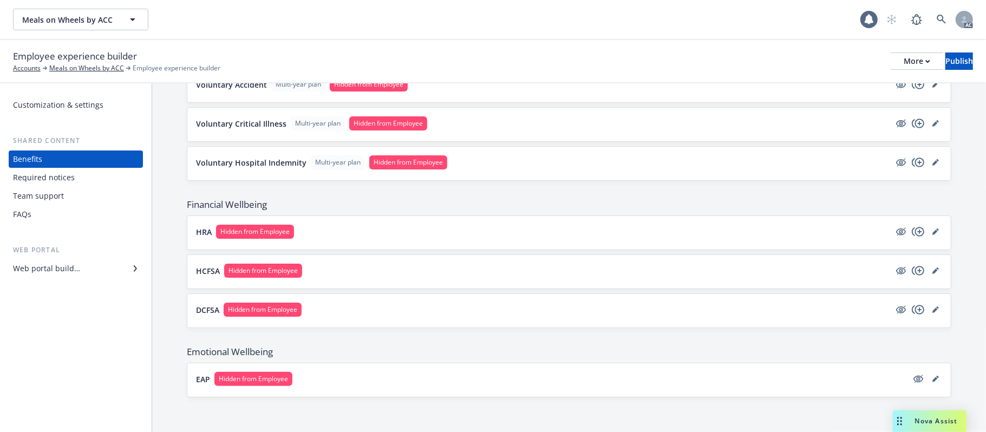
click at [393, 304] on button "DCFSA Hidden from Employee" at bounding box center [543, 310] width 694 height 14
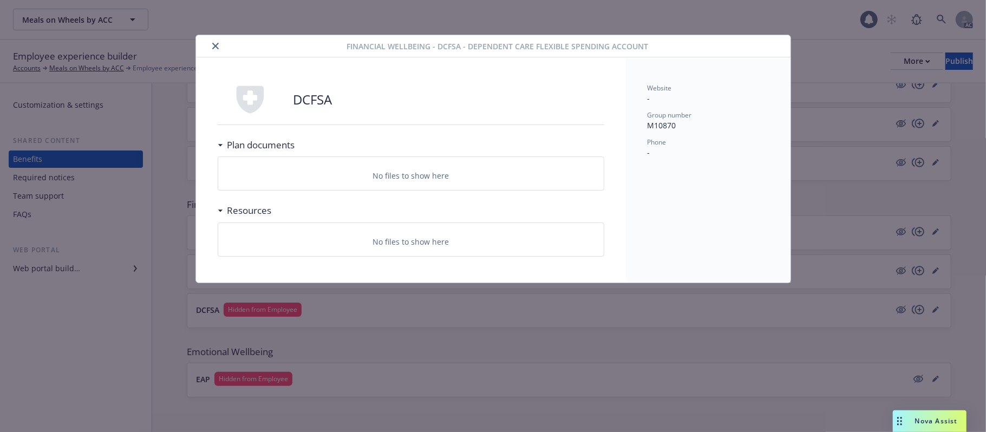
click at [218, 47] on icon "close" at bounding box center [215, 46] width 6 height 6
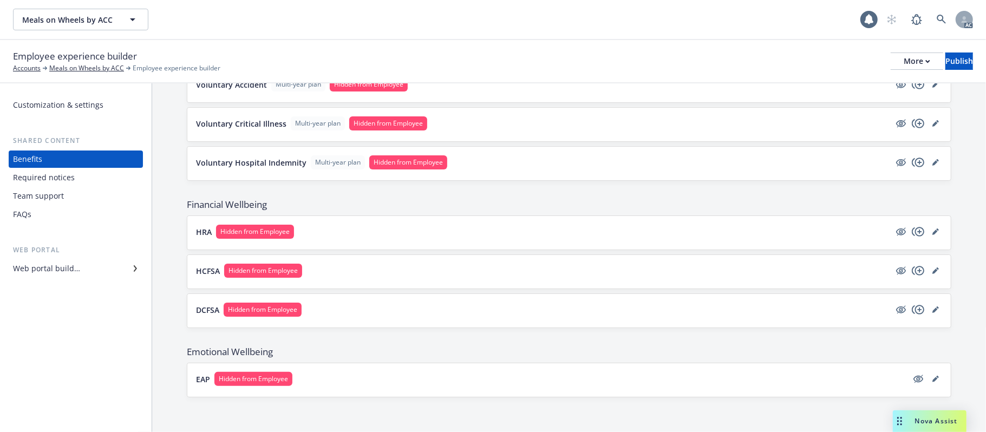
click at [377, 235] on button "HRA Hidden from Employee" at bounding box center [543, 232] width 694 height 14
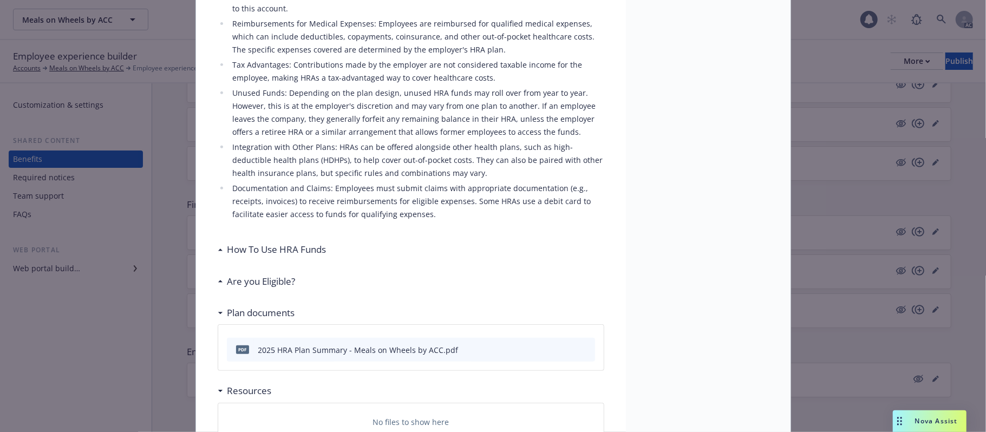
scroll to position [371, 0]
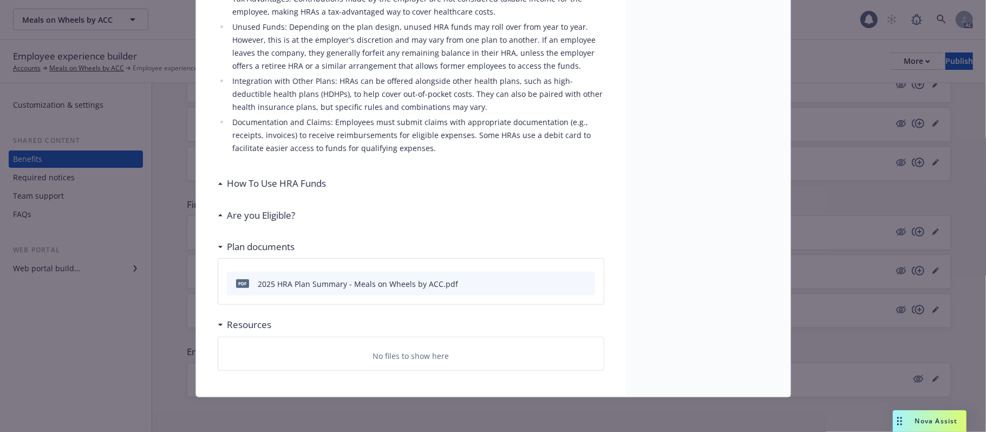
drag, startPoint x: 265, startPoint y: 217, endPoint x: 282, endPoint y: 219, distance: 16.9
click at [265, 217] on h3 "Are you Eligible?" at bounding box center [261, 216] width 68 height 14
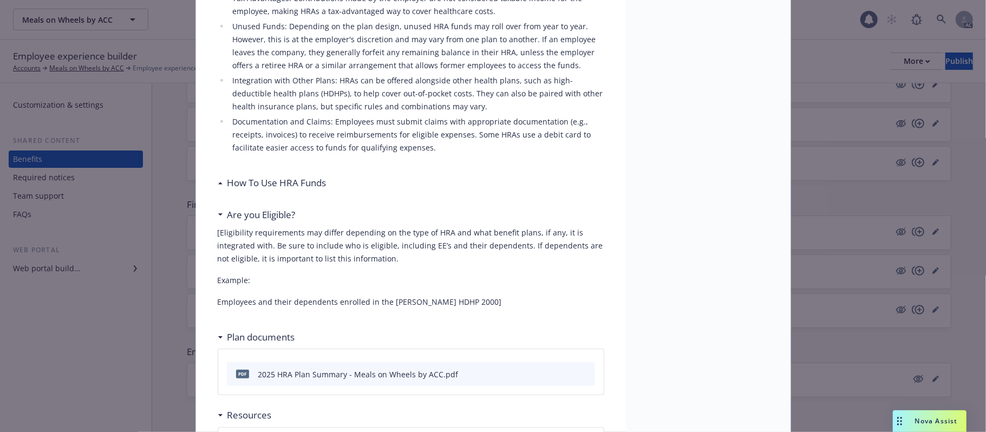
click at [254, 179] on h3 "How To Use HRA Funds" at bounding box center [276, 183] width 99 height 14
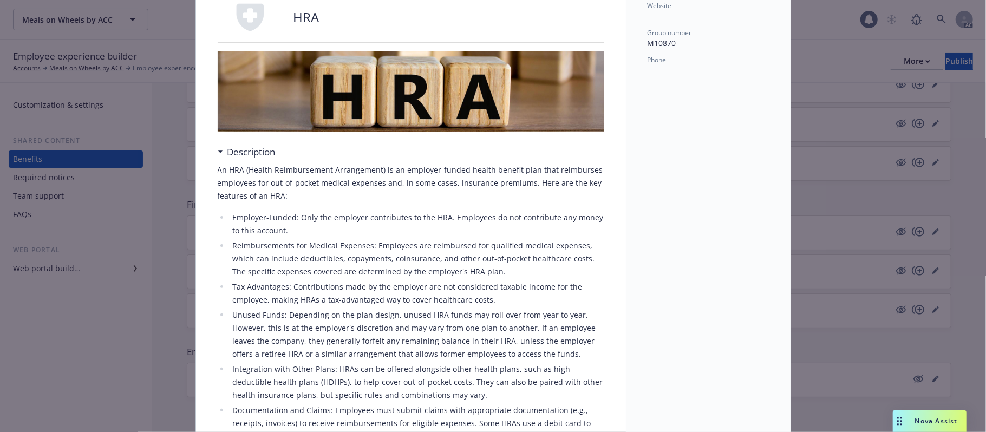
scroll to position [0, 0]
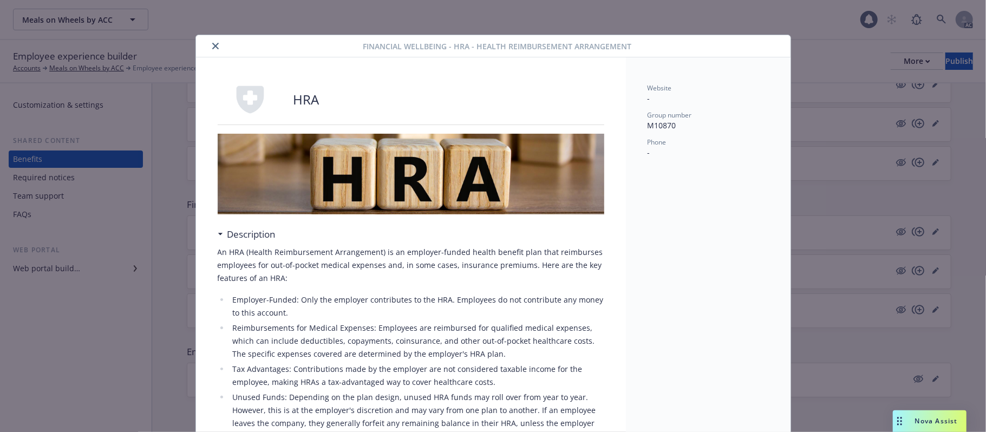
click at [212, 44] on icon "close" at bounding box center [215, 46] width 6 height 6
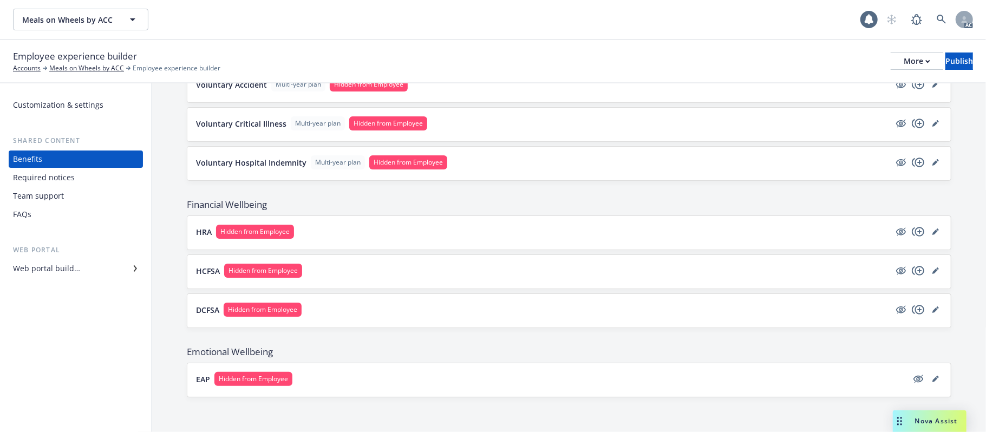
click at [407, 230] on button "HRA Hidden from Employee" at bounding box center [543, 232] width 694 height 14
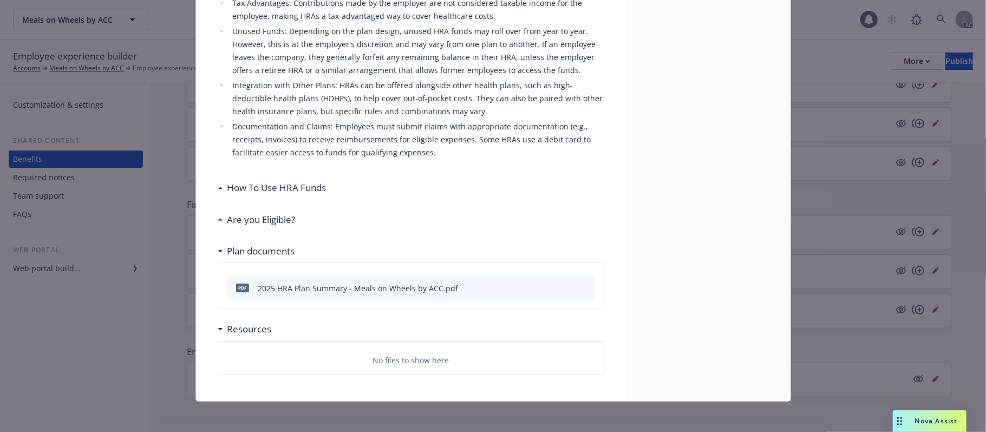
scroll to position [371, 0]
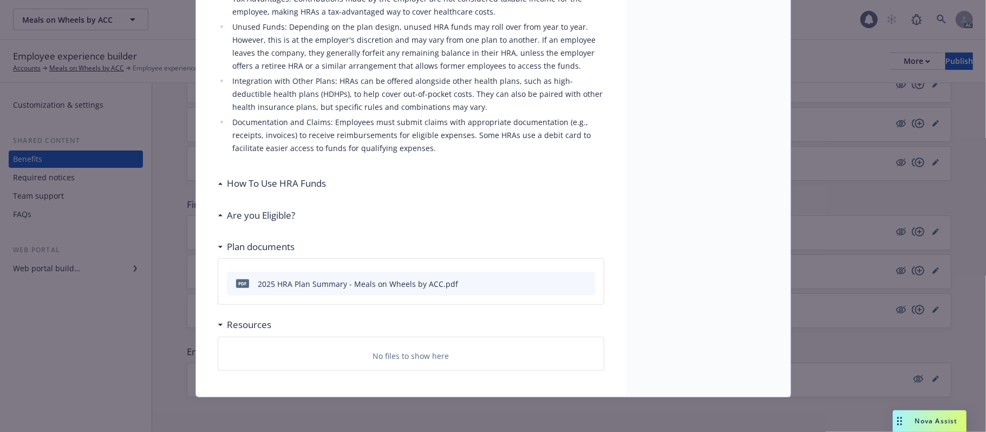
click at [302, 185] on h3 "How To Use HRA Funds" at bounding box center [276, 184] width 99 height 14
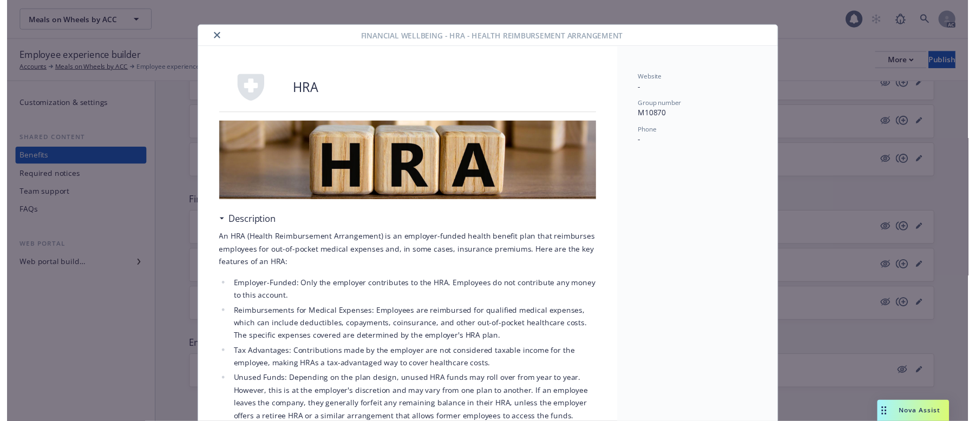
scroll to position [0, 0]
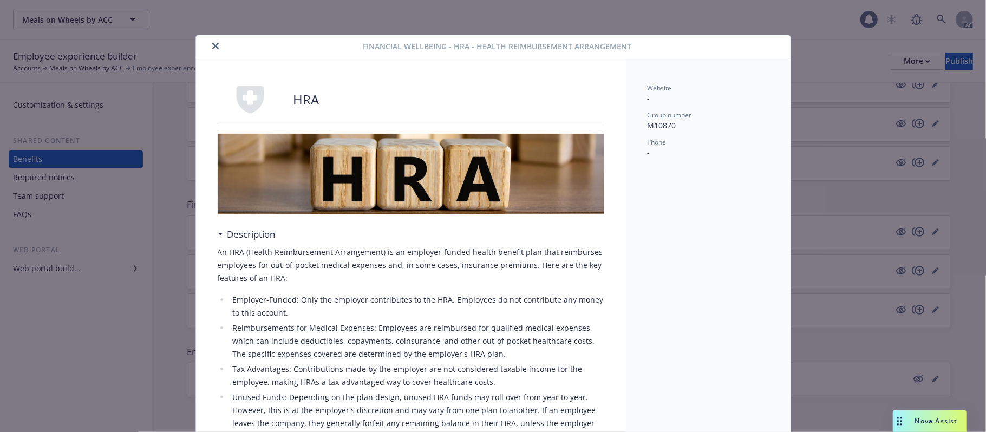
click at [212, 48] on icon "close" at bounding box center [215, 46] width 6 height 6
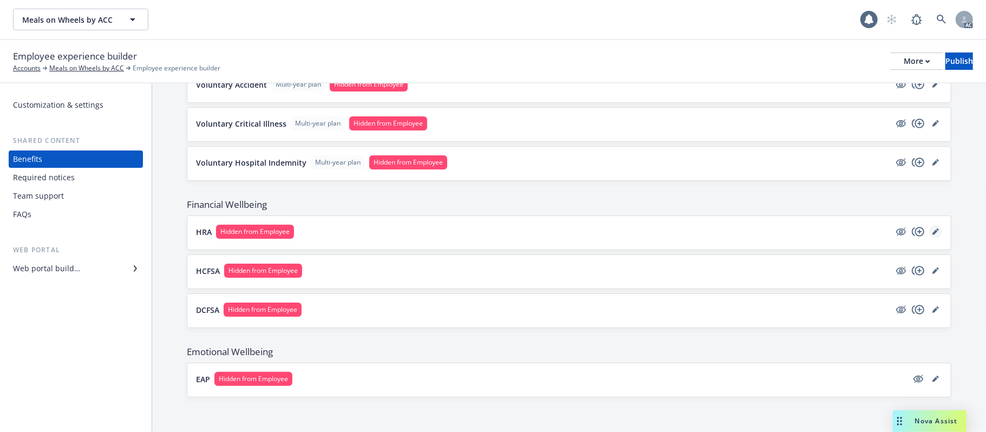
click at [908, 232] on link "editPencil" at bounding box center [935, 231] width 13 height 13
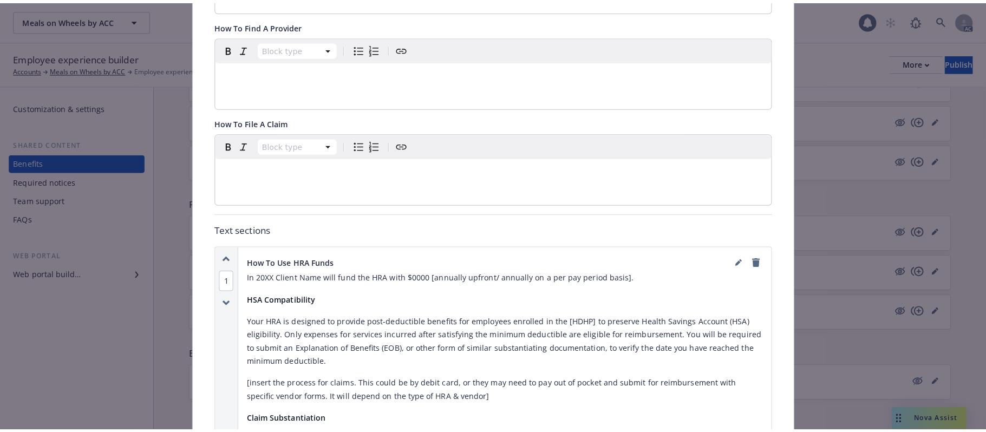
scroll to position [538, 0]
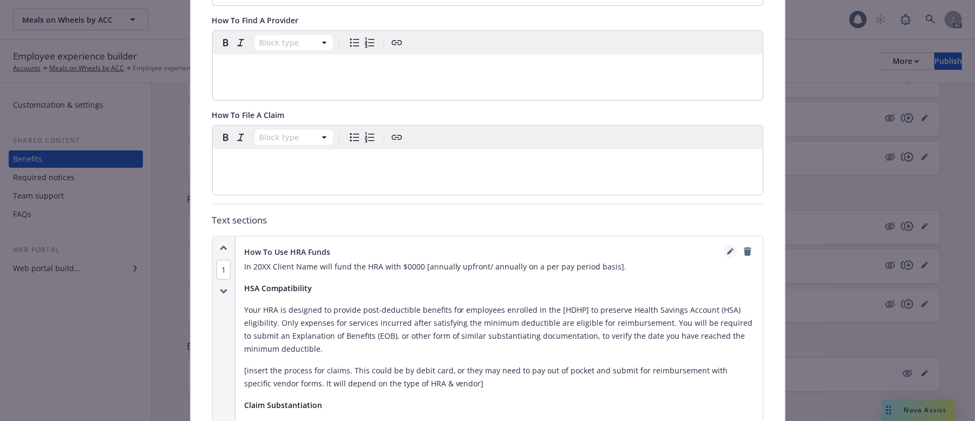
click at [728, 245] on link "editPencil" at bounding box center [730, 251] width 13 height 13
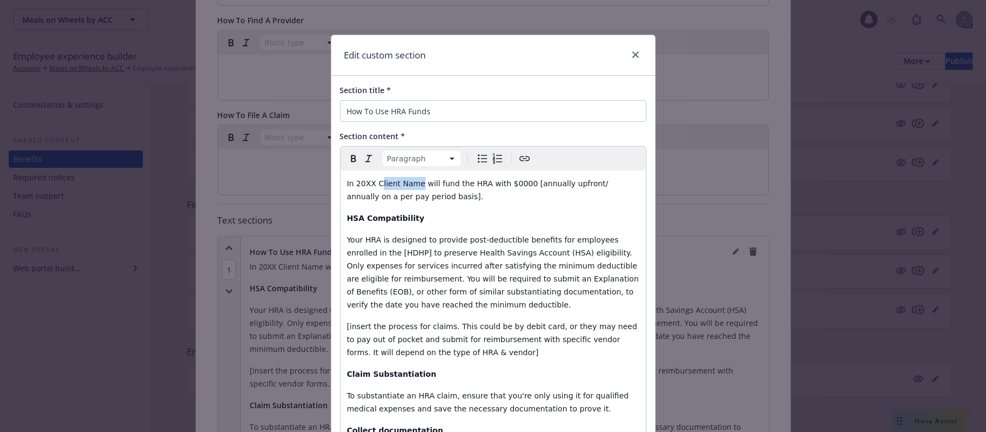
drag, startPoint x: 372, startPoint y: 184, endPoint x: 411, endPoint y: 182, distance: 39.1
click at [411, 182] on span "In 20XX Client Name will fund the HRA with $0000 [annually upfront/ annually on…" at bounding box center [479, 190] width 264 height 22
click at [366, 187] on span "In 20XX Meals on Wheels by ACC will fund the HRA with $0000 [annually upfront/ …" at bounding box center [486, 190] width 278 height 22
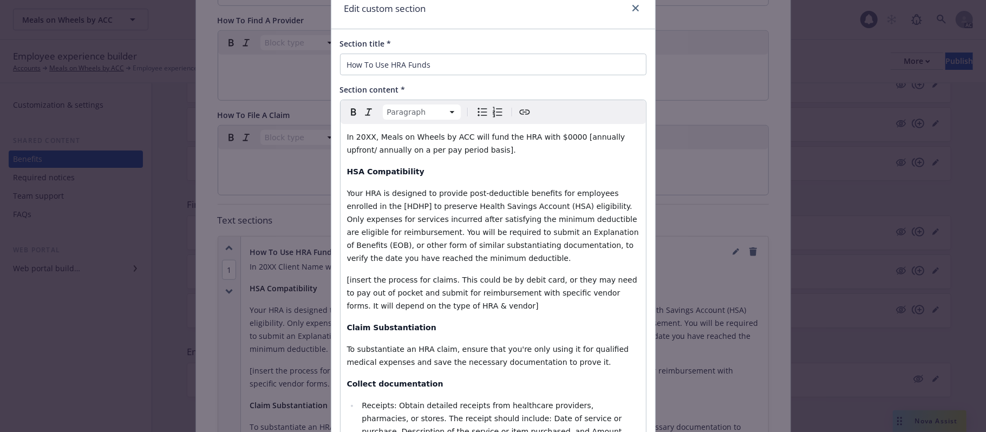
scroll to position [72, 0]
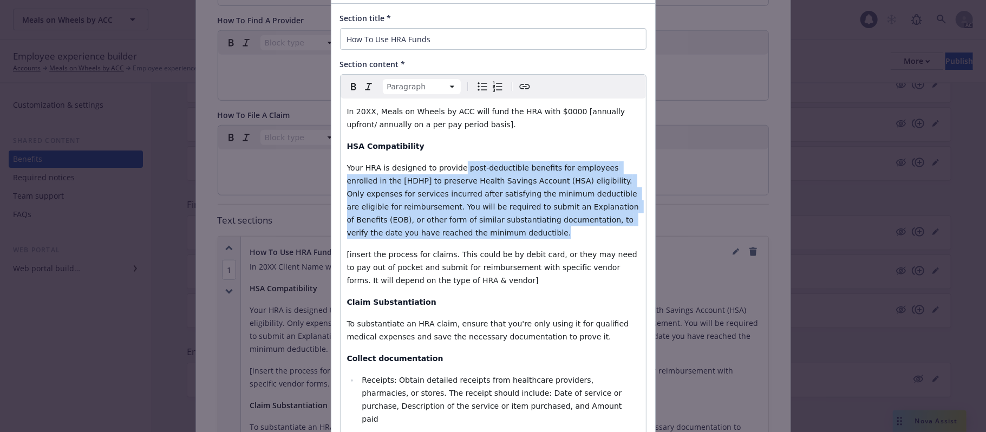
drag, startPoint x: 473, startPoint y: 174, endPoint x: 529, endPoint y: 231, distance: 79.3
click at [529, 230] on p "Your HRA is designed to provide post-deductible benefits for employees enrolled…" at bounding box center [493, 200] width 292 height 78
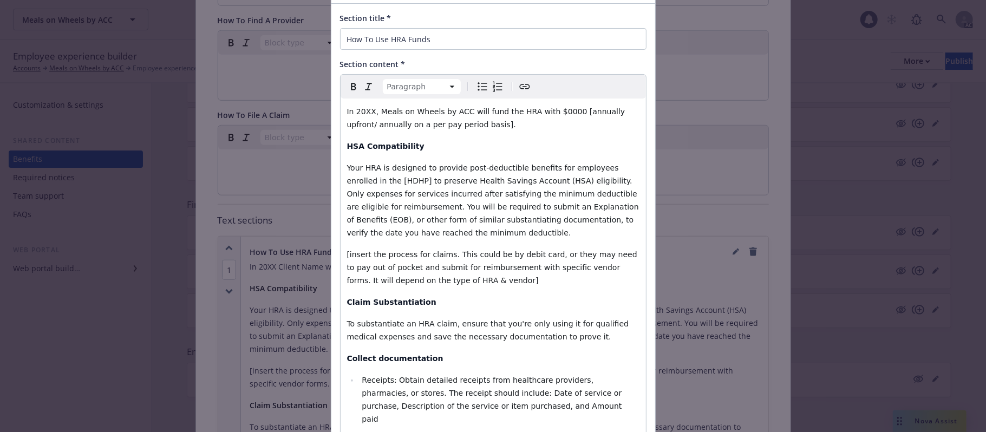
click at [466, 292] on div "In 20XX, Meals on Wheels by ACC will fund the HRA with $0000 [annually upfront/…" at bounding box center [493, 391] width 305 height 585
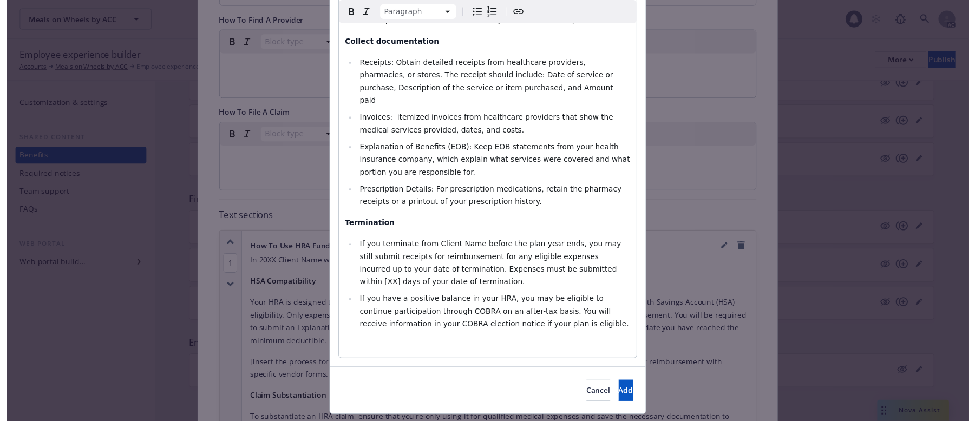
scroll to position [403, 0]
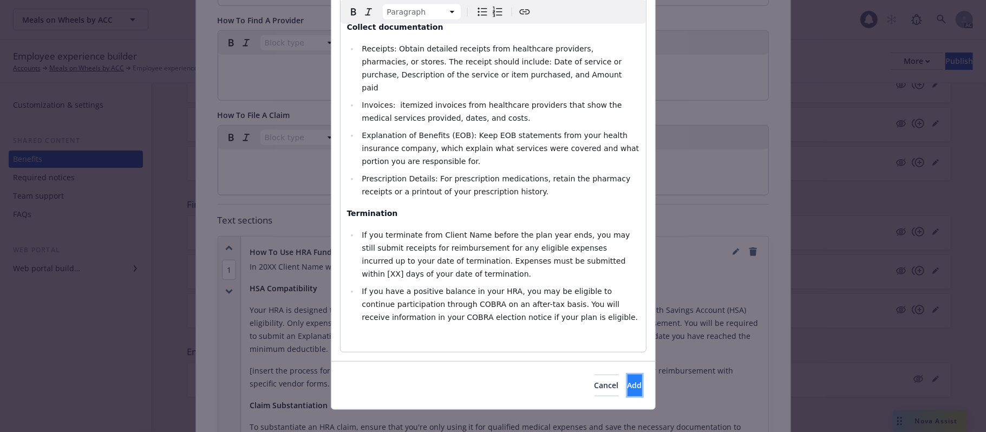
click at [628, 347] on span "Add" at bounding box center [635, 385] width 15 height 10
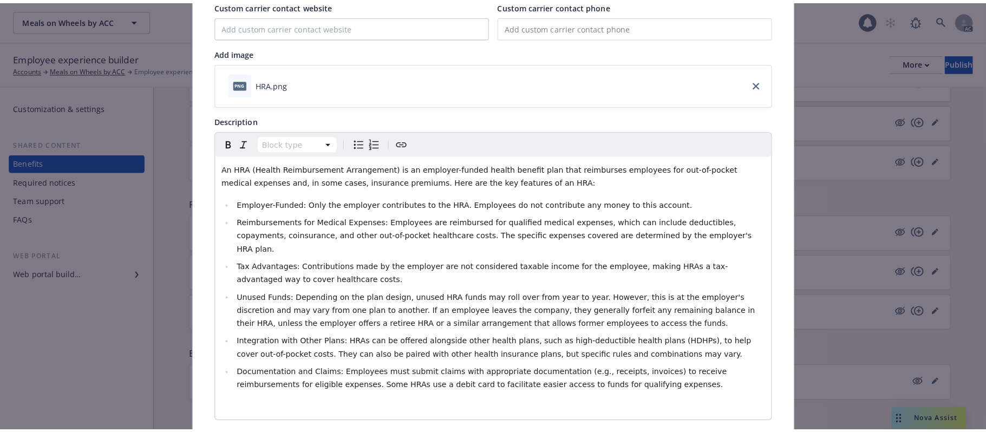
scroll to position [32, 0]
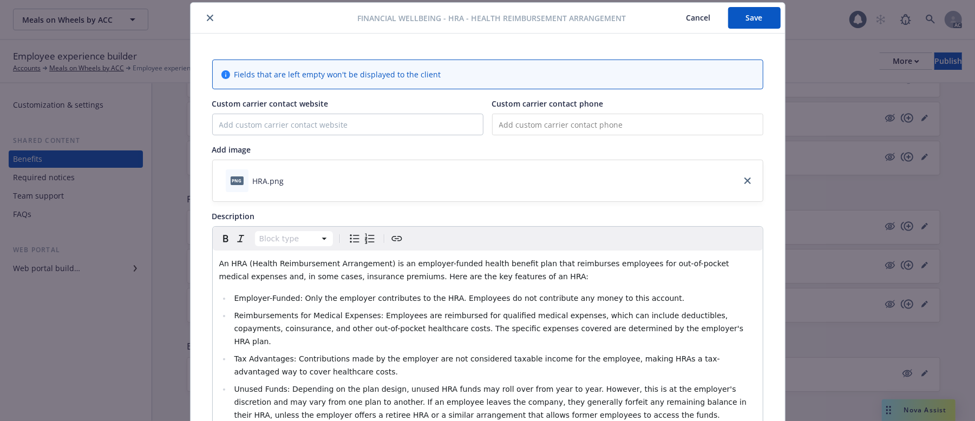
click at [752, 14] on button "Save" at bounding box center [754, 18] width 53 height 22
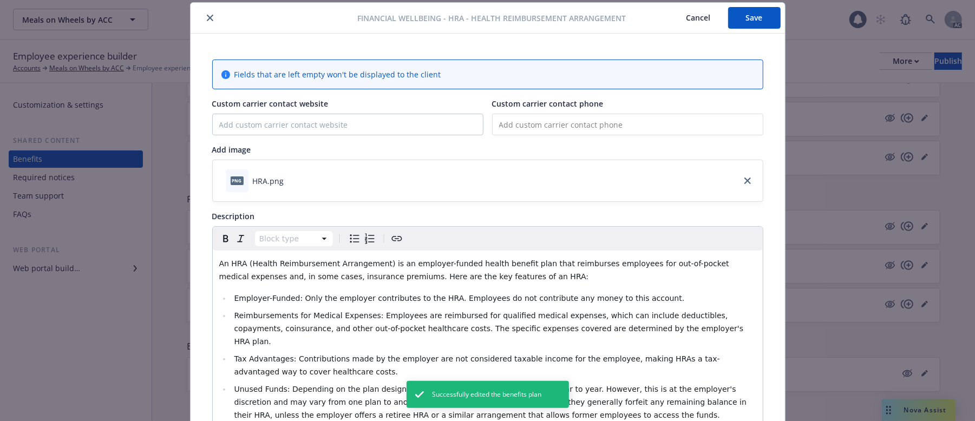
click at [683, 16] on button "Cancel" at bounding box center [698, 18] width 59 height 22
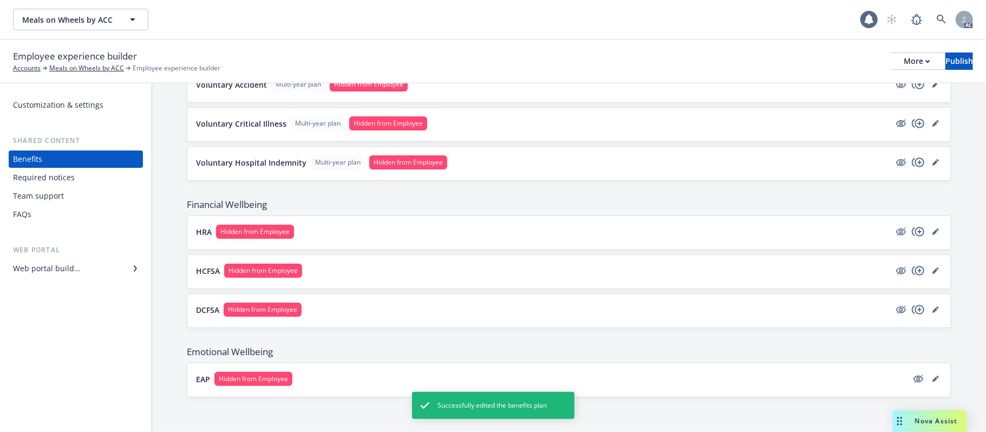
click at [481, 225] on button "HRA Hidden from Employee" at bounding box center [543, 232] width 694 height 14
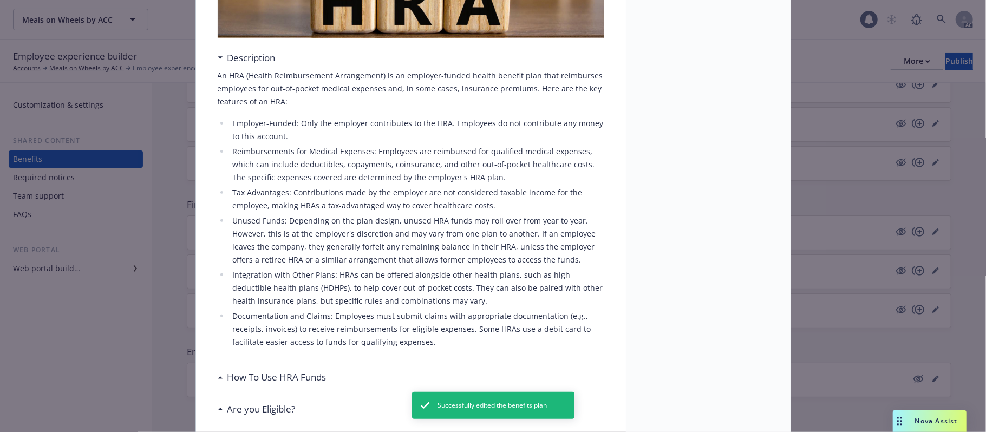
scroll to position [321, 0]
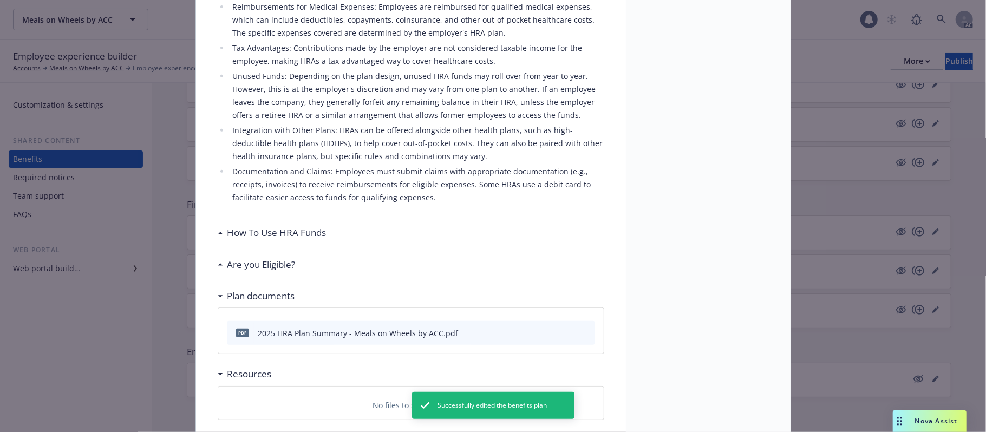
click at [326, 234] on div "How To Use HRA Funds" at bounding box center [411, 233] width 387 height 23
click at [262, 265] on h3 "Are you Eligible?" at bounding box center [261, 265] width 68 height 14
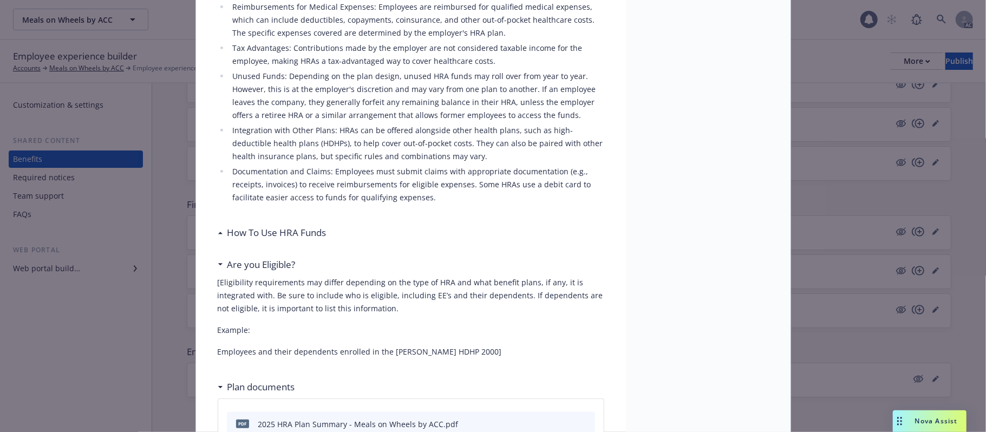
click at [286, 241] on div "How To Use HRA Funds" at bounding box center [411, 233] width 387 height 23
click at [285, 233] on h3 "How To Use HRA Funds" at bounding box center [276, 233] width 99 height 14
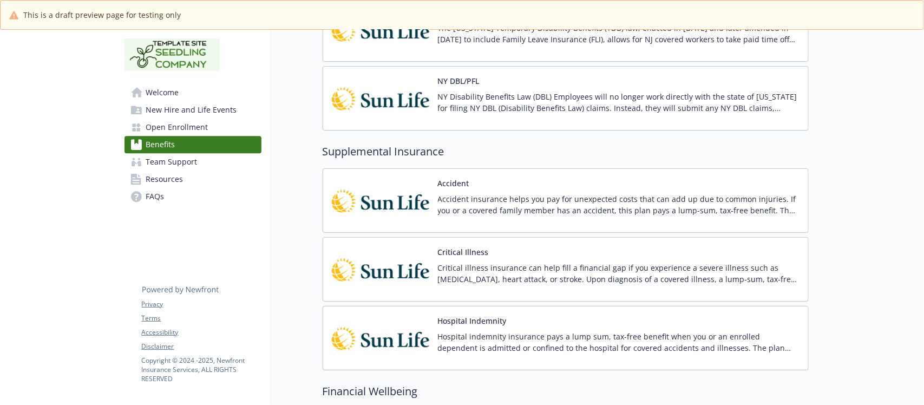
scroll to position [1557, 0]
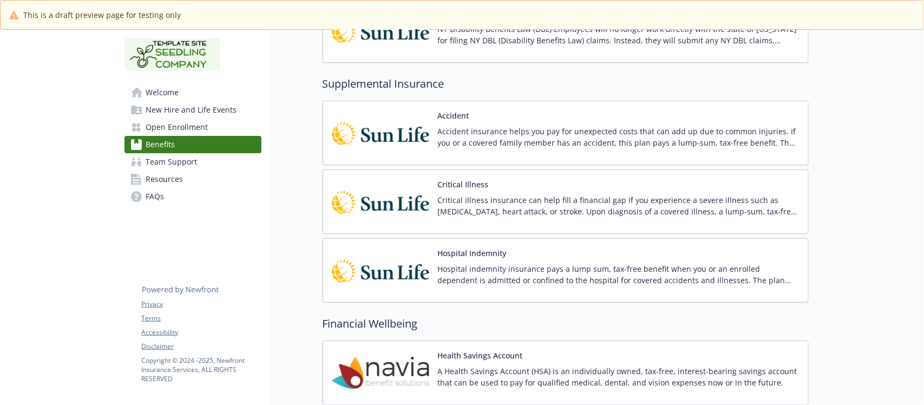
click at [563, 139] on p "Accident insurance helps you pay for unexpected costs that can add up due to co…" at bounding box center [619, 137] width 362 height 23
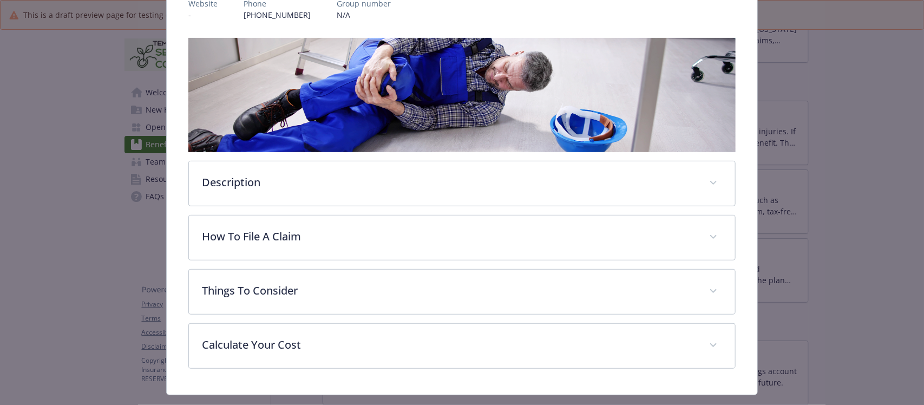
scroll to position [153, 0]
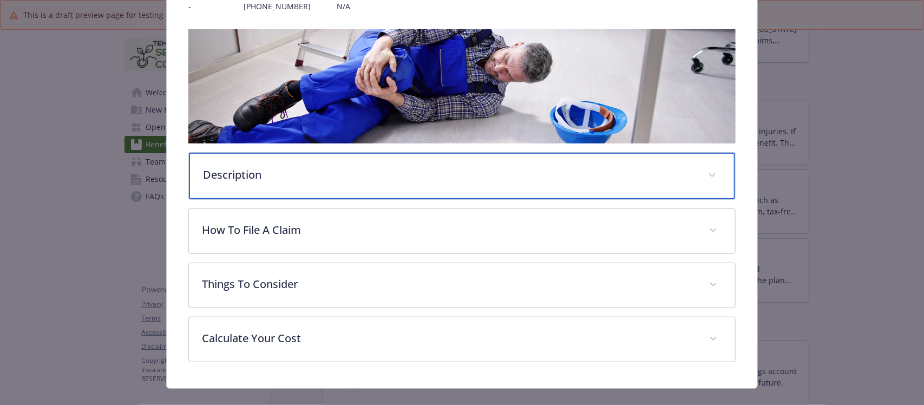
click at [246, 168] on p "Description" at bounding box center [449, 175] width 492 height 16
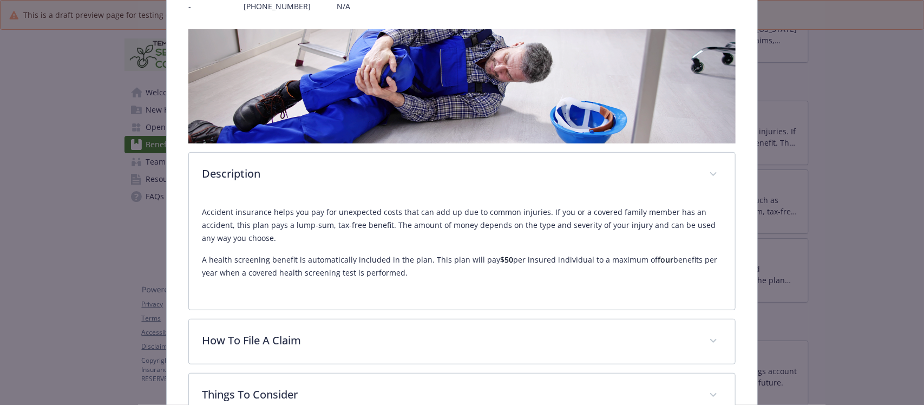
drag, startPoint x: 198, startPoint y: 209, endPoint x: 440, endPoint y: 310, distance: 262.4
click at [440, 310] on div "Description Accident insurance helps you pay for unexpected costs that can add …" at bounding box center [461, 251] width 547 height 444
copy div "Accident insurance helps you pay for unexpected costs that can add up due to co…"
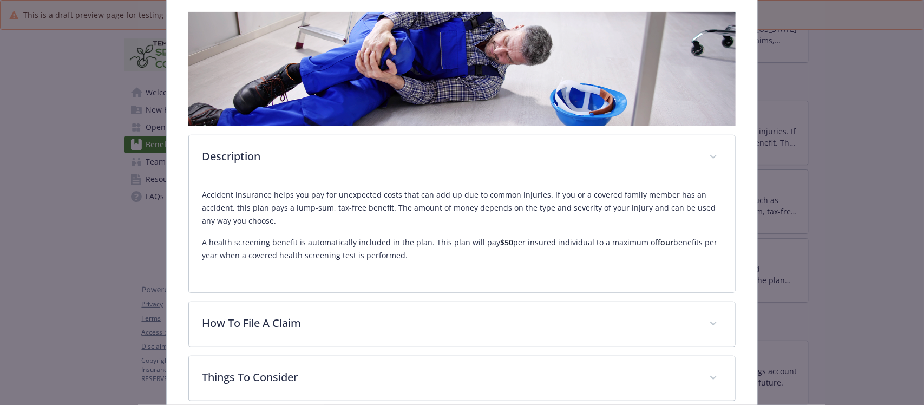
scroll to position [221, 0]
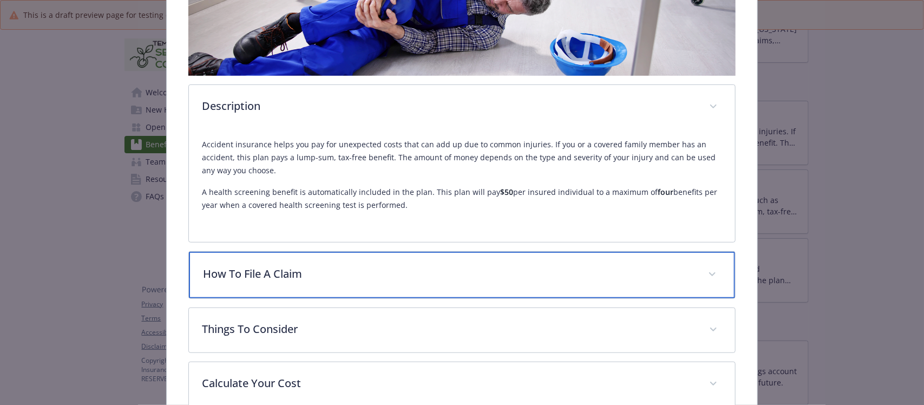
click at [320, 266] on p "How To File A Claim" at bounding box center [449, 274] width 492 height 16
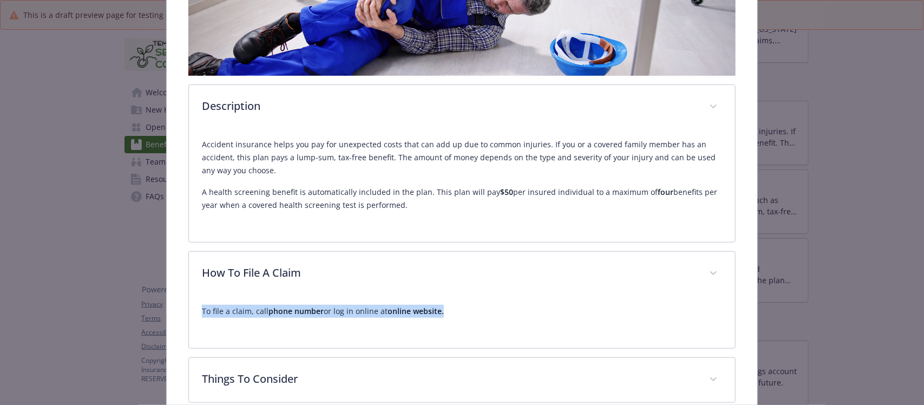
drag, startPoint x: 196, startPoint y: 312, endPoint x: 477, endPoint y: 315, distance: 280.6
click at [477, 315] on div "To file a claim, call phone number or log in online at online website." at bounding box center [462, 322] width 546 height 52
copy p "To file a claim, call phone number or log in online at online website."
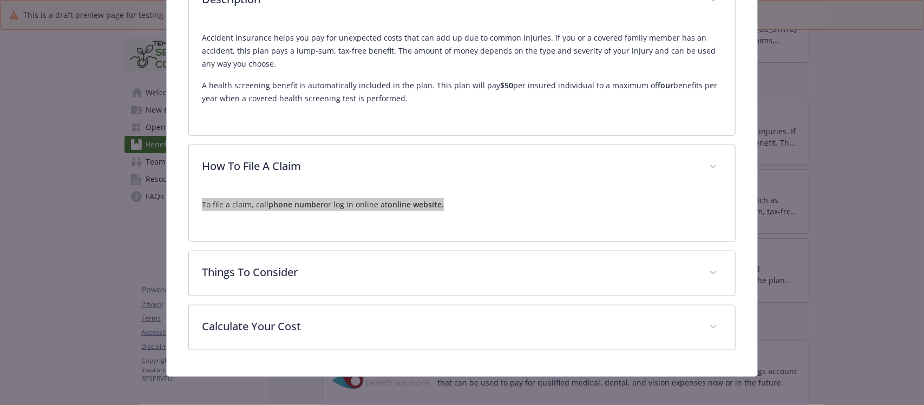
scroll to position [334, 0]
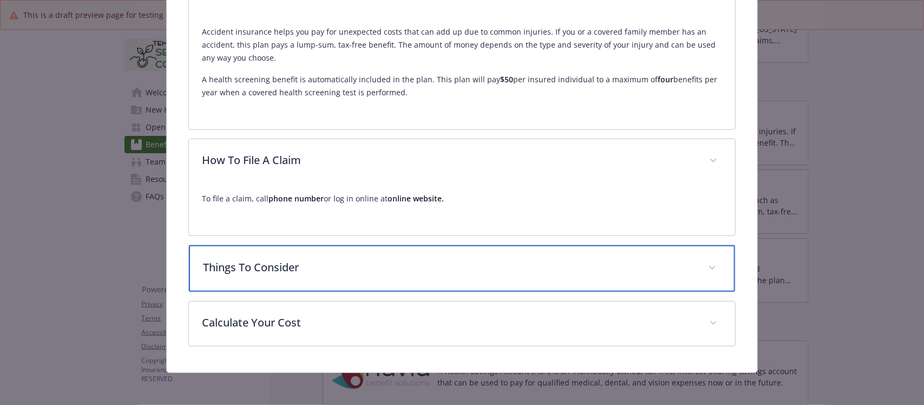
click at [344, 269] on p "Things To Consider" at bounding box center [449, 267] width 492 height 16
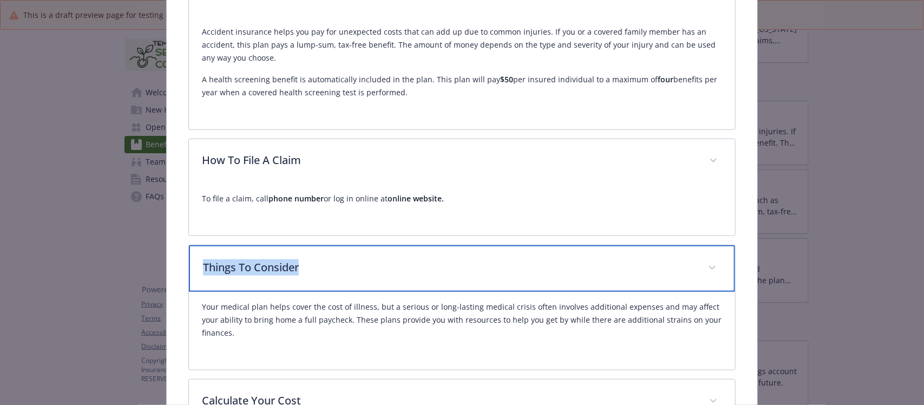
drag, startPoint x: 334, startPoint y: 269, endPoint x: 164, endPoint y: 266, distance: 169.5
click at [166, 266] on div "Supplemental Insurance - Accident - Accident Accident Website - Phone (800) 247…" at bounding box center [461, 76] width 591 height 750
copy p "Things To Consider"
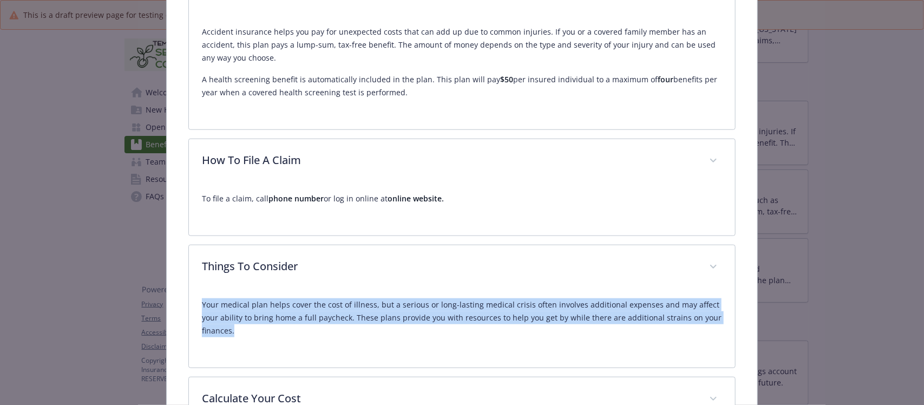
drag, startPoint x: 202, startPoint y: 303, endPoint x: 253, endPoint y: 339, distance: 62.6
click at [253, 339] on div "Your medical plan helps cover the cost of illness, but a serious or long-lastin…" at bounding box center [462, 322] width 520 height 65
copy p "Your medical plan helps cover the cost of illness, but a serious or long-lastin…"
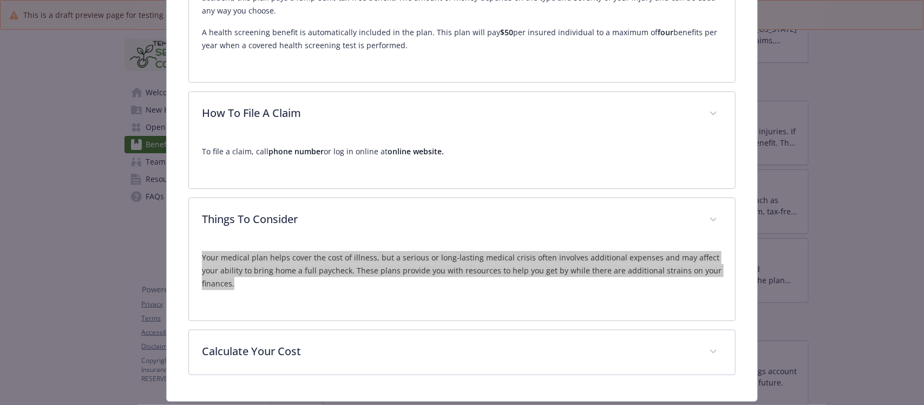
scroll to position [401, 0]
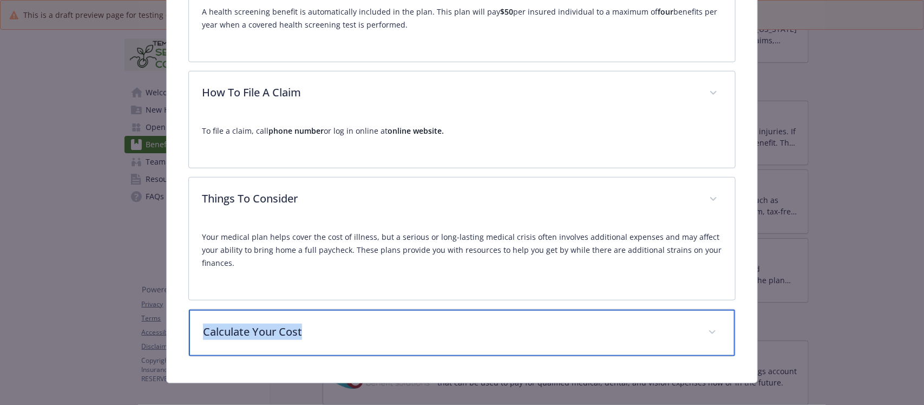
drag, startPoint x: 325, startPoint y: 330, endPoint x: 198, endPoint y: 331, distance: 127.8
click at [198, 331] on div "Calculate Your Cost" at bounding box center [462, 333] width 546 height 47
copy p "Calculate Your Cost"
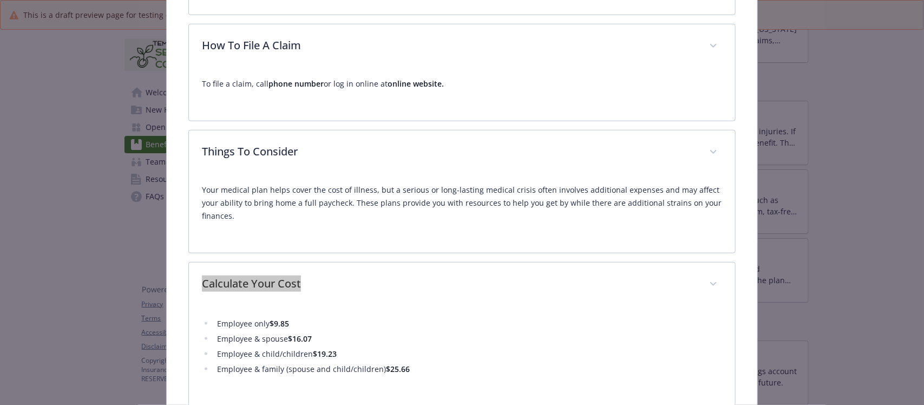
scroll to position [511, 0]
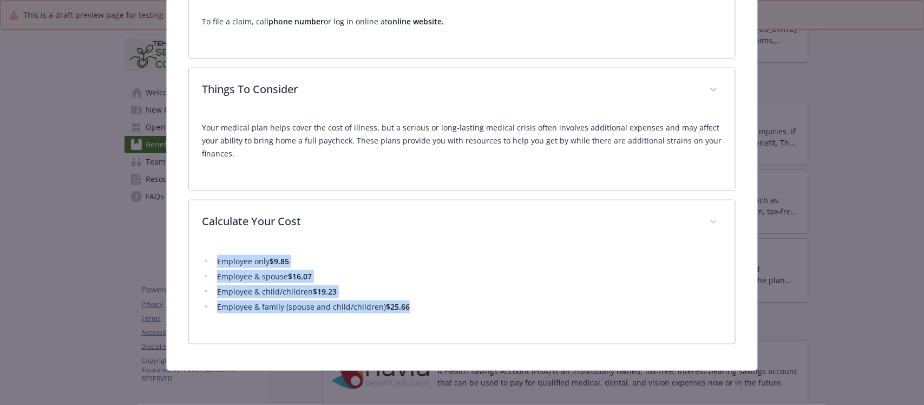
drag, startPoint x: 217, startPoint y: 259, endPoint x: 434, endPoint y: 305, distance: 221.5
click at [434, 305] on ul "Employee only $9.85 Employee & spouse $16.07 Employee & child/children $19.23 E…" at bounding box center [462, 284] width 520 height 58
copy ul "Employee only $9.85 Employee & spouse $16.07 Employee & child/children $19.23 E…"
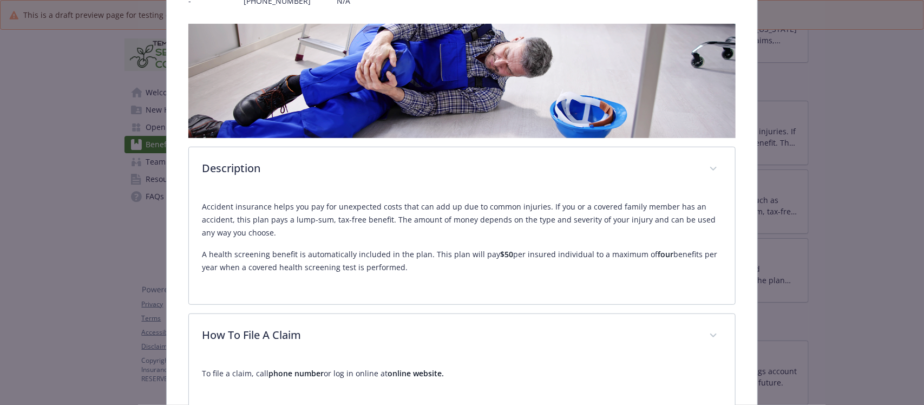
scroll to position [37, 0]
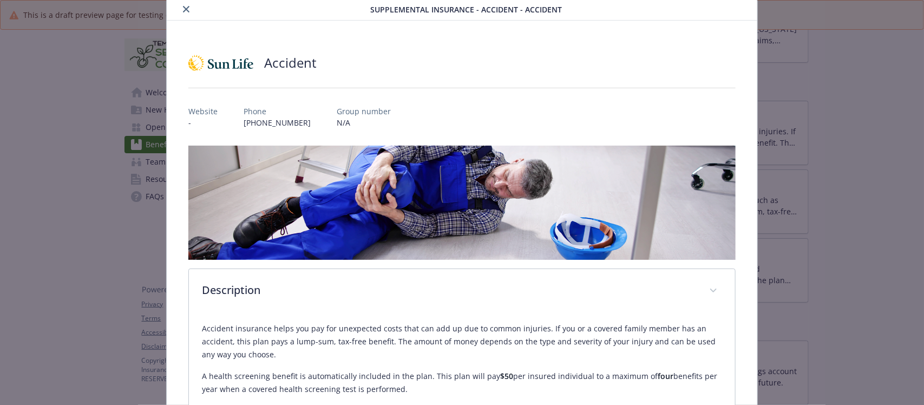
click at [183, 6] on icon "close" at bounding box center [186, 9] width 6 height 6
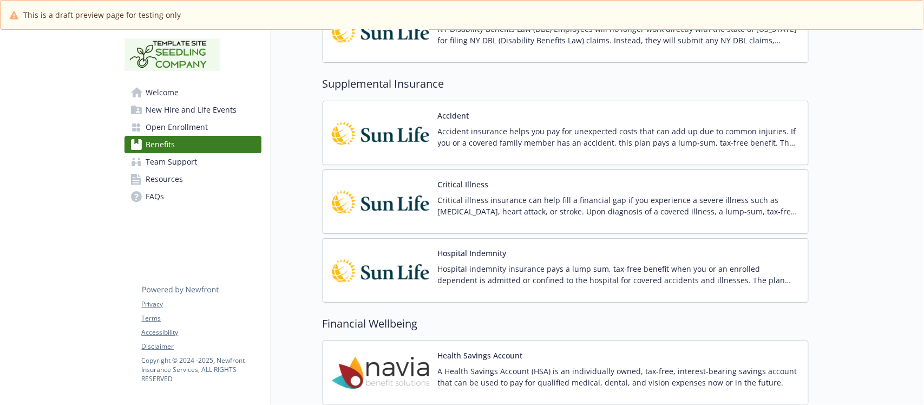
click at [602, 191] on div "Critical Illness Critical illness insurance can help fill a financial gap if yo…" at bounding box center [619, 202] width 362 height 46
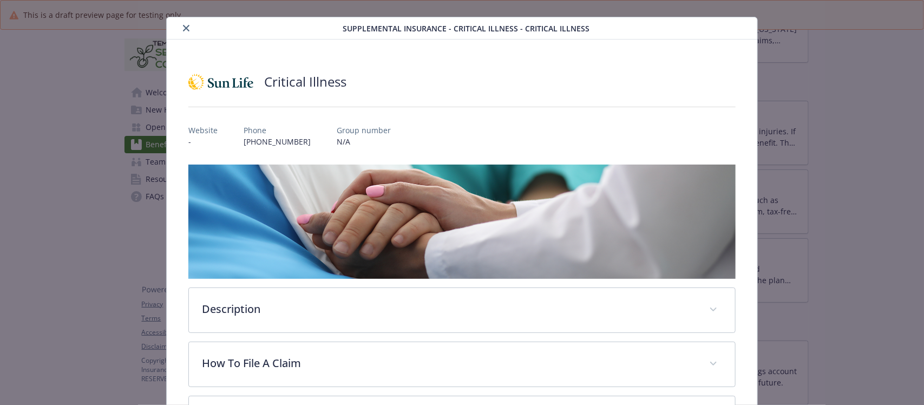
scroll to position [86, 0]
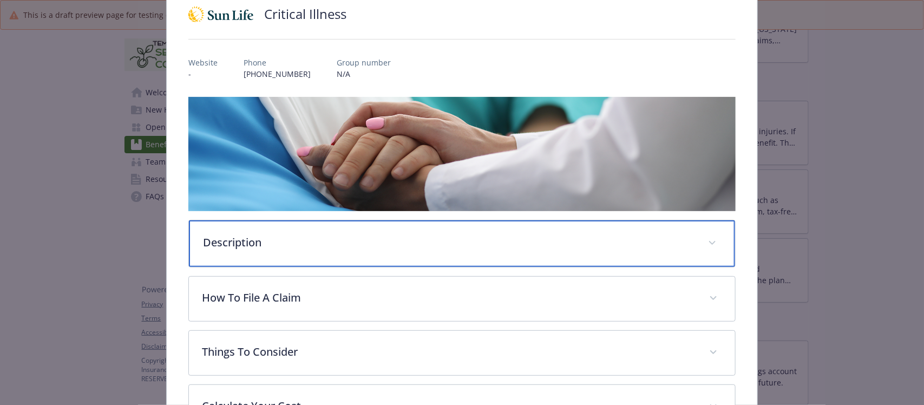
click at [225, 237] on p "Description" at bounding box center [449, 243] width 492 height 16
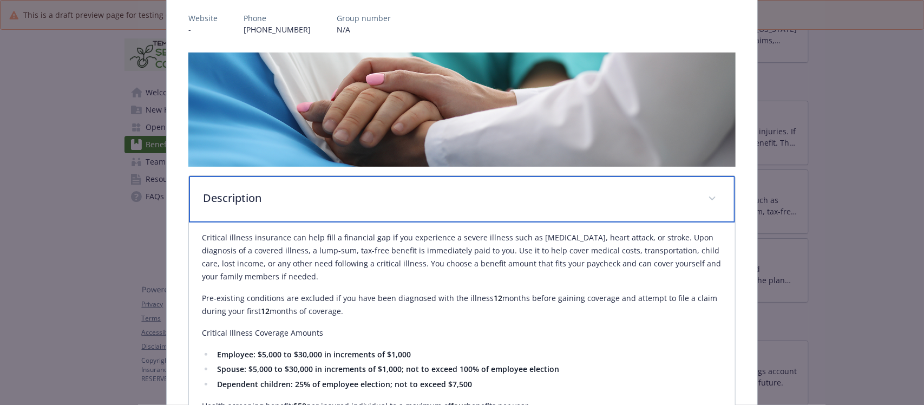
scroll to position [153, 0]
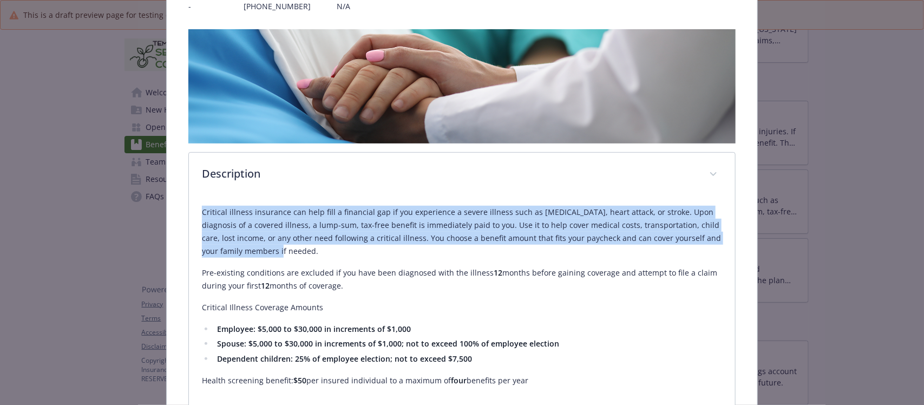
drag, startPoint x: 198, startPoint y: 210, endPoint x: 305, endPoint y: 272, distance: 124.0
click at [290, 264] on div "Critical illness insurance can help fill a financial gap if you experience a se…" at bounding box center [462, 307] width 546 height 221
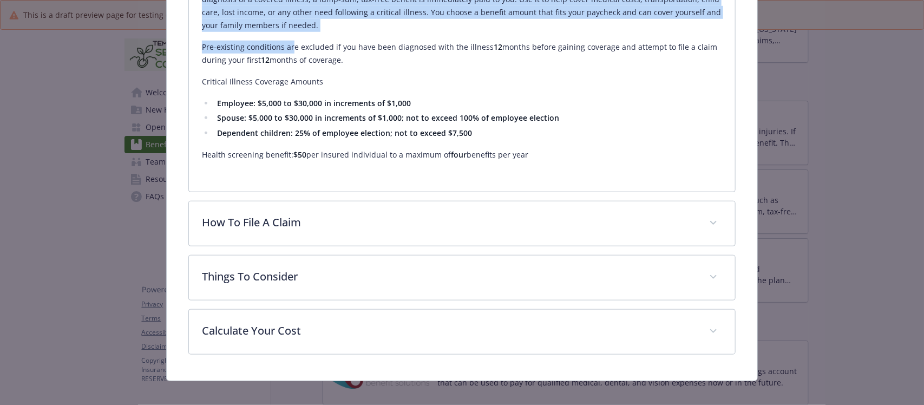
scroll to position [390, 0]
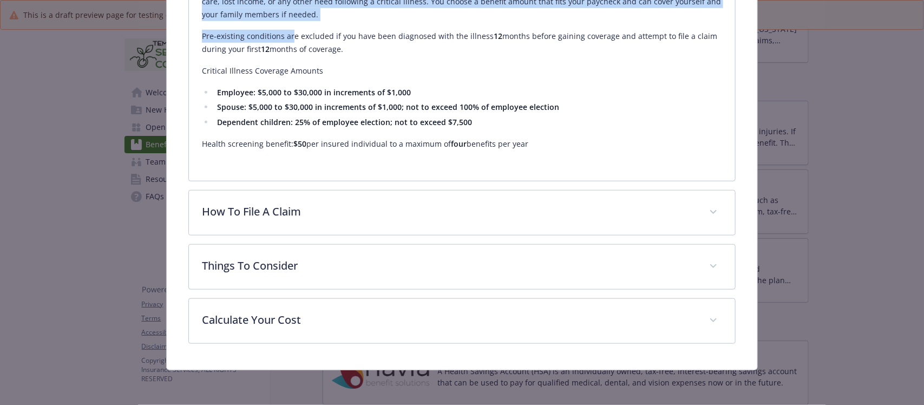
click at [550, 144] on p "Health screening benefit: $50 per insured individual to a maximum of four benef…" at bounding box center [462, 144] width 520 height 13
copy div "Critical illness insurance can help fill a financial gap if you experience a se…"
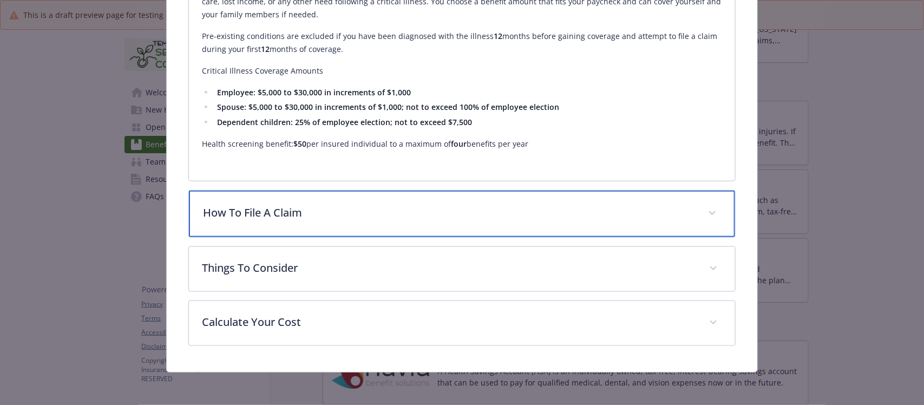
click at [282, 211] on p "How To File A Claim" at bounding box center [449, 213] width 492 height 16
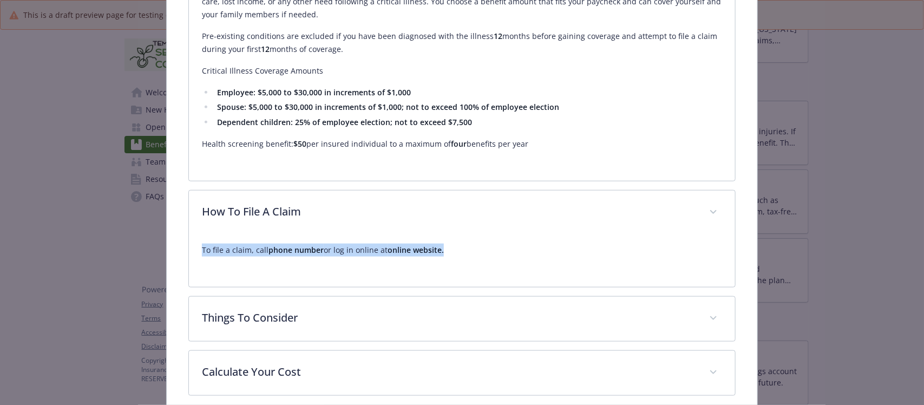
drag, startPoint x: 191, startPoint y: 250, endPoint x: 499, endPoint y: 250, distance: 308.2
click at [499, 250] on div "To file a claim, call phone number or log in online at online website." at bounding box center [462, 261] width 546 height 52
copy p "To file a claim, call phone number or log in online at online website."
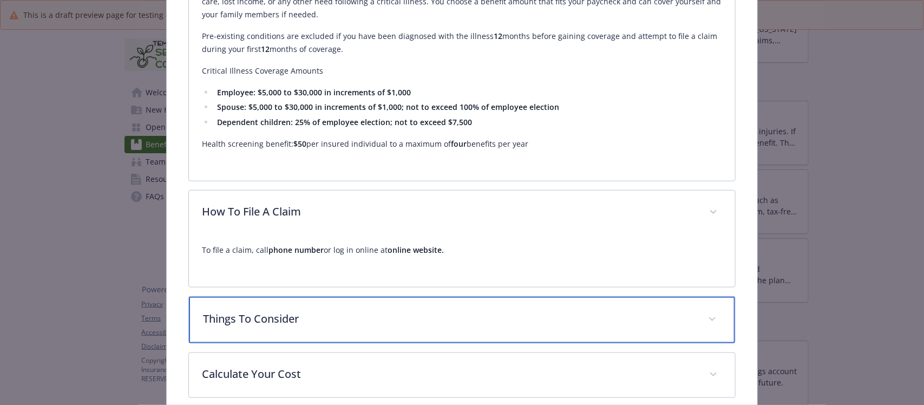
click at [329, 313] on p "Things To Consider" at bounding box center [449, 319] width 492 height 16
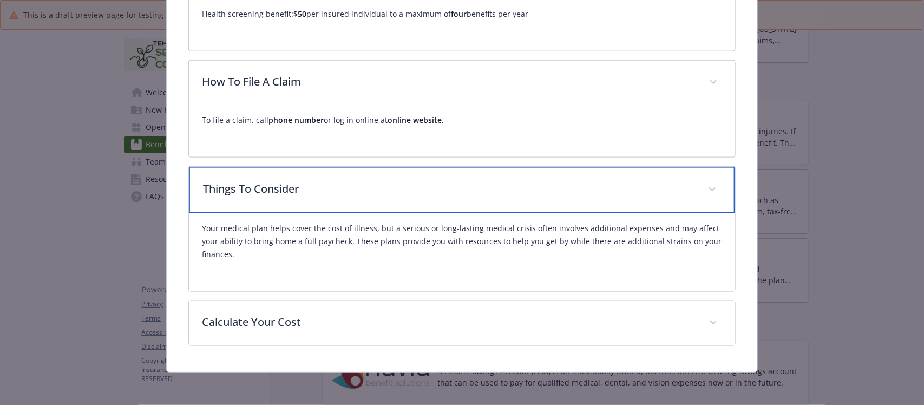
scroll to position [521, 0]
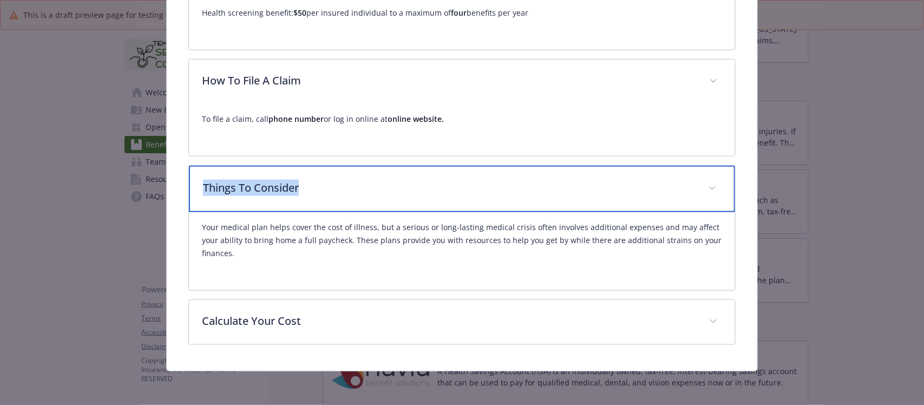
drag, startPoint x: 310, startPoint y: 181, endPoint x: 182, endPoint y: 182, distance: 128.4
copy p "Things To Consider"
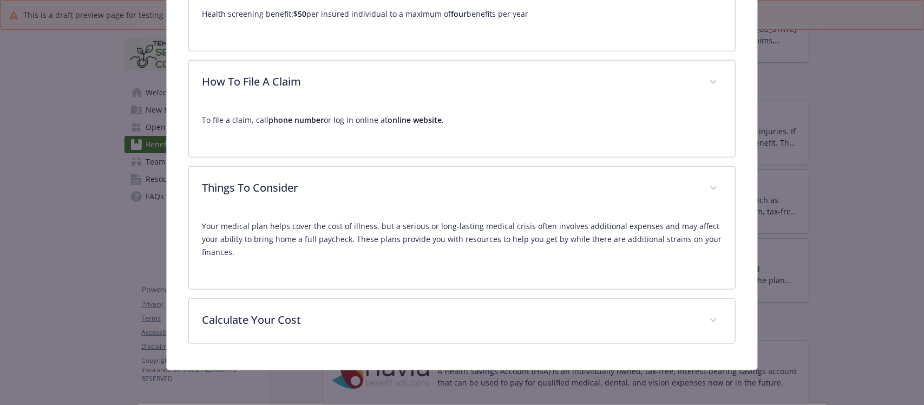
scroll to position [520, 0]
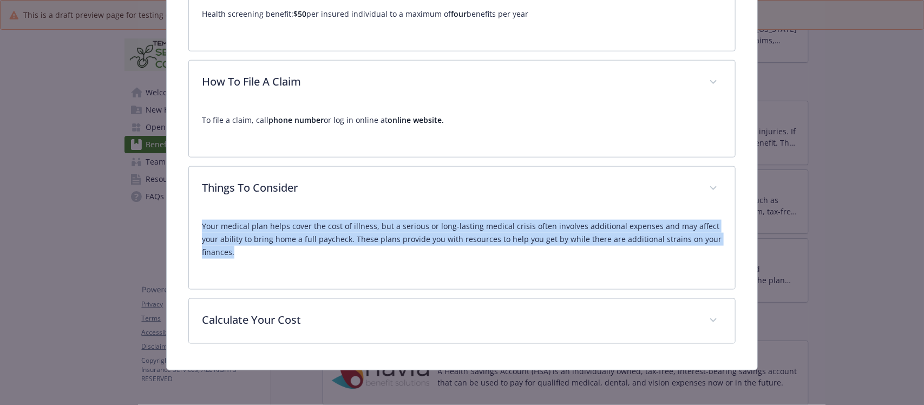
drag, startPoint x: 193, startPoint y: 225, endPoint x: 245, endPoint y: 256, distance: 60.0
click at [245, 256] on div "Your medical plan helps cover the cost of illness, but a serious or long-lastin…" at bounding box center [462, 250] width 546 height 78
copy p "Your medical plan helps cover the cost of illness, but a serious or long-lastin…"
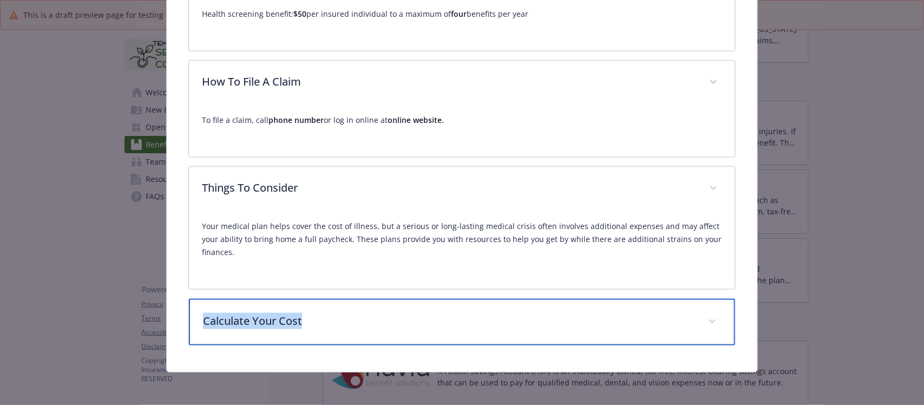
drag, startPoint x: 309, startPoint y: 327, endPoint x: 201, endPoint y: 321, distance: 108.5
click at [203, 321] on p "Calculate Your Cost" at bounding box center [449, 321] width 492 height 16
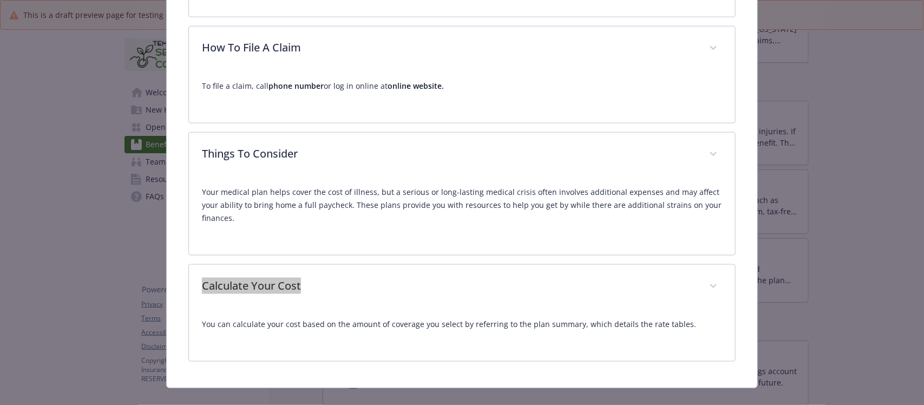
scroll to position [572, 0]
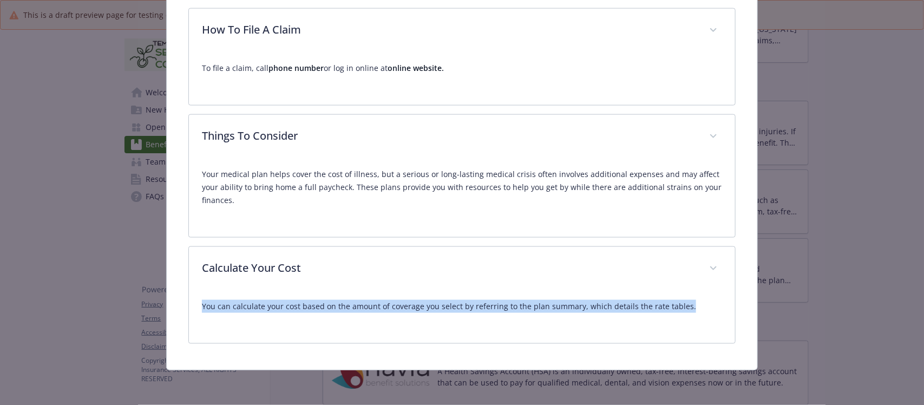
drag, startPoint x: 193, startPoint y: 304, endPoint x: 859, endPoint y: 315, distance: 665.7
click at [859, 315] on div "Supplemental Insurance - Critical Illness - Critical Illness Critical Illness W…" at bounding box center [462, 202] width 924 height 405
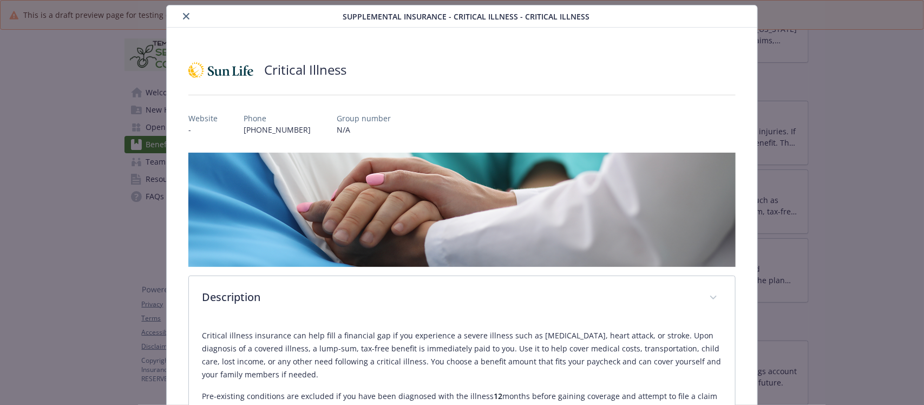
scroll to position [0, 0]
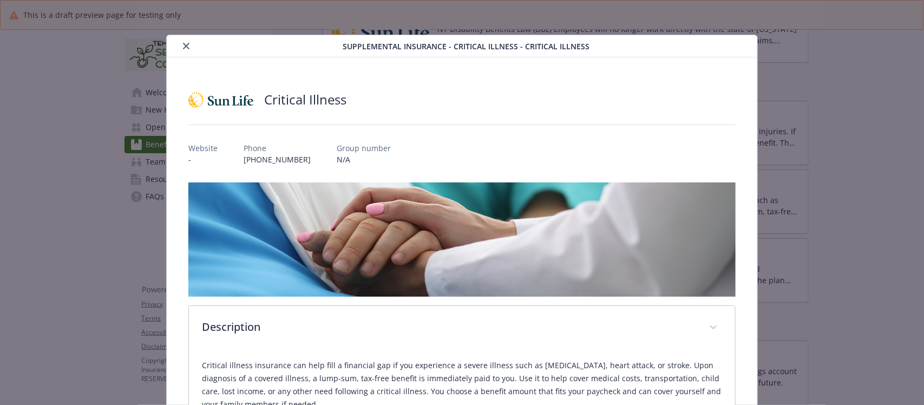
click at [180, 42] on button "close" at bounding box center [186, 46] width 13 height 13
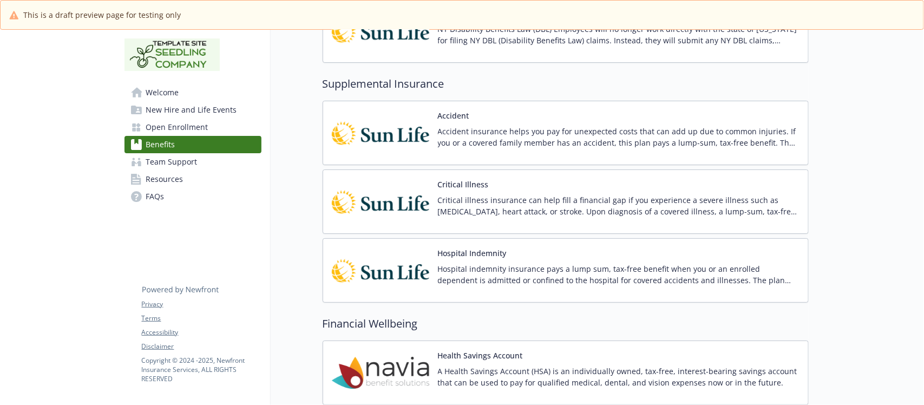
click at [559, 258] on div "Hospital Indemnity Hospital indemnity insurance pays a lump sum, tax-free benef…" at bounding box center [619, 271] width 362 height 46
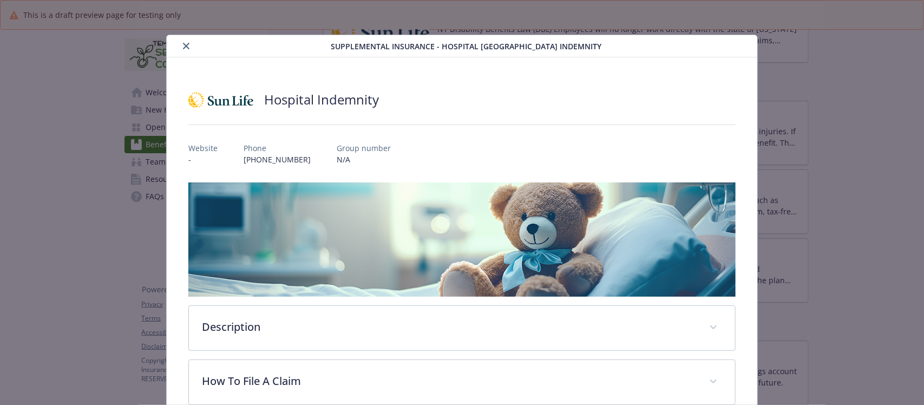
scroll to position [18, 0]
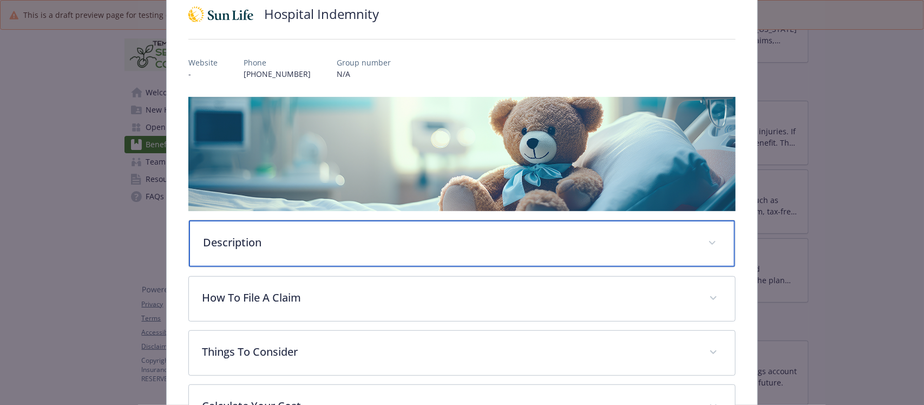
click at [330, 235] on p "Description" at bounding box center [449, 243] width 492 height 16
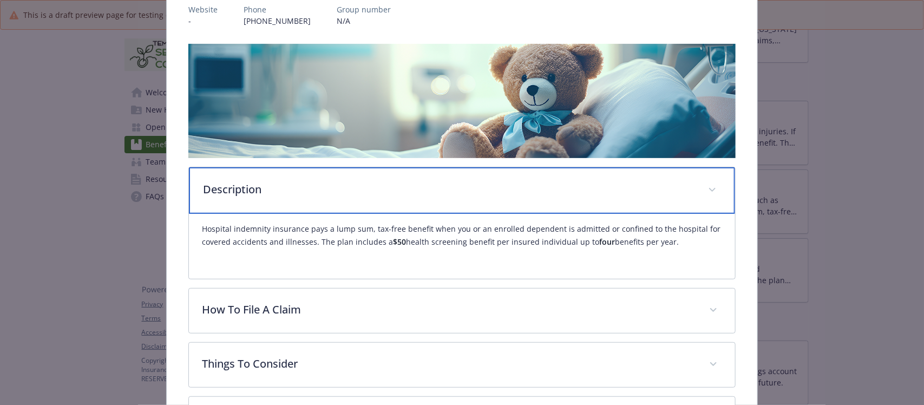
scroll to position [221, 0]
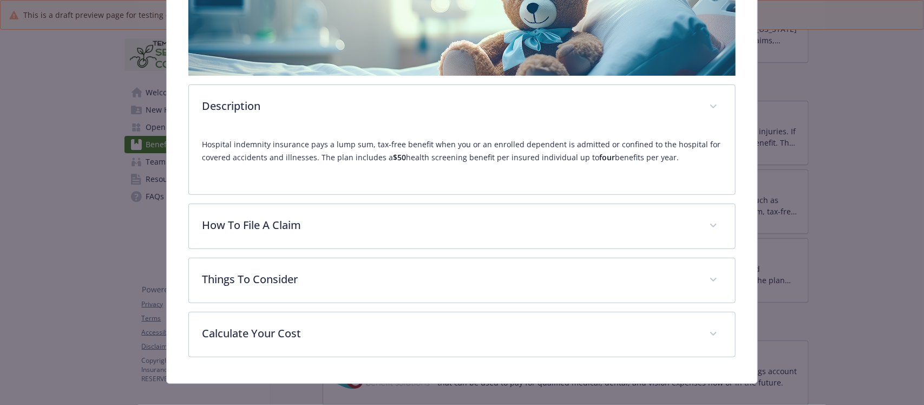
drag, startPoint x: 198, startPoint y: 142, endPoint x: 692, endPoint y: 160, distance: 494.8
click at [693, 160] on div "Hospital indemnity insurance pays a lump sum, tax-free benefit when you or an e…" at bounding box center [462, 161] width 546 height 65
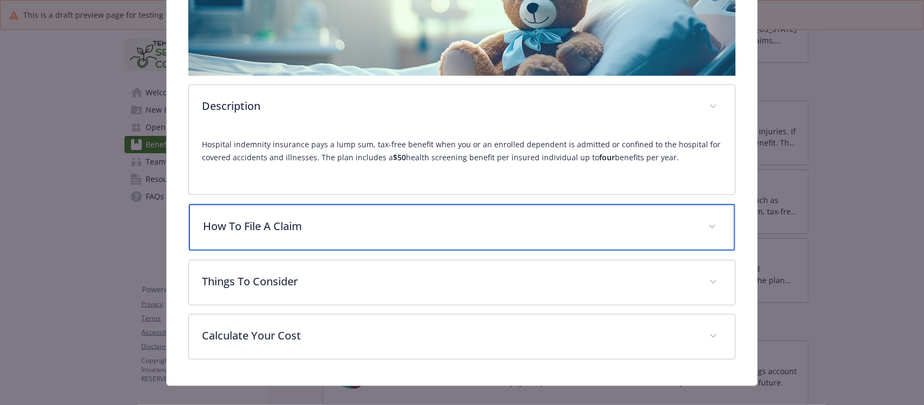
click at [301, 231] on p "How To File A Claim" at bounding box center [449, 226] width 492 height 16
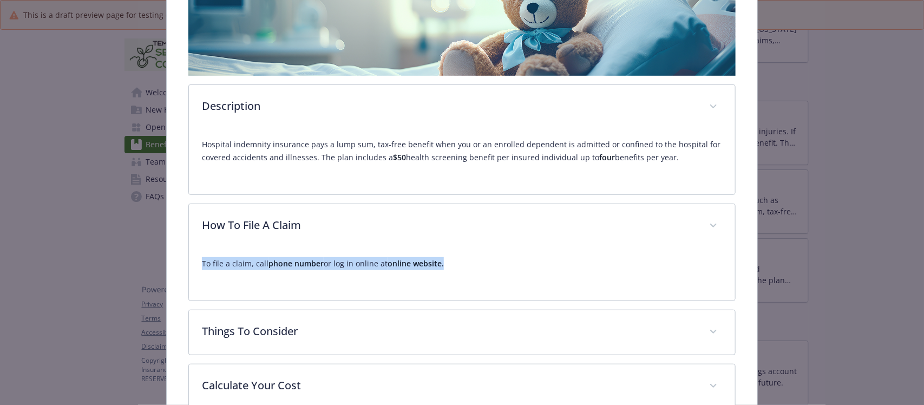
drag, startPoint x: 197, startPoint y: 264, endPoint x: 482, endPoint y: 264, distance: 285.4
click at [482, 264] on div "To file a claim, call phone number or log in online at online website." at bounding box center [462, 275] width 546 height 52
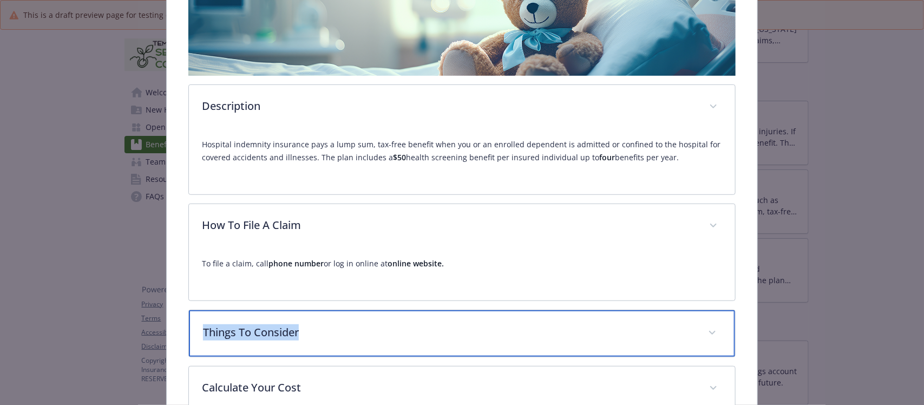
drag, startPoint x: 312, startPoint y: 334, endPoint x: 185, endPoint y: 334, distance: 127.8
click at [185, 334] on div "Hospital Indemnity Website - Phone (800) 247-6875 Group number N/A Description …" at bounding box center [462, 136] width 590 height 601
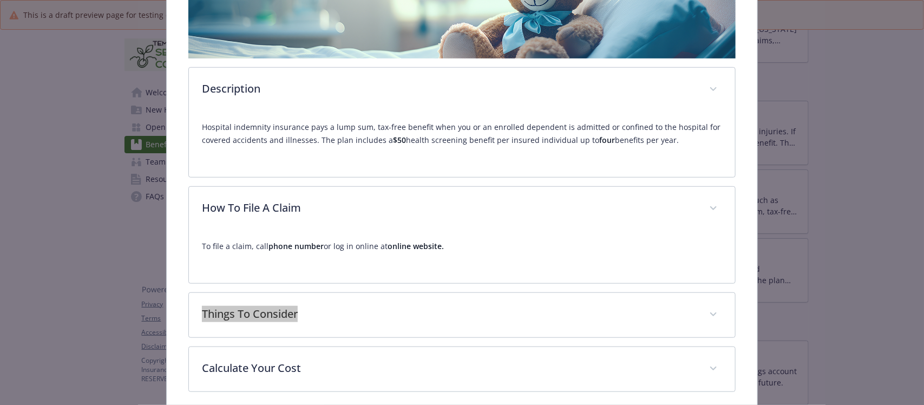
scroll to position [285, 0]
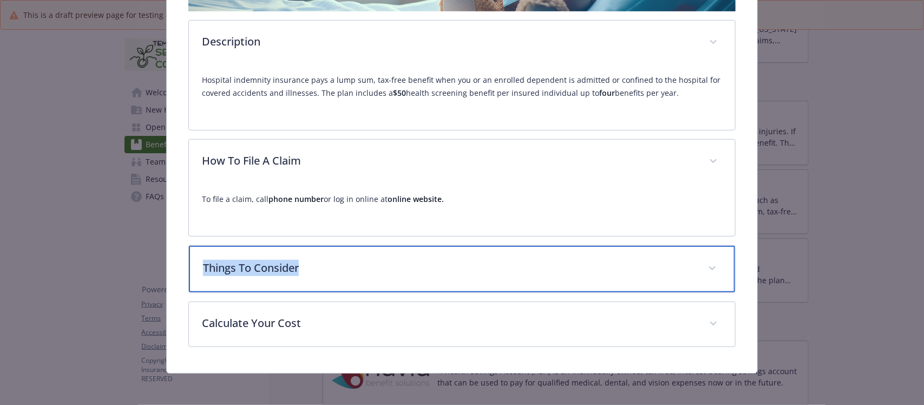
click at [352, 275] on div "Things To Consider" at bounding box center [462, 269] width 546 height 47
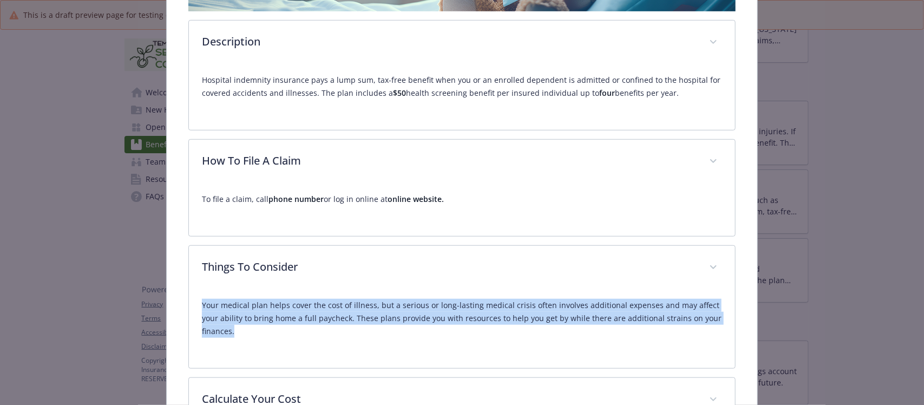
drag, startPoint x: 200, startPoint y: 307, endPoint x: 265, endPoint y: 340, distance: 72.9
click at [265, 340] on div "Your medical plan helps cover the cost of illness, but a serious or long-lastin…" at bounding box center [462, 322] width 520 height 65
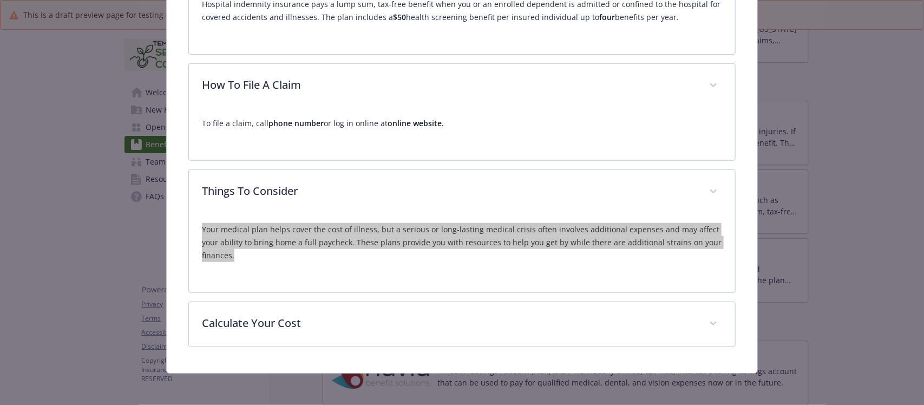
scroll to position [363, 0]
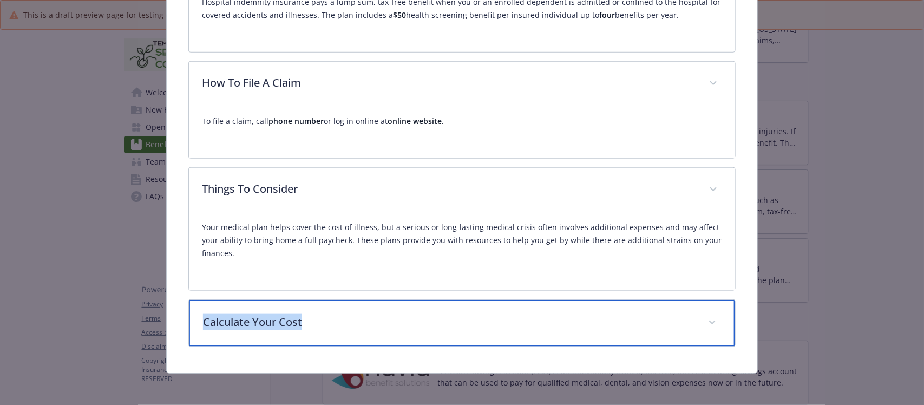
drag, startPoint x: 324, startPoint y: 325, endPoint x: 196, endPoint y: 325, distance: 128.4
click at [196, 325] on div "Calculate Your Cost" at bounding box center [462, 323] width 546 height 47
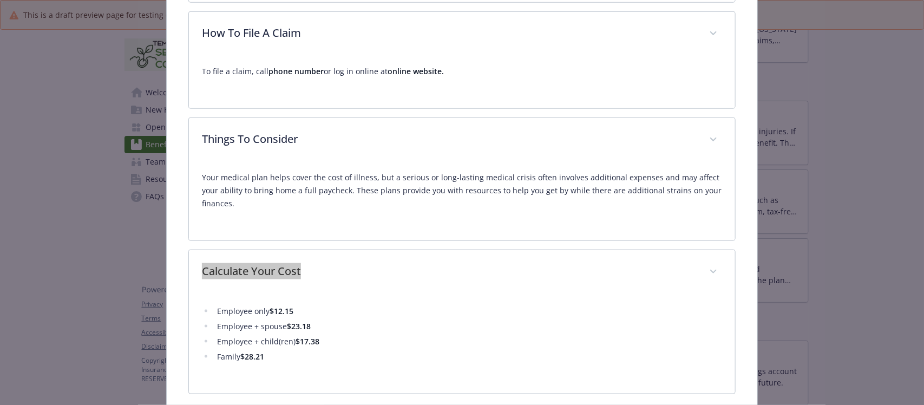
scroll to position [464, 0]
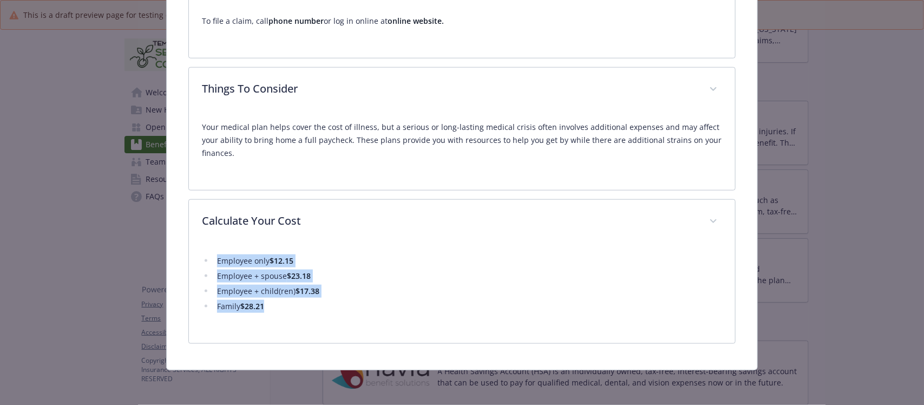
drag, startPoint x: 206, startPoint y: 259, endPoint x: 290, endPoint y: 304, distance: 95.2
click at [290, 304] on ul "Employee only $12.15 Employee + spouse $23.18 Employee + child(ren) $17.38 Fami…" at bounding box center [462, 284] width 520 height 58
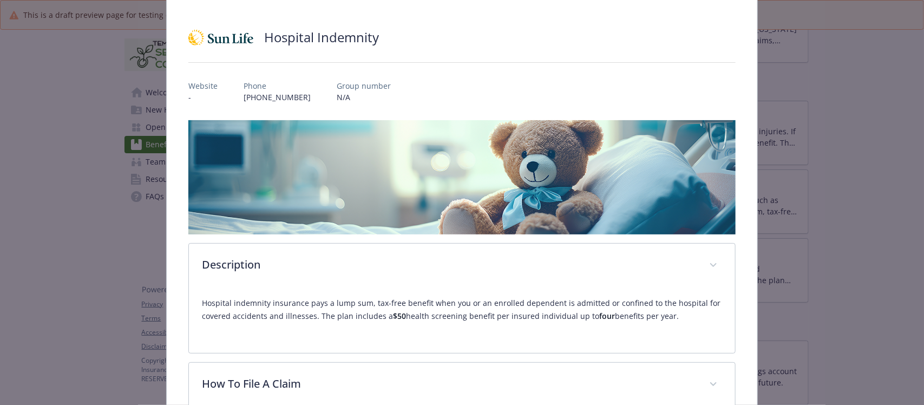
scroll to position [0, 0]
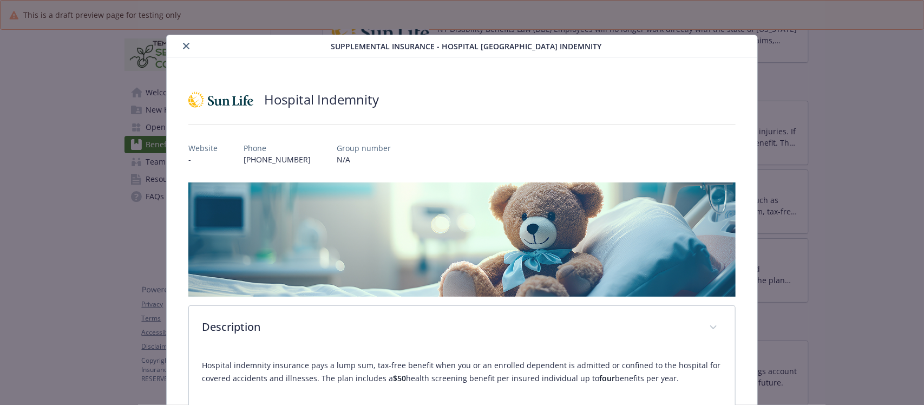
click at [180, 49] on button "close" at bounding box center [186, 46] width 13 height 13
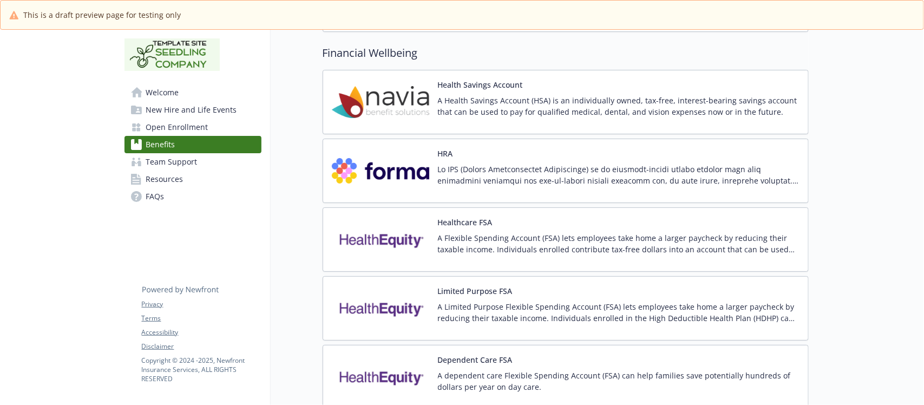
click at [557, 160] on div "HRA" at bounding box center [619, 171] width 362 height 46
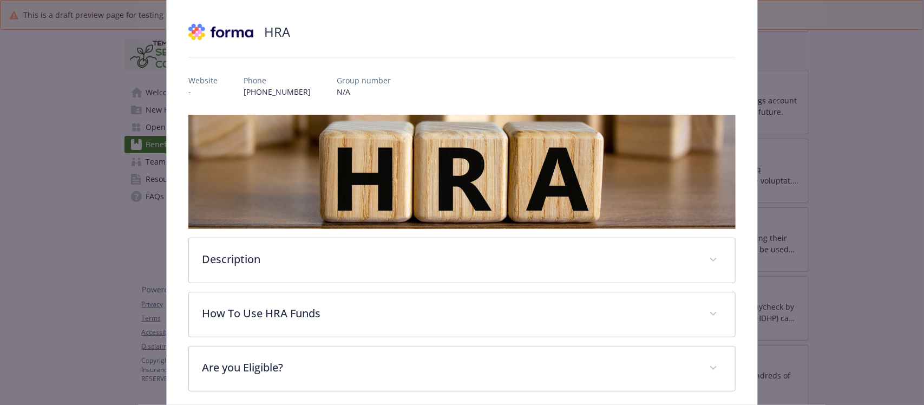
scroll to position [114, 0]
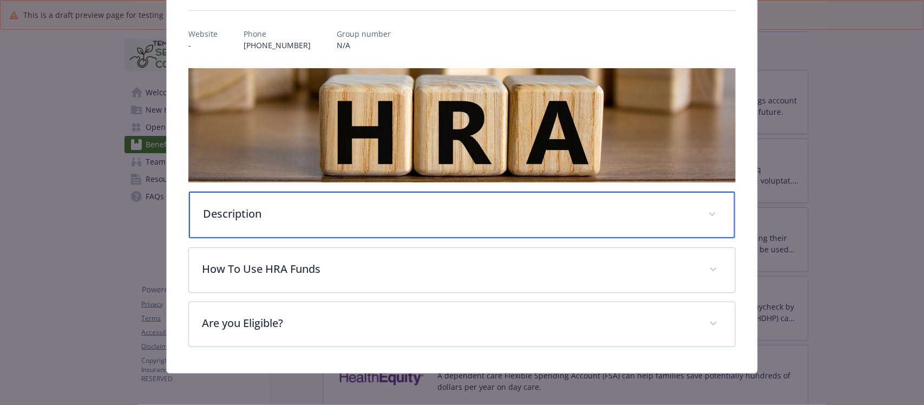
click at [263, 215] on p "Description" at bounding box center [449, 214] width 492 height 16
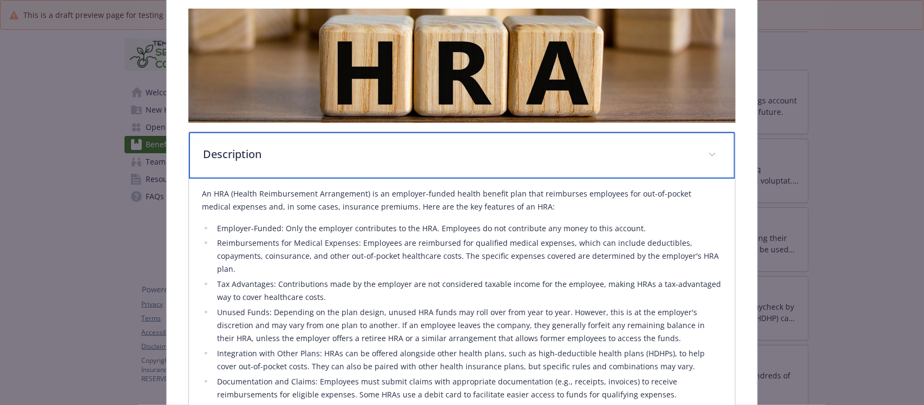
scroll to position [182, 0]
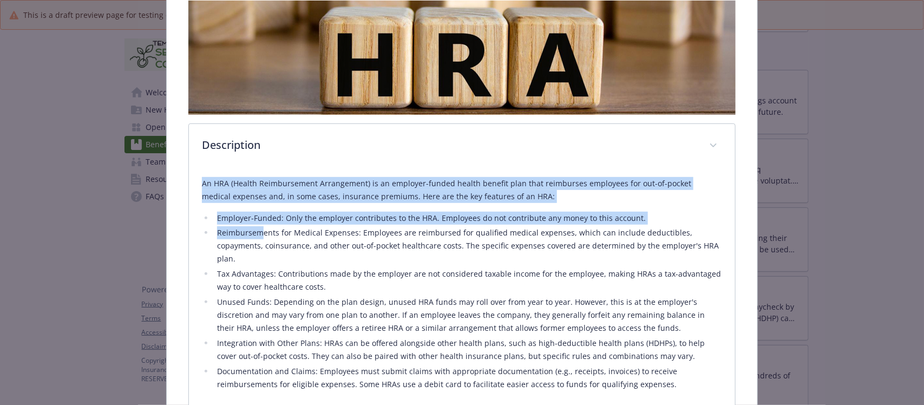
drag, startPoint x: 198, startPoint y: 184, endPoint x: 299, endPoint y: 265, distance: 129.8
click at [299, 265] on div "An HRA (Health Reimbursement Arrangement) is an employer-funded health benefit …" at bounding box center [462, 294] width 546 height 253
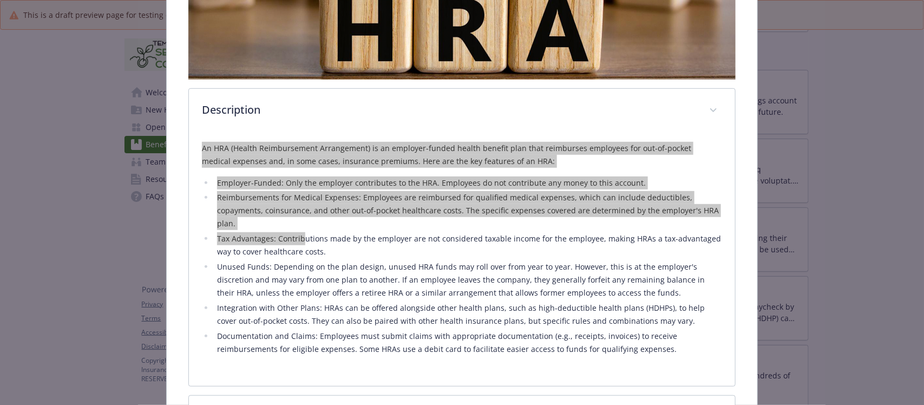
scroll to position [250, 0]
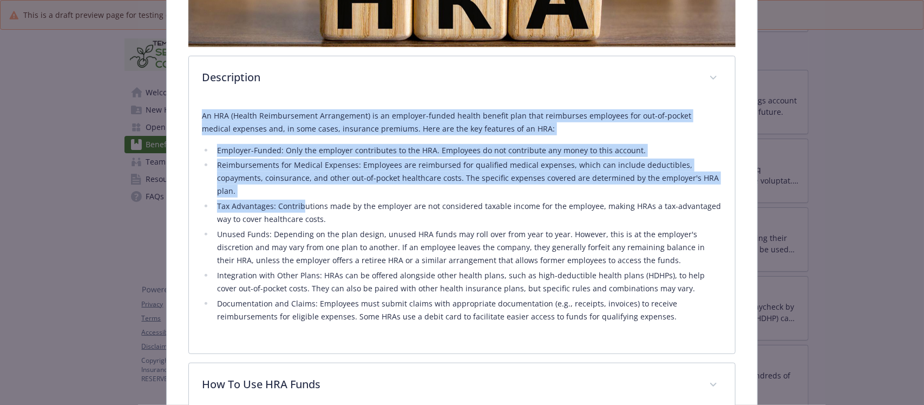
click at [237, 125] on p "An HRA (Health Reimbursement Arrangement) is an employer-funded health benefit …" at bounding box center [462, 122] width 520 height 26
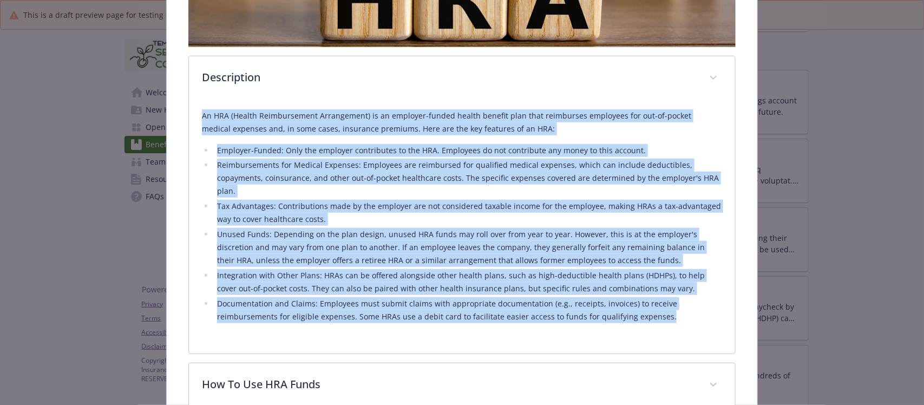
drag, startPoint x: 191, startPoint y: 114, endPoint x: 692, endPoint y: 320, distance: 541.8
click at [692, 320] on div "An HRA (Health Reimbursement Arrangement) is an employer-funded health benefit …" at bounding box center [462, 227] width 546 height 253
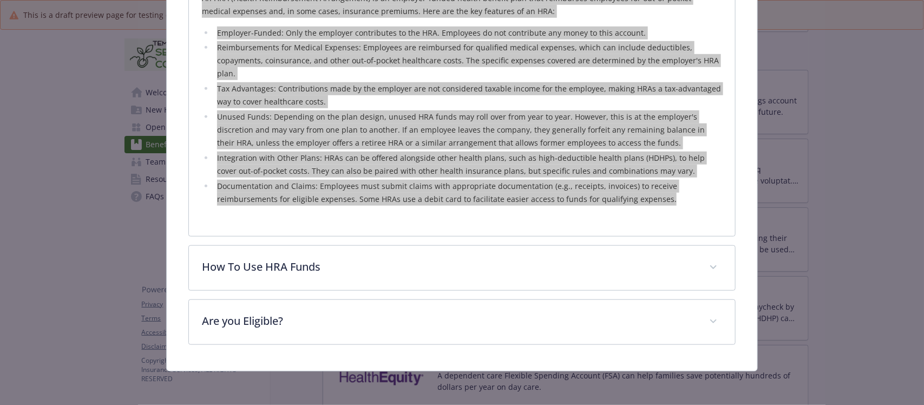
scroll to position [368, 0]
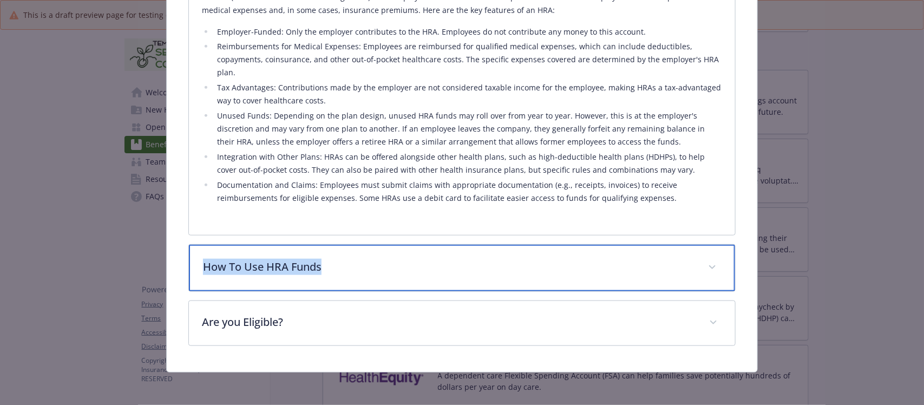
drag, startPoint x: 360, startPoint y: 264, endPoint x: 161, endPoint y: 263, distance: 199.3
click at [161, 263] on div "Financial Wellbeing - HRA - Health Reimbursement Arrangement HRA Website - Phon…" at bounding box center [463, 19] width 740 height 706
drag, startPoint x: 391, startPoint y: 289, endPoint x: 379, endPoint y: 288, distance: 12.0
click at [391, 289] on div "How To Use HRA Funds" at bounding box center [462, 268] width 546 height 47
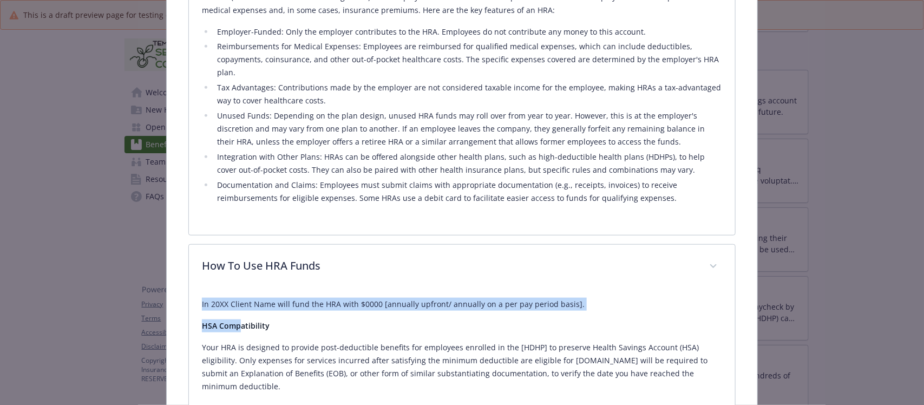
drag, startPoint x: 197, startPoint y: 304, endPoint x: 279, endPoint y: 329, distance: 86.0
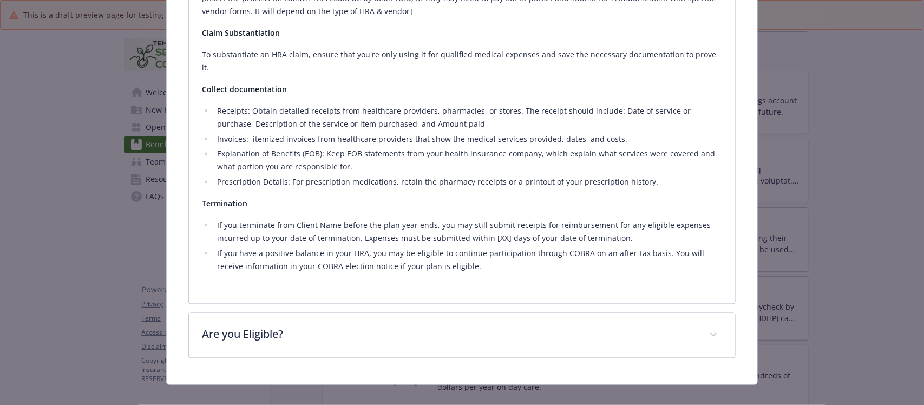
scroll to position [779, 0]
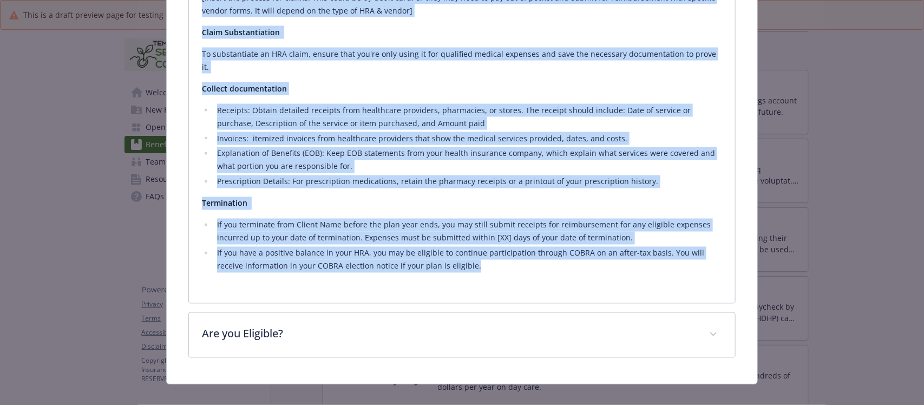
click at [463, 256] on li "If you have a positive balance in your HRA, you may be eligible to continue par…" at bounding box center [468, 260] width 508 height 26
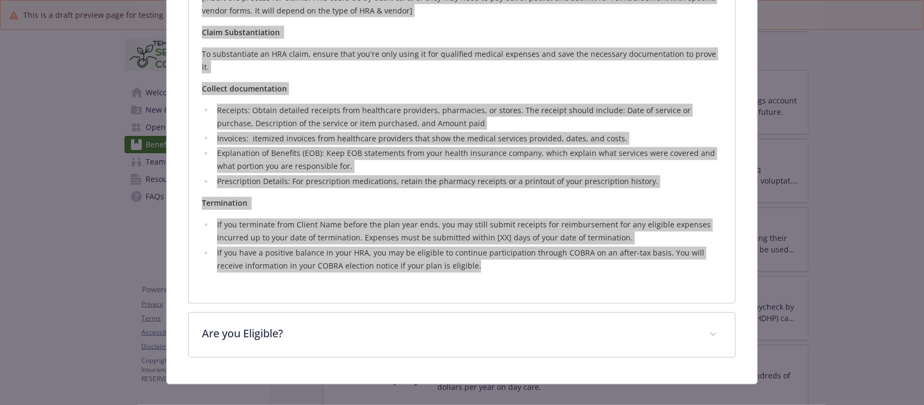
scroll to position [643, 0]
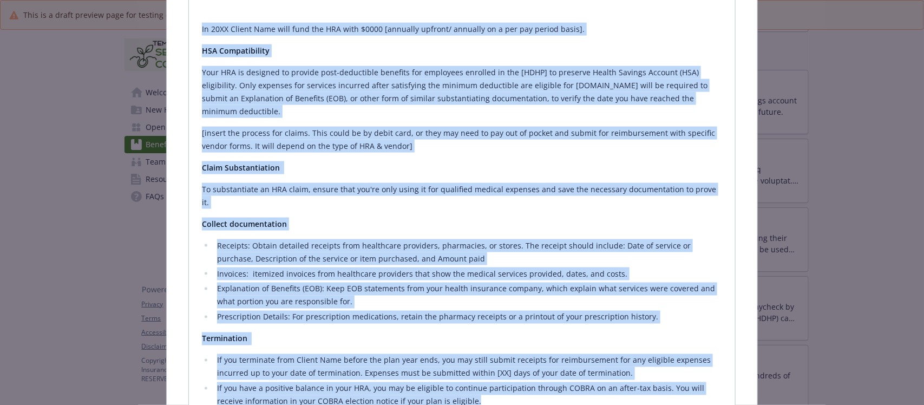
click at [432, 166] on p "Claim Substantiation" at bounding box center [462, 167] width 520 height 13
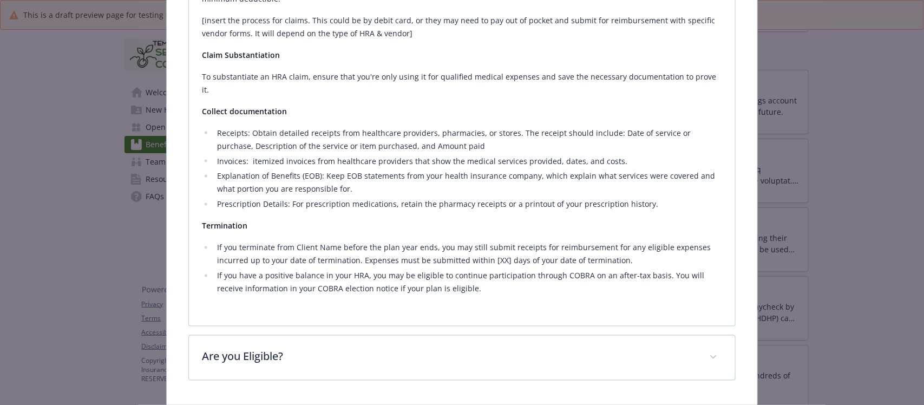
scroll to position [779, 0]
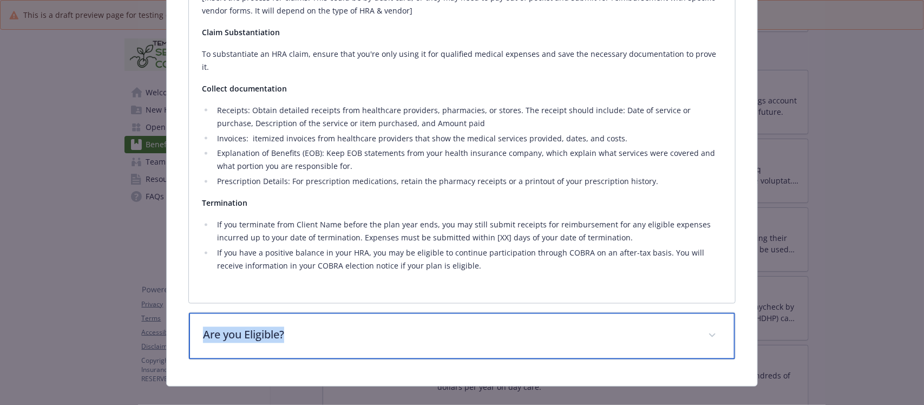
drag, startPoint x: 310, startPoint y: 312, endPoint x: 185, endPoint y: 318, distance: 125.2
click at [328, 327] on p "Are you Eligible?" at bounding box center [449, 335] width 492 height 16
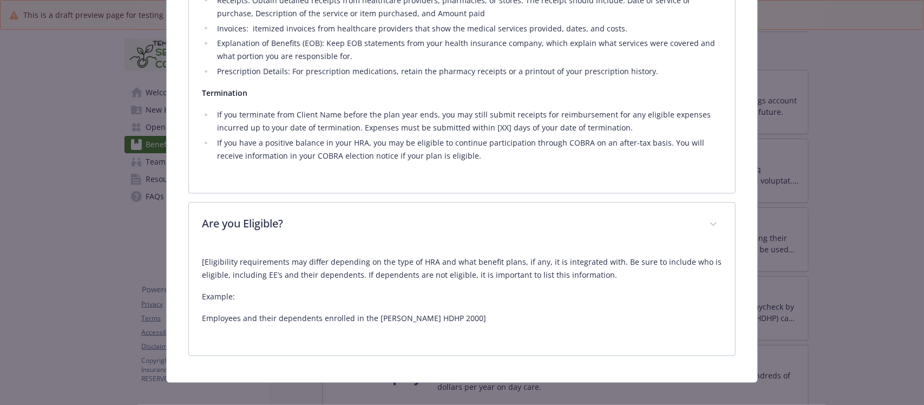
scroll to position [887, 0]
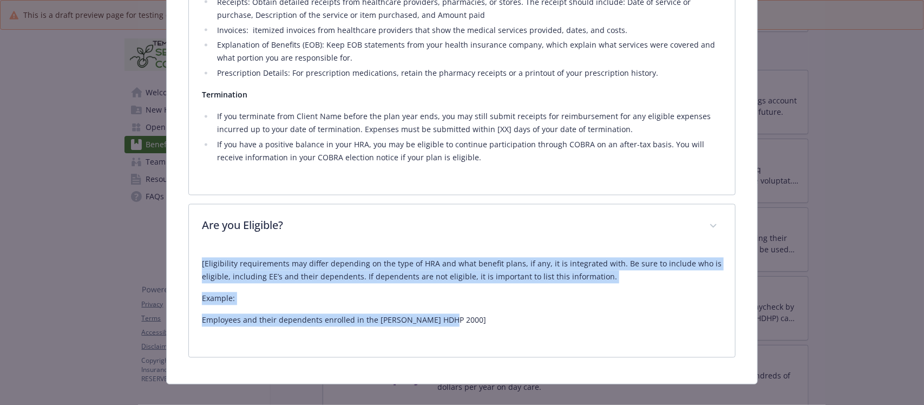
drag, startPoint x: 296, startPoint y: 269, endPoint x: 514, endPoint y: 307, distance: 221.5
click at [514, 307] on div "[Eligibility requirements may differ depending on the type of HRA and what bene…" at bounding box center [462, 303] width 546 height 108
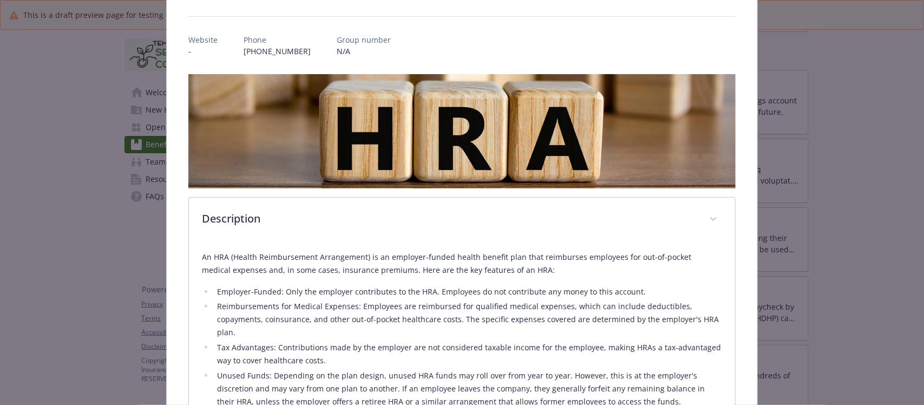
scroll to position [7, 0]
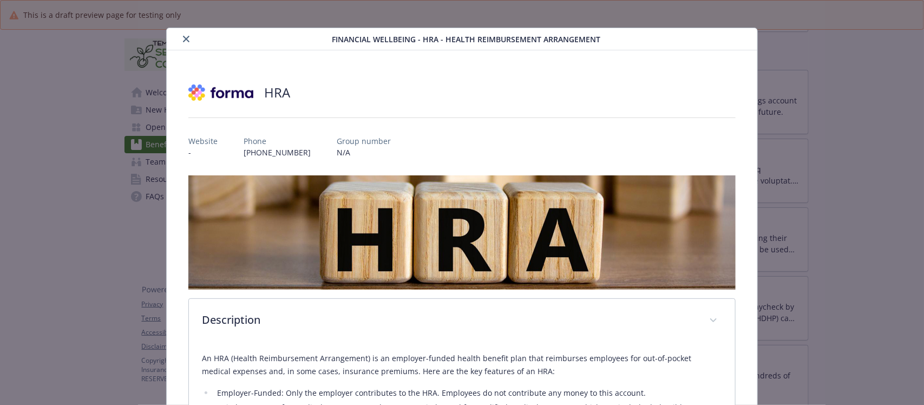
drag, startPoint x: 183, startPoint y: 36, endPoint x: 165, endPoint y: 38, distance: 18.1
click at [183, 36] on icon "close" at bounding box center [186, 39] width 6 height 6
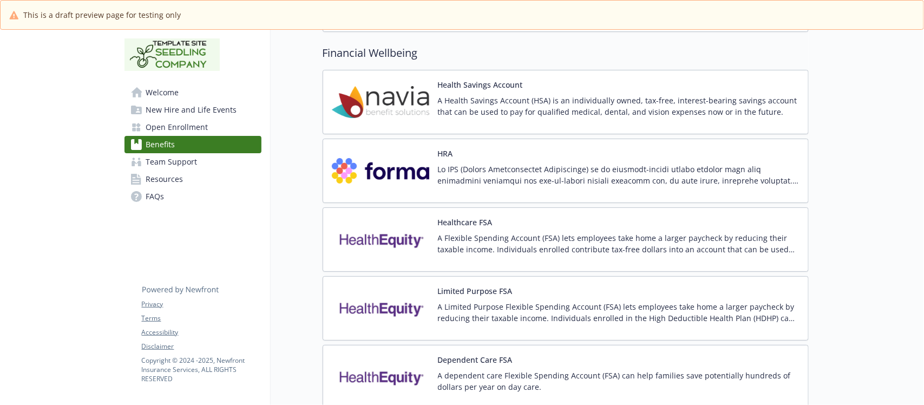
click at [537, 161] on div "HRA" at bounding box center [619, 171] width 362 height 46
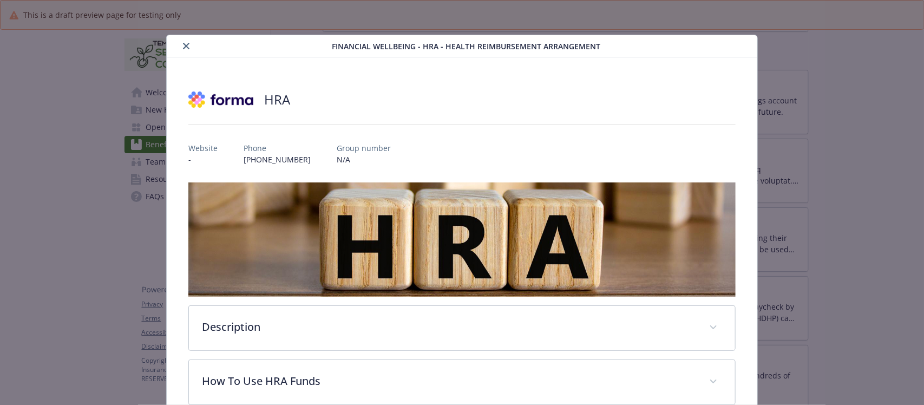
scroll to position [32, 0]
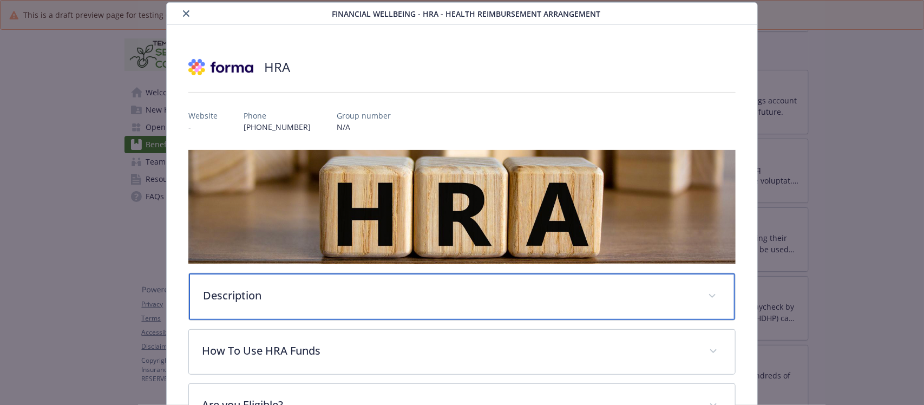
click at [301, 292] on p "Description" at bounding box center [449, 296] width 492 height 16
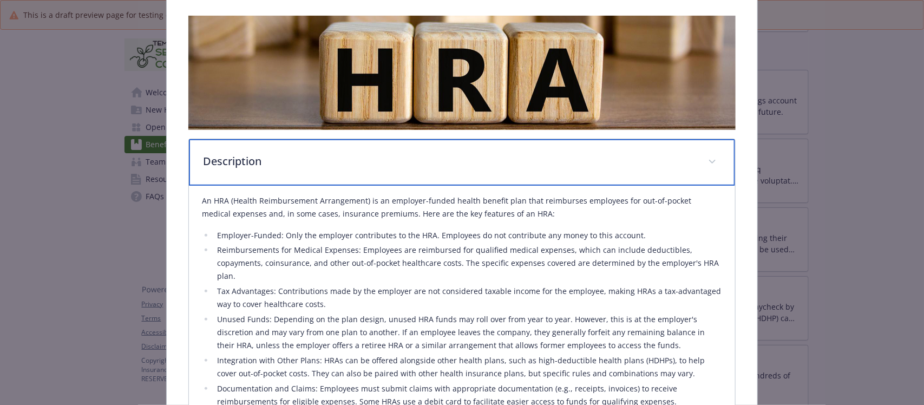
scroll to position [168, 0]
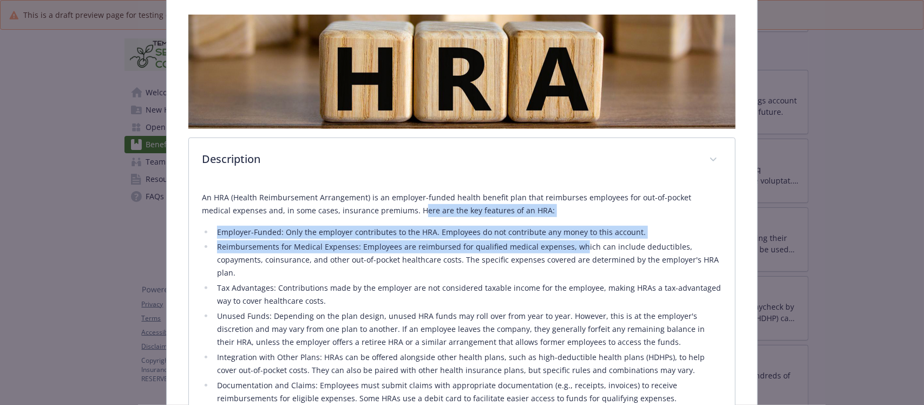
drag, startPoint x: 548, startPoint y: 231, endPoint x: 575, endPoint y: 318, distance: 91.8
click at [578, 264] on div "An HRA (Health Reimbursement Arrangement) is an employer-funded health benefit …" at bounding box center [462, 298] width 520 height 214
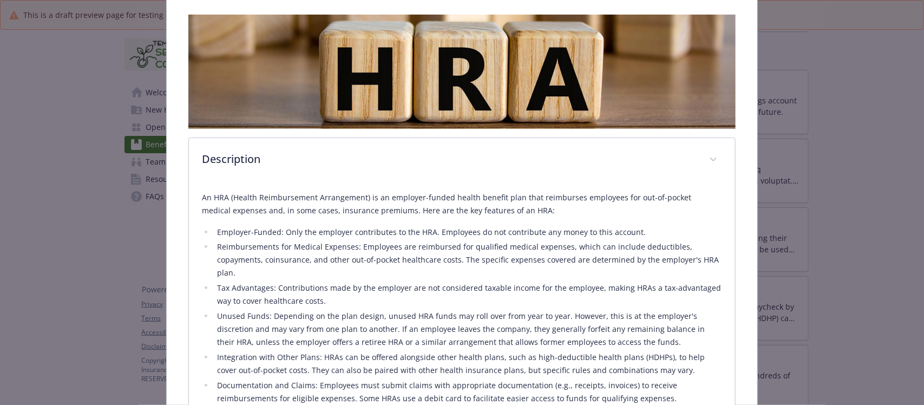
click at [558, 310] on li "Unused Funds: Depending on the plan design, unused HRA funds may roll over from…" at bounding box center [468, 329] width 508 height 39
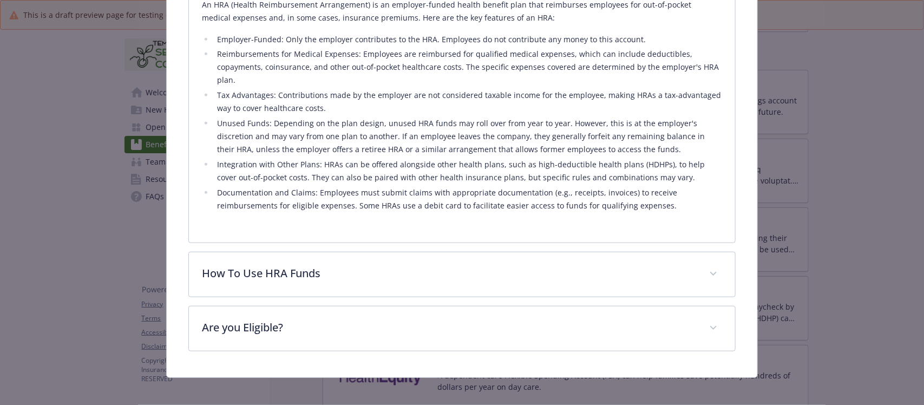
scroll to position [368, 0]
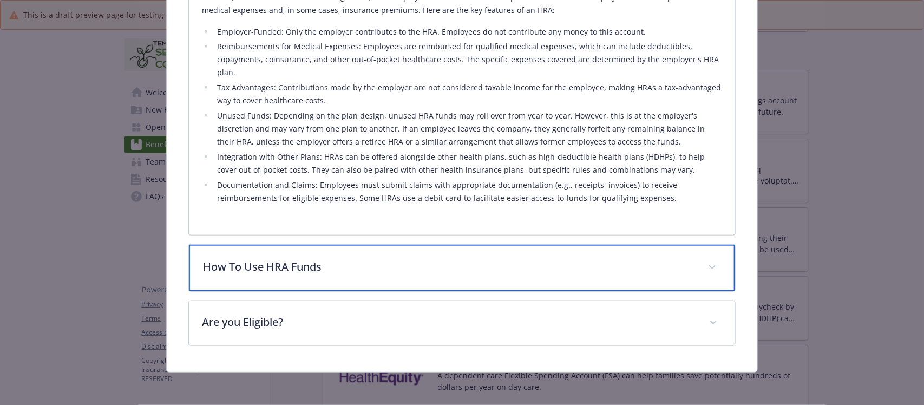
click at [428, 272] on p "How To Use HRA Funds" at bounding box center [449, 267] width 492 height 16
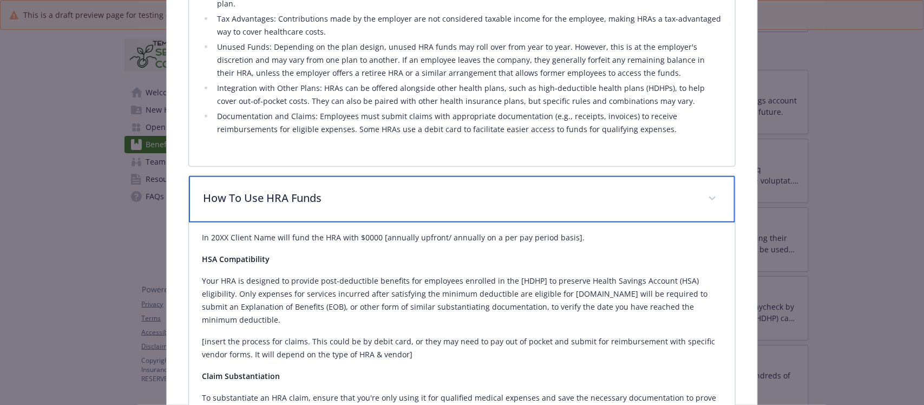
scroll to position [436, 0]
